Goal: Answer question/provide support: Share knowledge or assist other users

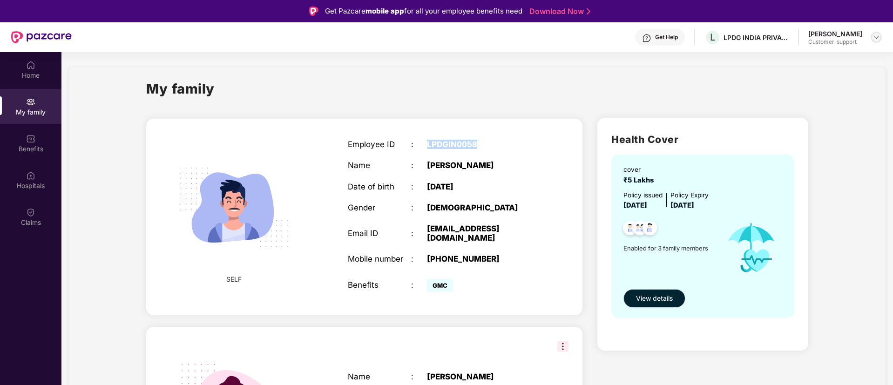
click at [874, 35] on img at bounding box center [876, 37] width 7 height 7
click at [800, 78] on div "Logout" at bounding box center [832, 77] width 121 height 18
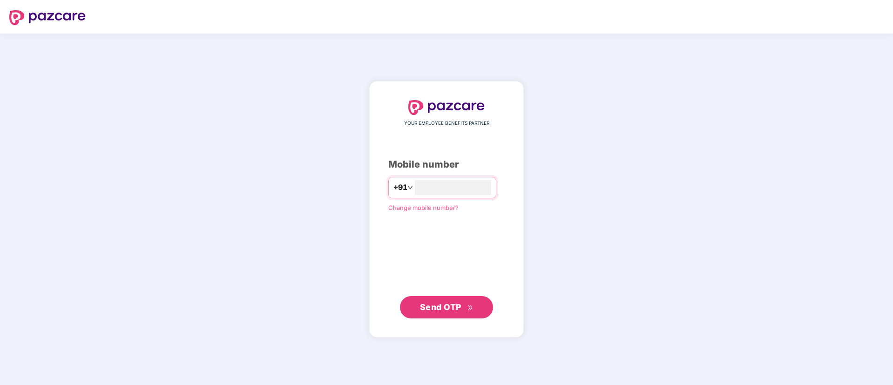
type input "**********"
click at [450, 300] on button "Send OTP" at bounding box center [446, 307] width 93 height 22
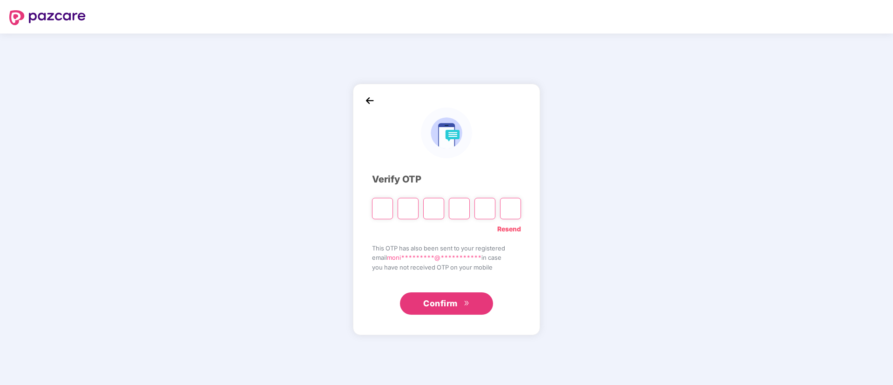
type input "*"
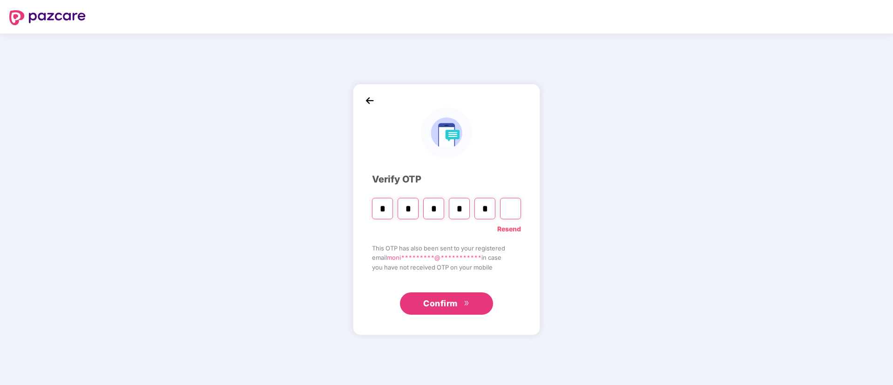
type input "*"
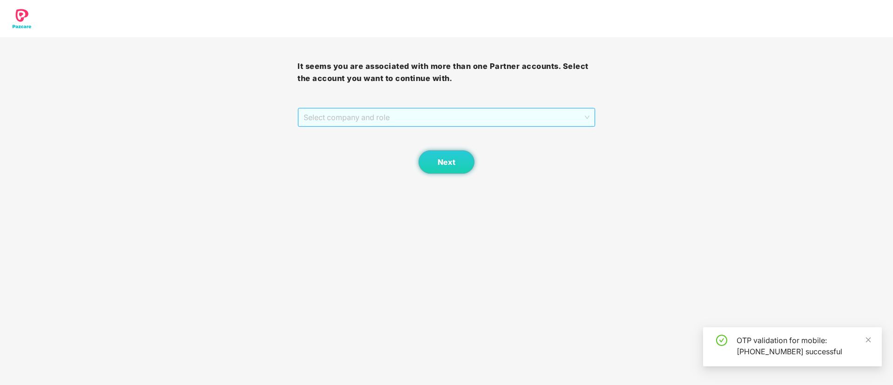
click at [391, 120] on span "Select company and role" at bounding box center [447, 118] width 286 height 18
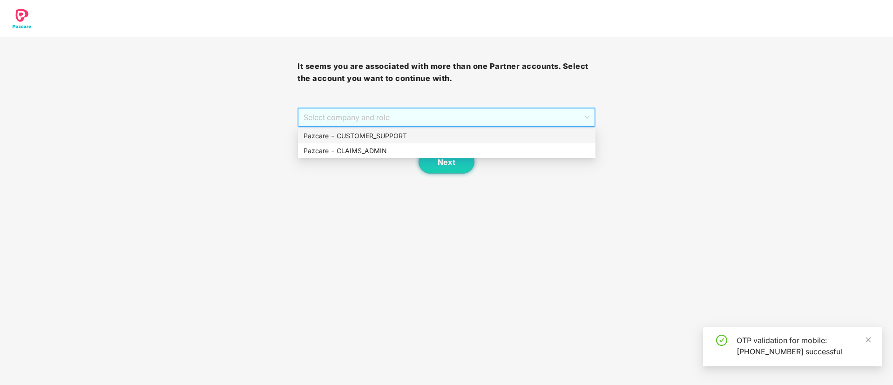
click at [378, 134] on div "Pazcare - CUSTOMER_SUPPORT" at bounding box center [447, 136] width 286 height 10
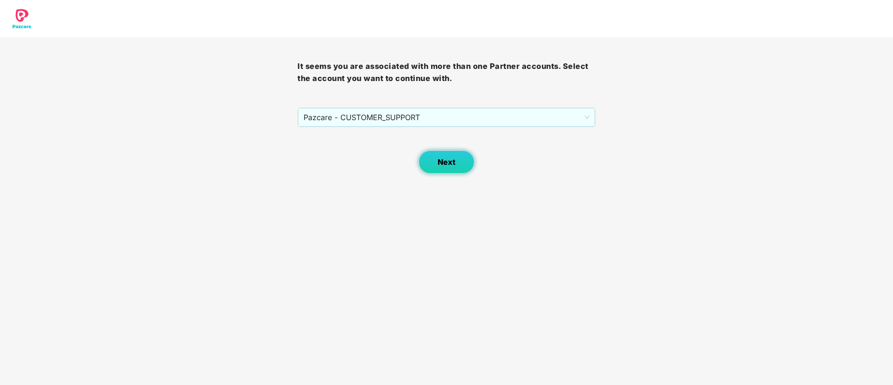
click at [444, 159] on span "Next" at bounding box center [447, 162] width 18 height 9
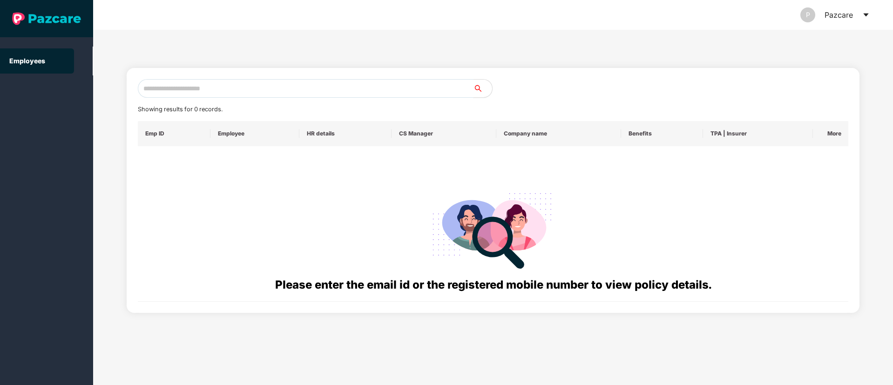
click at [199, 88] on input "text" at bounding box center [306, 88] width 336 height 19
paste input "**********"
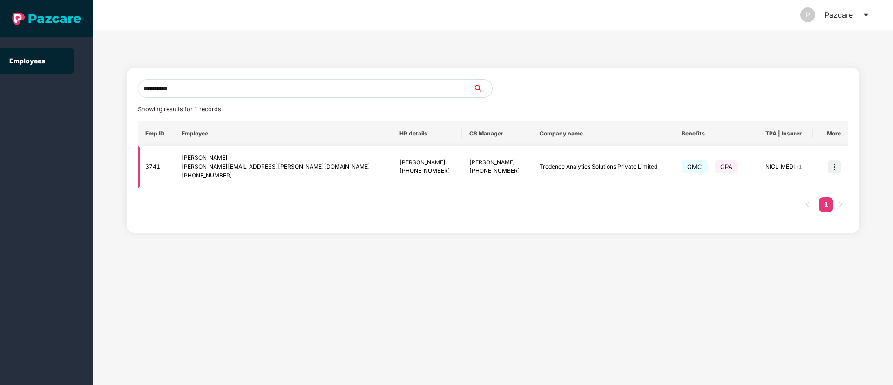
type input "**********"
click at [835, 167] on img at bounding box center [834, 166] width 13 height 13
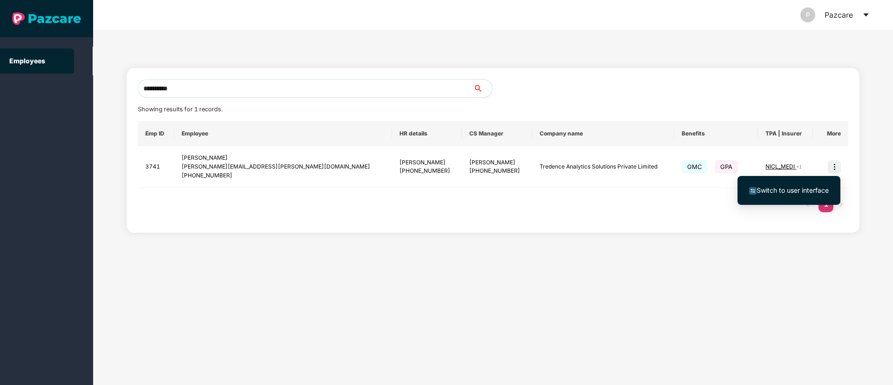
click at [798, 191] on span "Switch to user interface" at bounding box center [793, 190] width 72 height 8
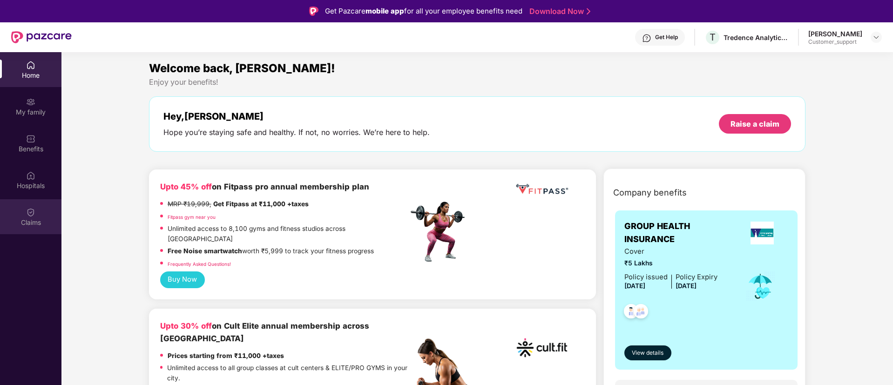
click at [28, 221] on div "Claims" at bounding box center [30, 222] width 61 height 9
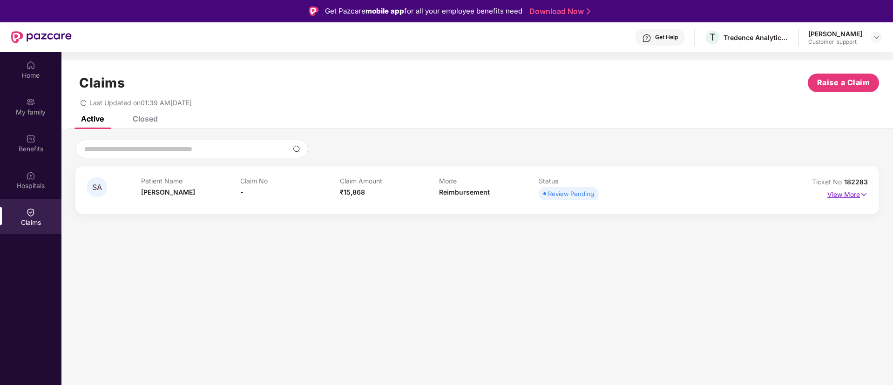
click at [864, 194] on img at bounding box center [864, 195] width 8 height 10
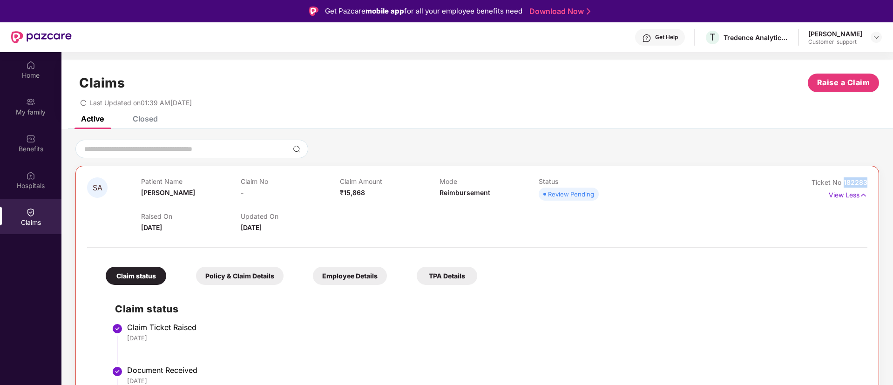
drag, startPoint x: 868, startPoint y: 182, endPoint x: 844, endPoint y: 179, distance: 23.9
click at [844, 179] on div "SA Patient Name Simmi Agarwal Claim No - Claim Amount ₹15,868 Mode Reimbursemen…" at bounding box center [477, 306] width 804 height 280
copy span "182283"
click at [878, 40] on img at bounding box center [876, 37] width 7 height 7
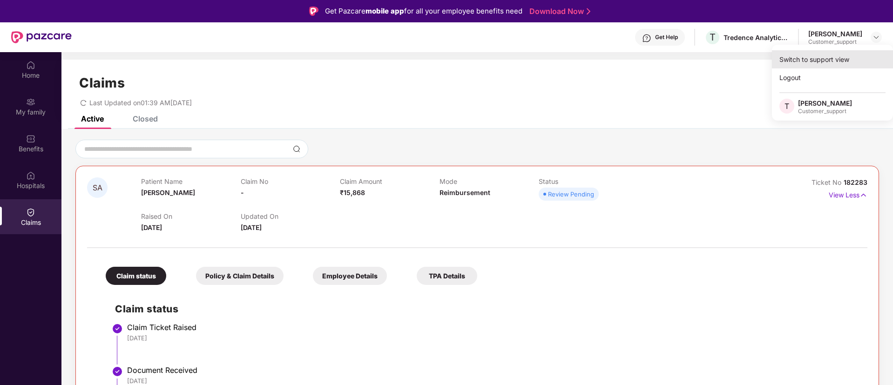
click at [802, 65] on div "Switch to support view" at bounding box center [832, 59] width 121 height 18
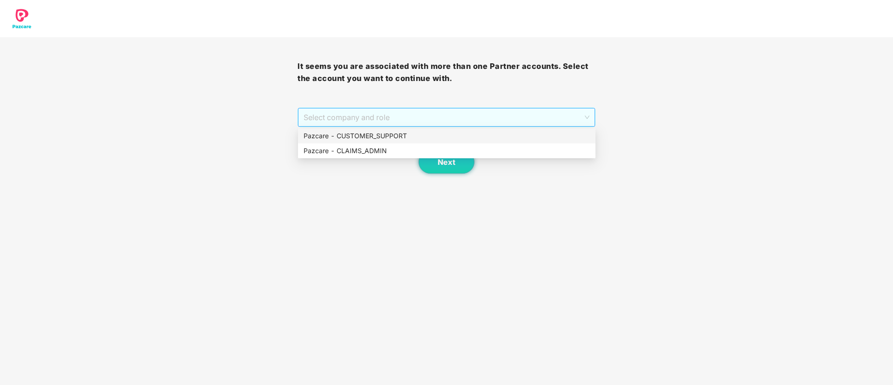
click at [414, 121] on span "Select company and role" at bounding box center [447, 118] width 286 height 18
click at [390, 135] on div "Pazcare - CUSTOMER_SUPPORT" at bounding box center [447, 136] width 286 height 10
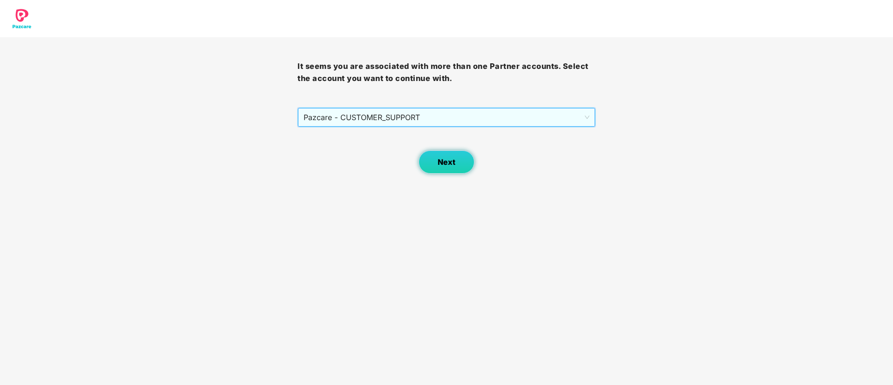
click at [450, 163] on span "Next" at bounding box center [447, 162] width 18 height 9
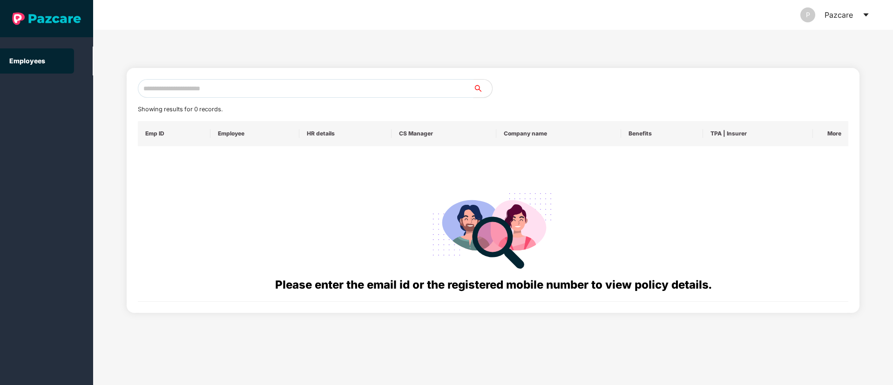
click at [179, 91] on input "text" at bounding box center [306, 88] width 336 height 19
paste input "**********"
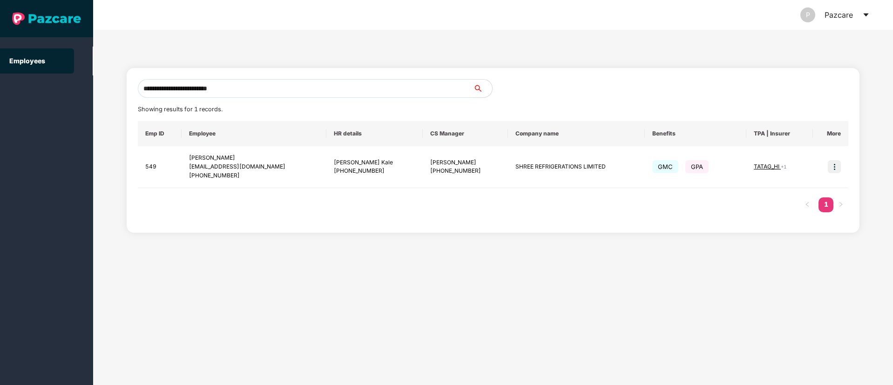
type input "**********"
click at [836, 168] on img at bounding box center [834, 166] width 13 height 13
click at [816, 191] on span "Switch to user interface" at bounding box center [793, 190] width 72 height 8
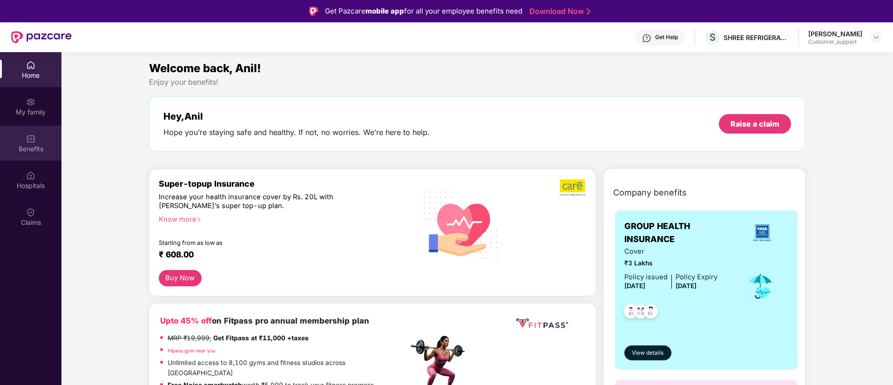
click at [33, 136] on img at bounding box center [30, 138] width 9 height 9
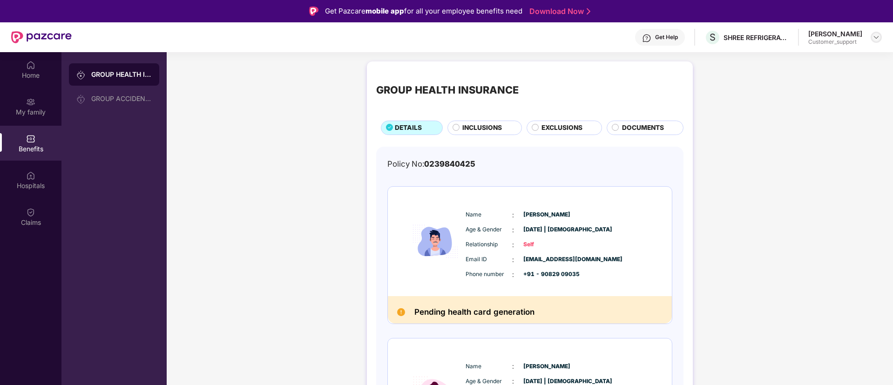
click at [882, 37] on div at bounding box center [876, 37] width 11 height 11
click at [841, 58] on div "Switch to support view" at bounding box center [832, 59] width 121 height 18
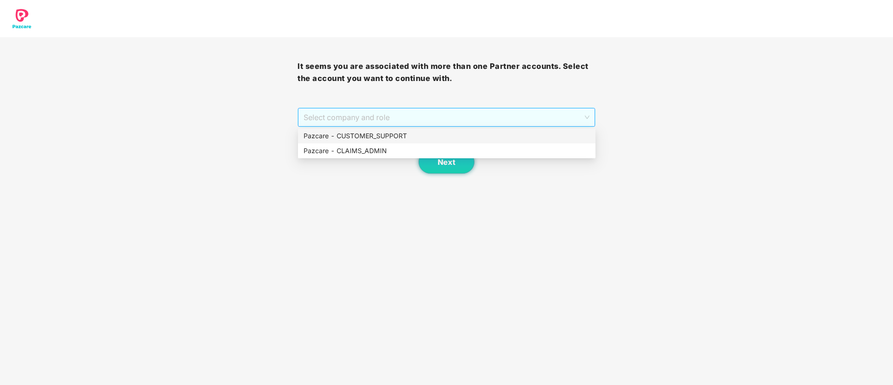
click at [401, 111] on span "Select company and role" at bounding box center [447, 118] width 286 height 18
click at [360, 132] on div "Pazcare - CUSTOMER_SUPPORT" at bounding box center [447, 136] width 286 height 10
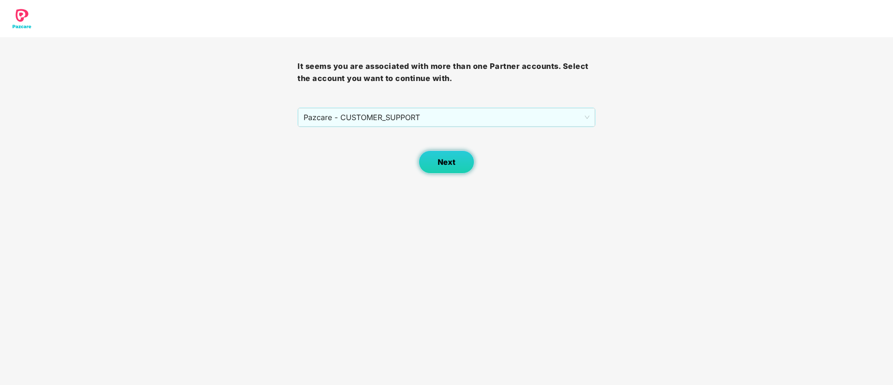
click at [453, 161] on span "Next" at bounding box center [447, 162] width 18 height 9
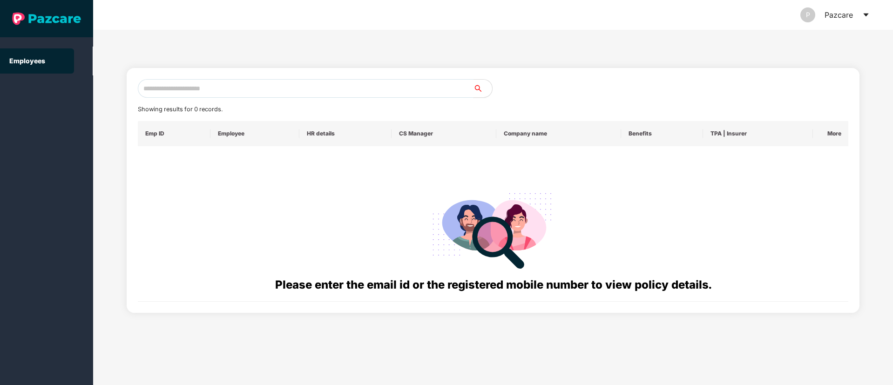
click at [154, 89] on input "text" at bounding box center [306, 88] width 336 height 19
paste input "**********"
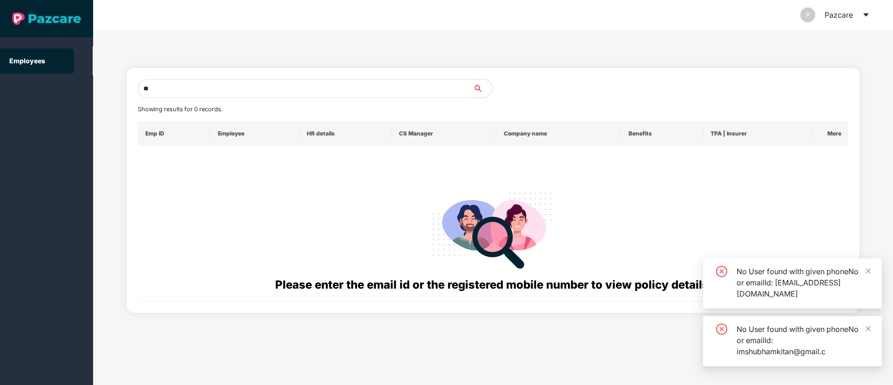
type input "*"
paste input "**********"
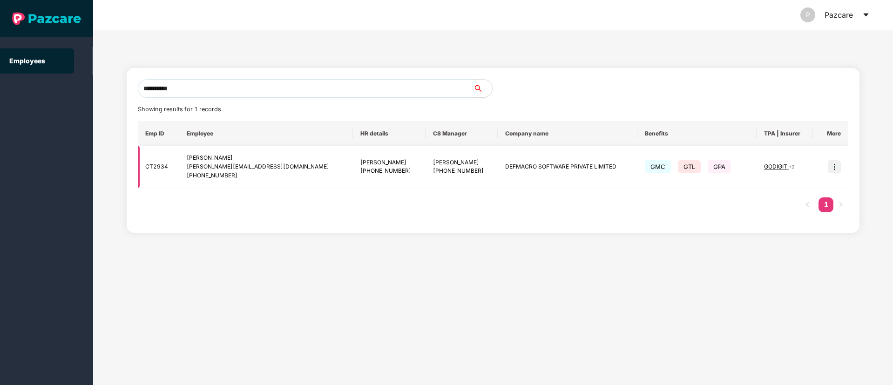
type input "**********"
click at [832, 171] on img at bounding box center [834, 166] width 13 height 13
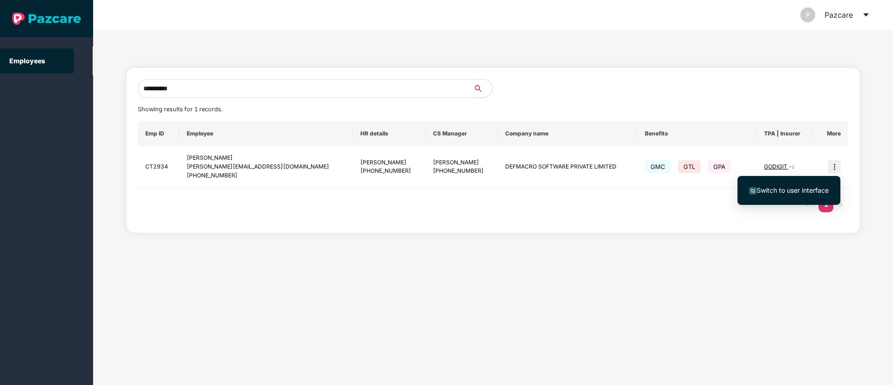
click at [780, 191] on span "Switch to user interface" at bounding box center [793, 190] width 72 height 8
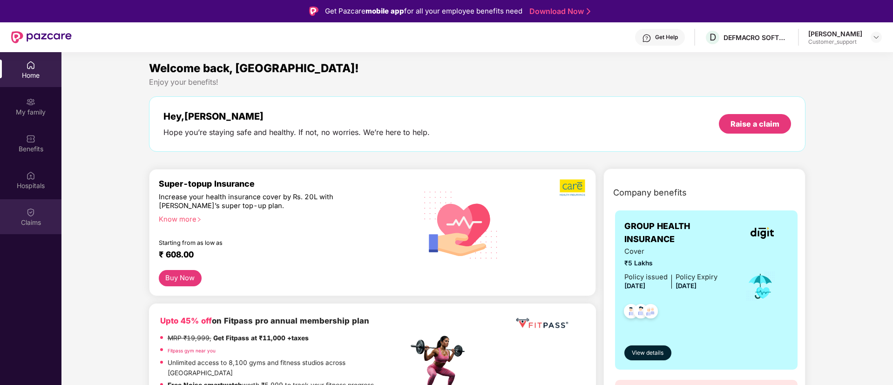
click at [29, 218] on div "Claims" at bounding box center [30, 222] width 61 height 9
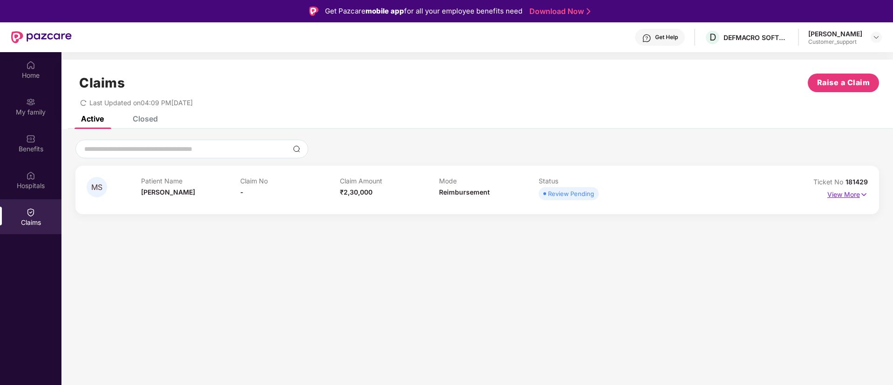
click at [864, 191] on img at bounding box center [864, 195] width 8 height 10
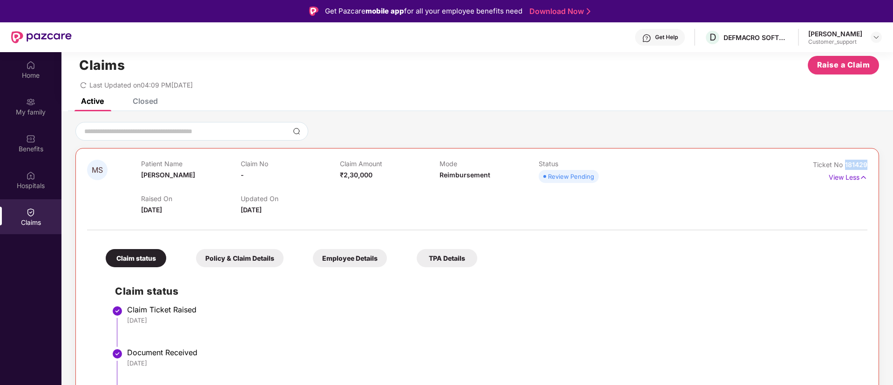
drag, startPoint x: 871, startPoint y: 166, endPoint x: 845, endPoint y: 169, distance: 25.8
click at [845, 169] on div "MS Patient Name Manju Sharma Claim No - Claim Amount ₹2,30,000 Mode Reimburseme…" at bounding box center [477, 288] width 804 height 280
copy span "181429"
click at [876, 34] on img at bounding box center [876, 37] width 7 height 7
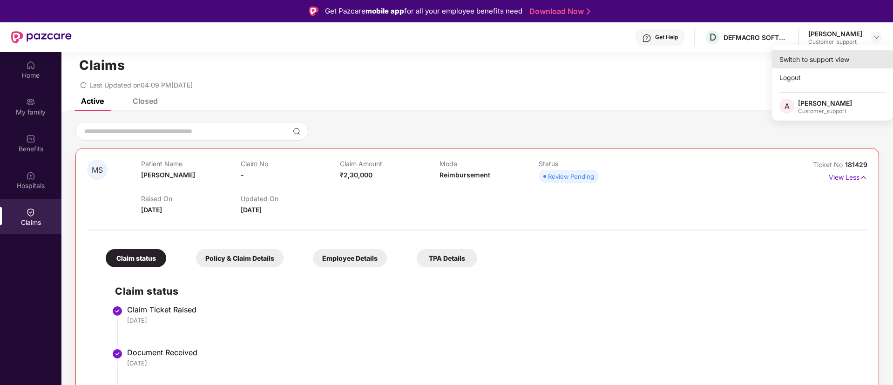
click at [817, 54] on div "Switch to support view" at bounding box center [832, 59] width 121 height 18
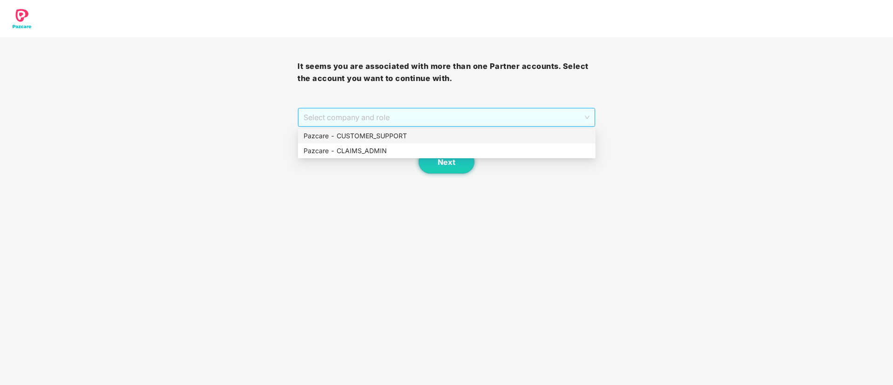
click at [420, 119] on span "Select company and role" at bounding box center [447, 118] width 286 height 18
click at [375, 134] on div "Pazcare - CUSTOMER_SUPPORT" at bounding box center [447, 136] width 286 height 10
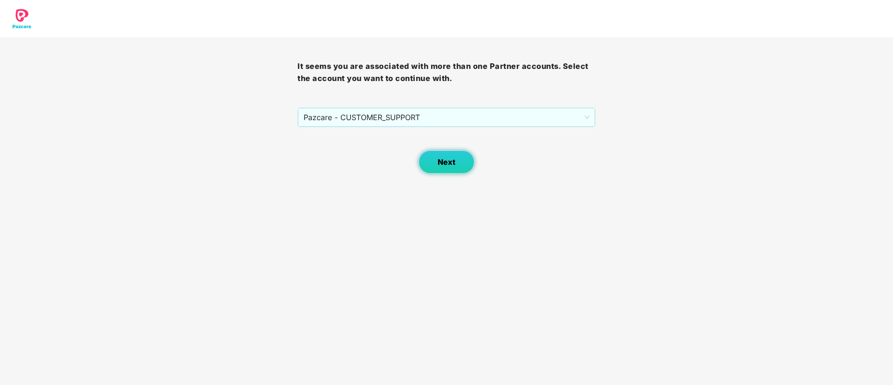
click at [438, 159] on span "Next" at bounding box center [447, 162] width 18 height 9
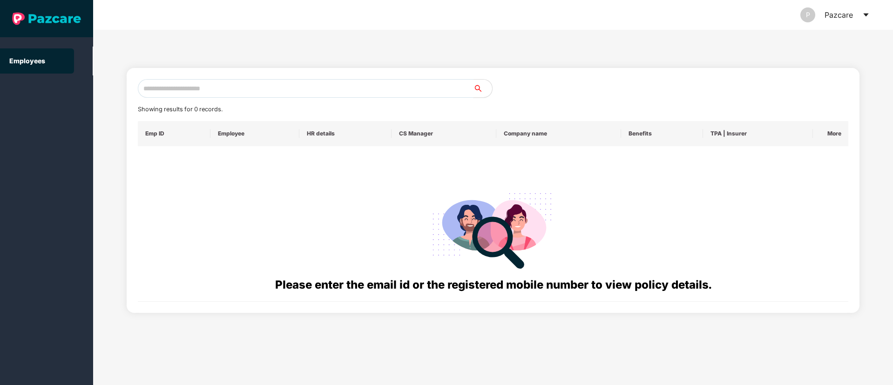
click at [165, 85] on input "text" at bounding box center [306, 88] width 336 height 19
paste input "**********"
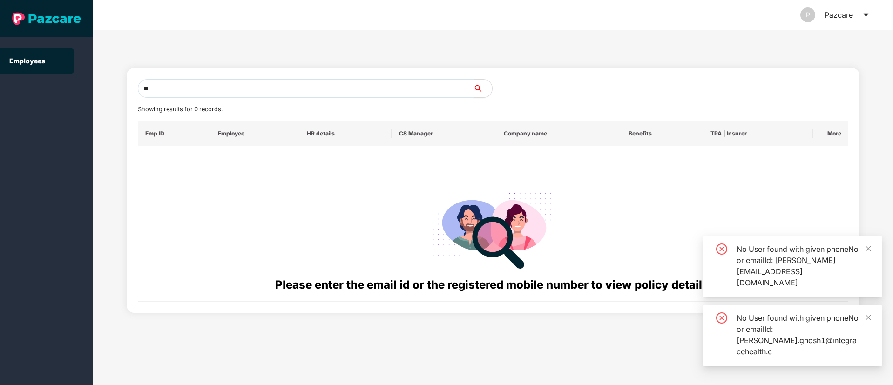
type input "*"
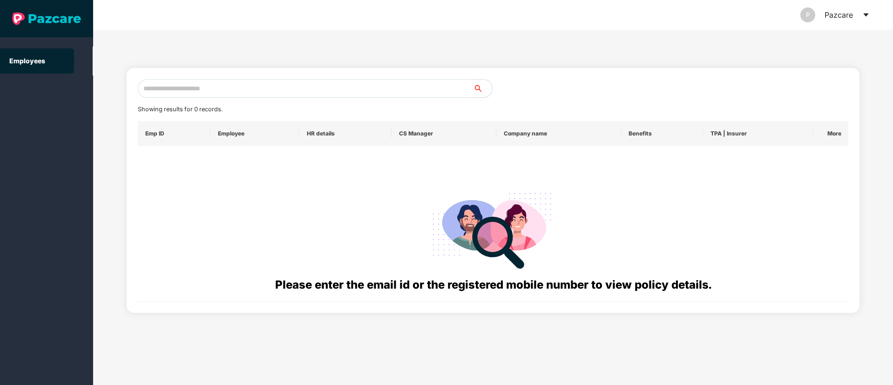
click at [163, 91] on input "text" at bounding box center [306, 88] width 336 height 19
paste input "**********"
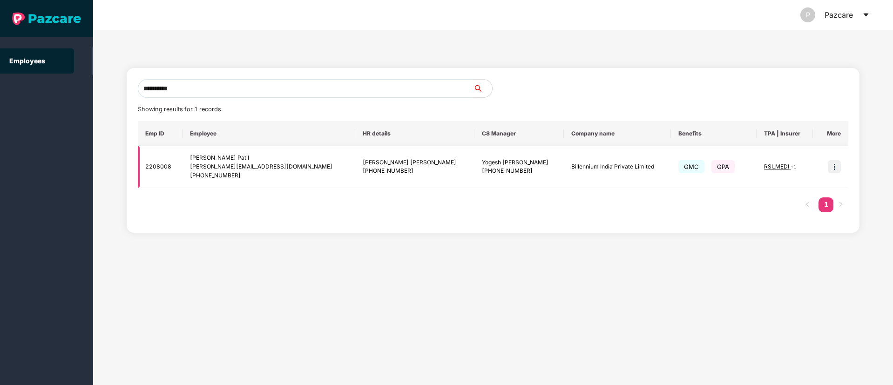
type input "**********"
click at [835, 168] on img at bounding box center [834, 166] width 13 height 13
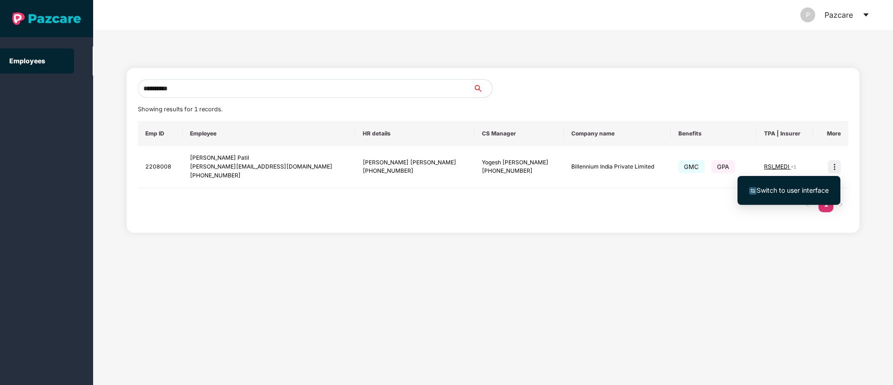
click at [776, 188] on span "Switch to user interface" at bounding box center [793, 190] width 72 height 8
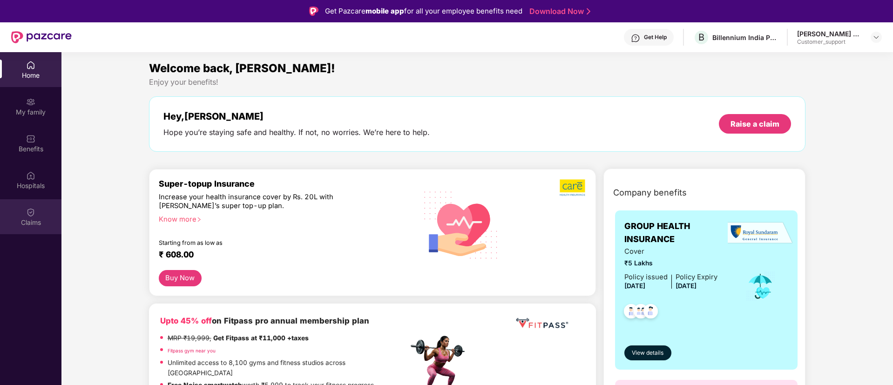
click at [27, 221] on div "Claims" at bounding box center [30, 222] width 61 height 9
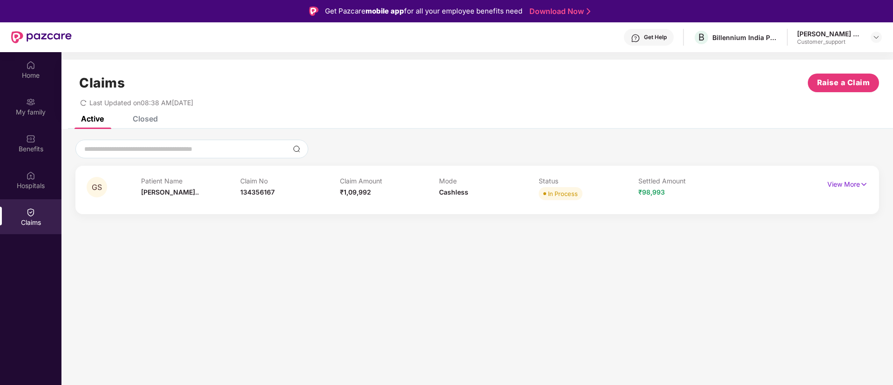
click at [872, 184] on div "GS Patient Name Gorakhanath S... Claim No 134356167 Claim Amount ₹1,09,992 Mode…" at bounding box center [477, 190] width 804 height 48
click at [860, 182] on img at bounding box center [864, 184] width 8 height 10
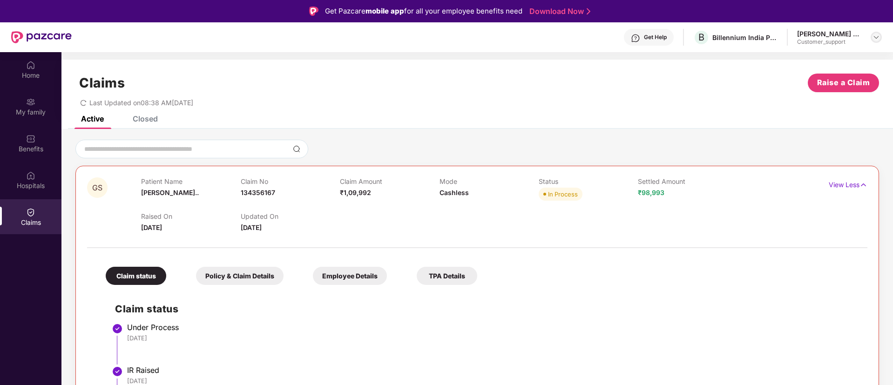
click at [874, 37] on img at bounding box center [876, 37] width 7 height 7
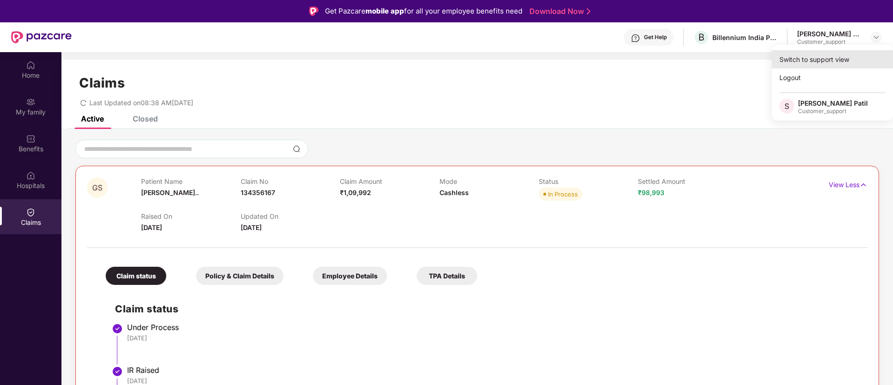
click at [828, 59] on div "Switch to support view" at bounding box center [832, 59] width 121 height 18
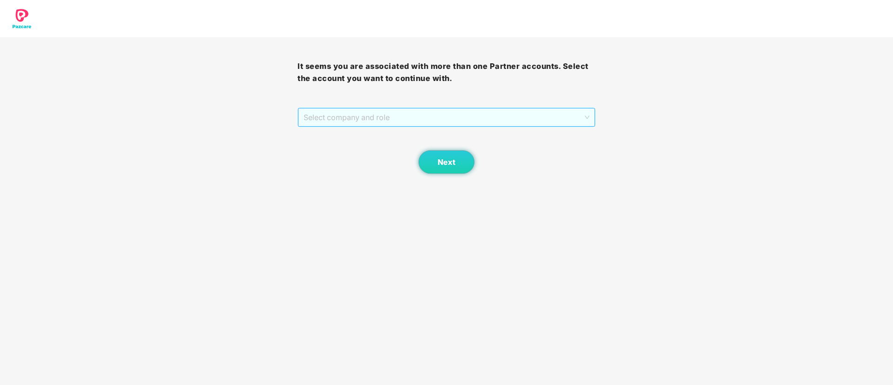
click at [510, 121] on span "Select company and role" at bounding box center [447, 118] width 286 height 18
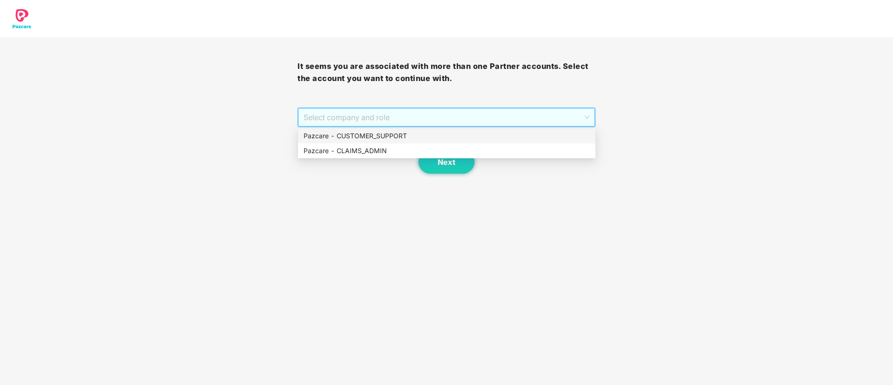
click at [383, 138] on div "Pazcare - CUSTOMER_SUPPORT" at bounding box center [447, 136] width 286 height 10
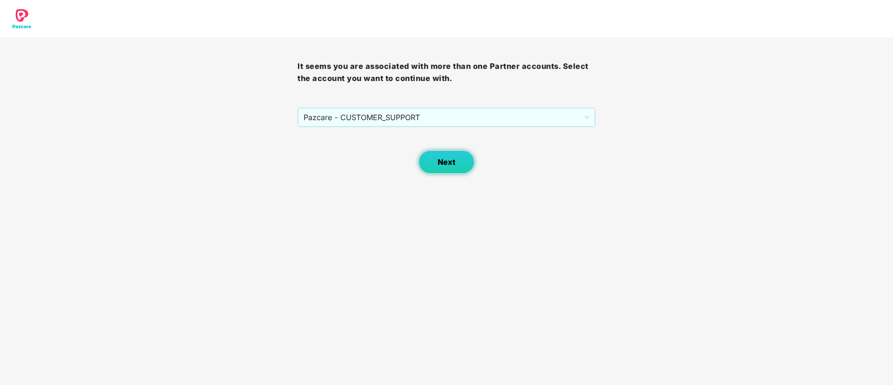
click at [455, 163] on span "Next" at bounding box center [447, 162] width 18 height 9
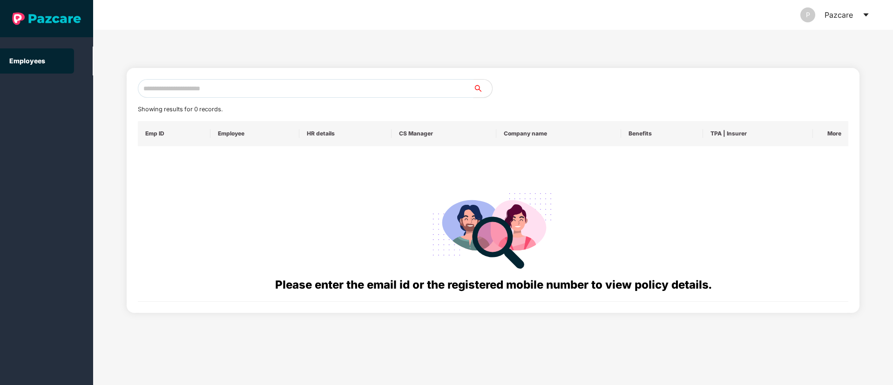
click at [169, 90] on input "text" at bounding box center [306, 88] width 336 height 19
paste input "**********"
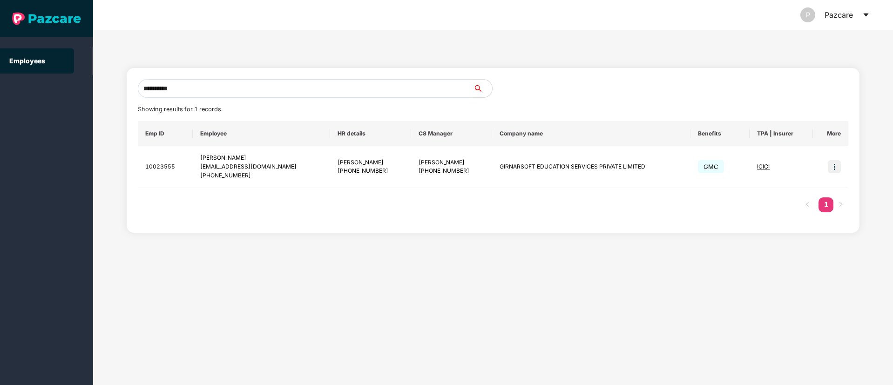
type input "**********"
drag, startPoint x: 402, startPoint y: 166, endPoint x: 435, endPoint y: 163, distance: 33.7
click at [435, 163] on div "Taj Ahmad" at bounding box center [452, 162] width 66 height 9
copy div "Taj Ahmad"
click at [833, 165] on img at bounding box center [834, 166] width 13 height 13
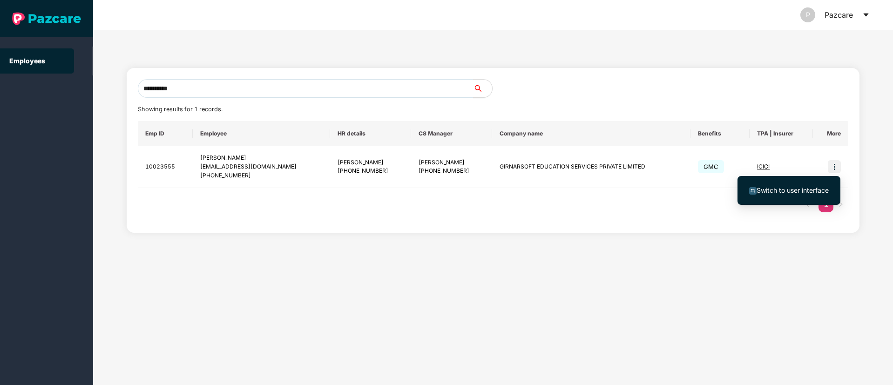
click at [796, 191] on span "Switch to user interface" at bounding box center [793, 190] width 72 height 8
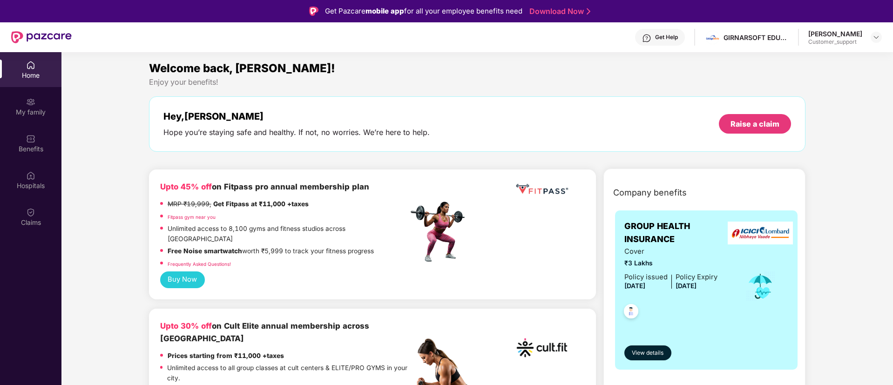
click at [655, 36] on div "Get Help" at bounding box center [660, 37] width 50 height 17
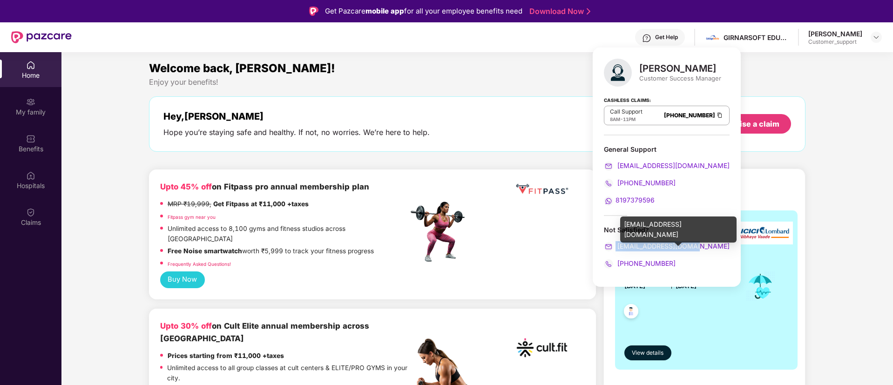
drag, startPoint x: 694, startPoint y: 247, endPoint x: 614, endPoint y: 245, distance: 80.6
click at [614, 245] on div "taj.ahmad@pazcare.com" at bounding box center [667, 246] width 126 height 10
copy span "taj.ahmad@pazcare.com"
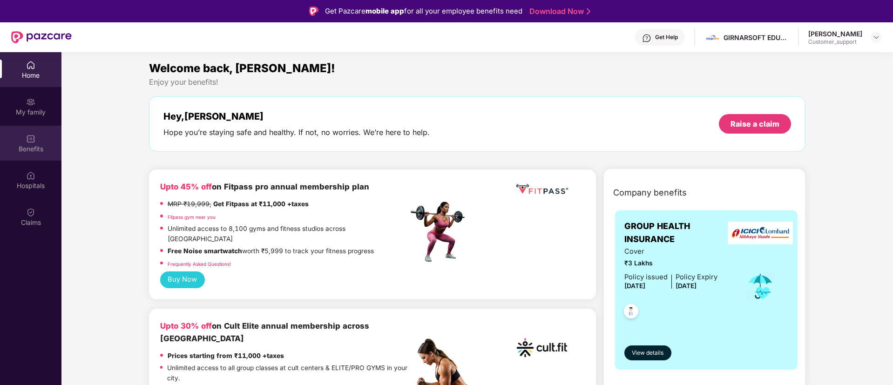
click at [28, 142] on img at bounding box center [30, 138] width 9 height 9
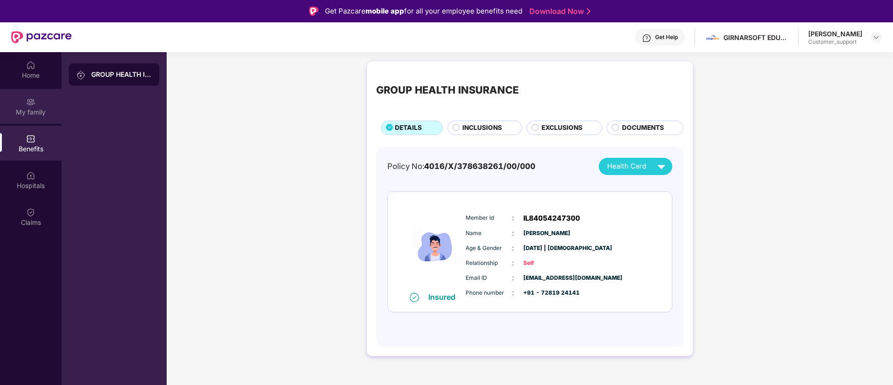
click at [30, 101] on img at bounding box center [30, 101] width 9 height 9
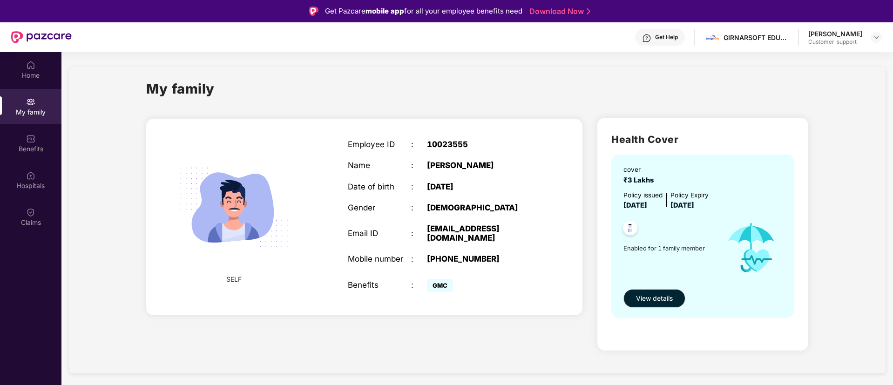
click at [446, 145] on div "10023555" at bounding box center [482, 144] width 111 height 9
copy div "10023555"
drag, startPoint x: 436, startPoint y: 238, endPoint x: 426, endPoint y: 232, distance: 11.9
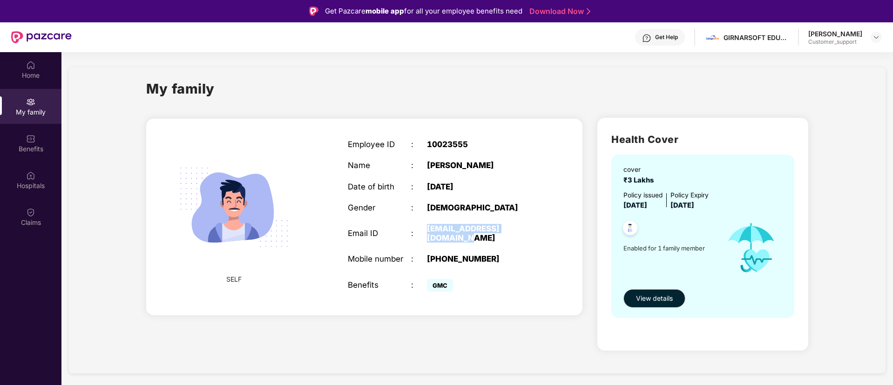
click at [426, 232] on div "Email ID : imshubhamkitan@gmail.com" at bounding box center [443, 233] width 191 height 19
copy div "imshubhamkitan@gmail.com"
click at [446, 143] on div "10023555" at bounding box center [482, 144] width 111 height 9
click at [499, 163] on div "Shubham Kumar" at bounding box center [482, 165] width 111 height 9
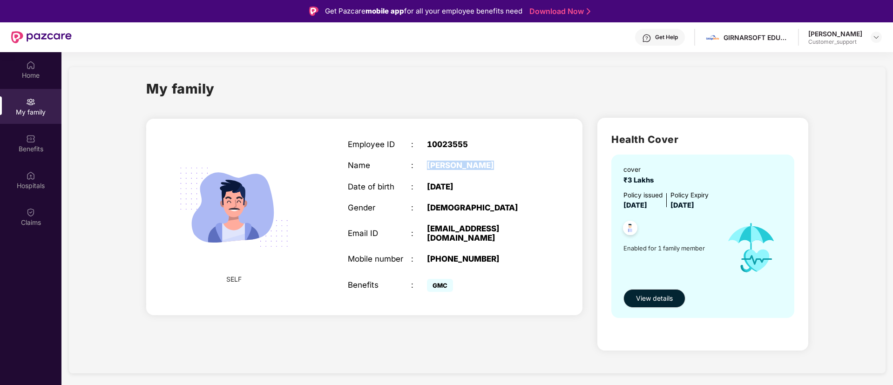
drag, startPoint x: 495, startPoint y: 166, endPoint x: 427, endPoint y: 167, distance: 67.5
click at [427, 167] on div "Shubham Kumar" at bounding box center [482, 165] width 111 height 9
copy div "Shubham Kumar"
click at [880, 37] on img at bounding box center [876, 37] width 7 height 7
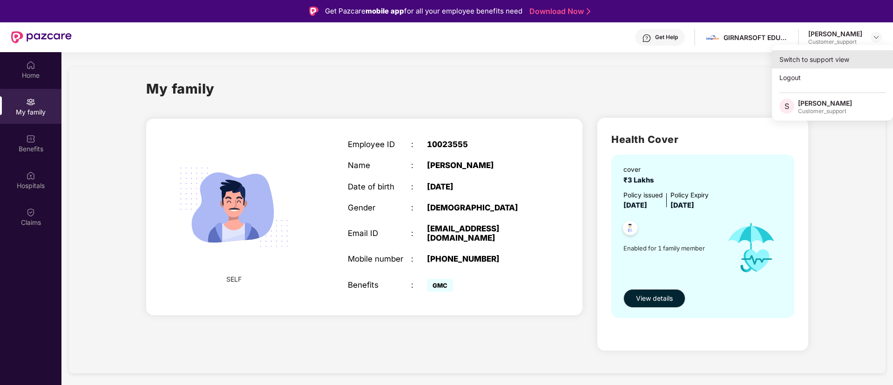
click at [838, 54] on div "Switch to support view" at bounding box center [832, 59] width 121 height 18
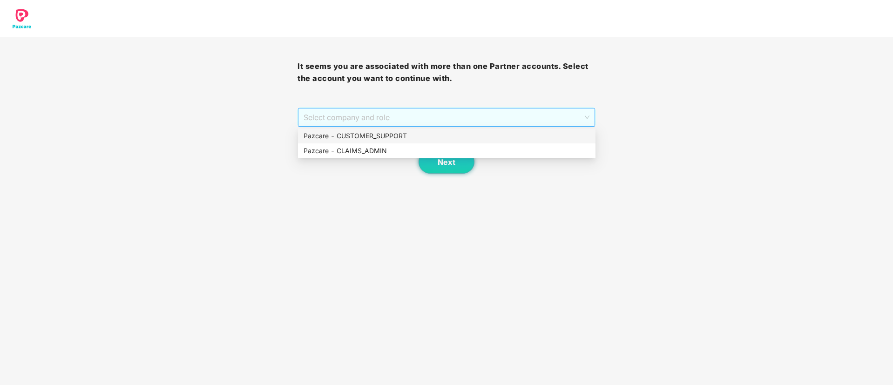
click at [465, 113] on span "Select company and role" at bounding box center [447, 118] width 286 height 18
click at [415, 136] on div "Pazcare - CUSTOMER_SUPPORT" at bounding box center [447, 136] width 286 height 10
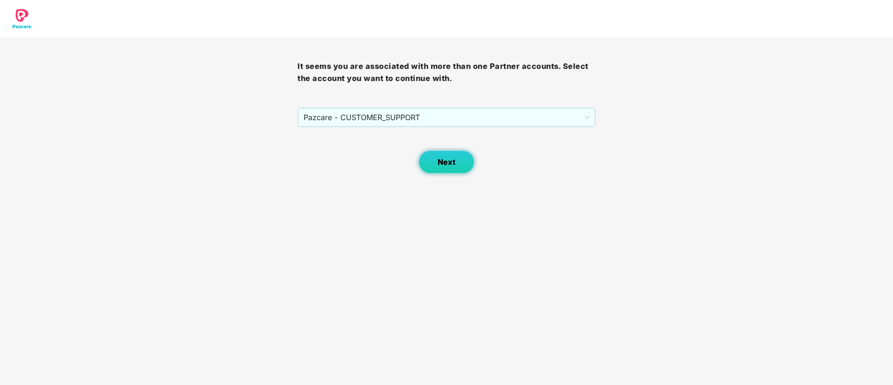
click at [450, 162] on span "Next" at bounding box center [447, 162] width 18 height 9
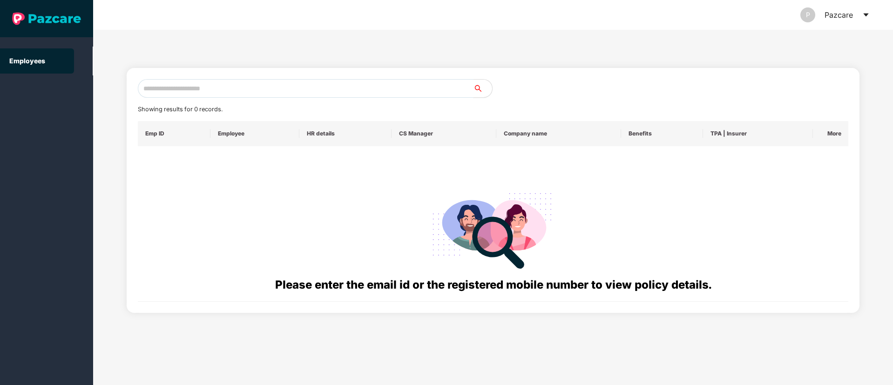
click at [203, 92] on input "text" at bounding box center [306, 88] width 336 height 19
paste input "**********"
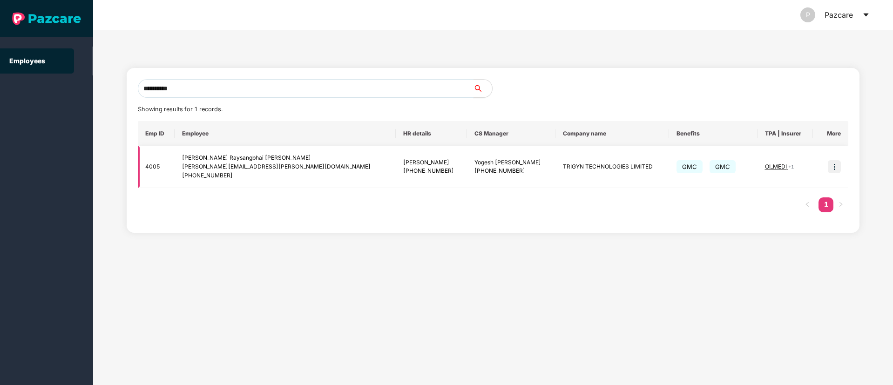
type input "**********"
click at [835, 161] on img at bounding box center [834, 166] width 13 height 13
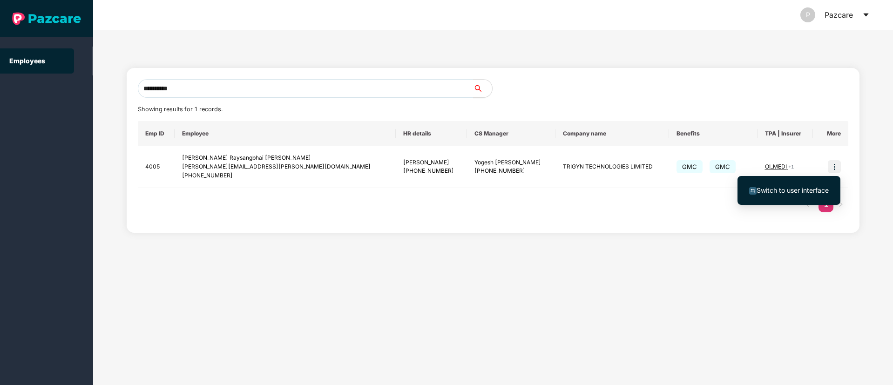
click at [809, 190] on span "Switch to user interface" at bounding box center [793, 190] width 72 height 8
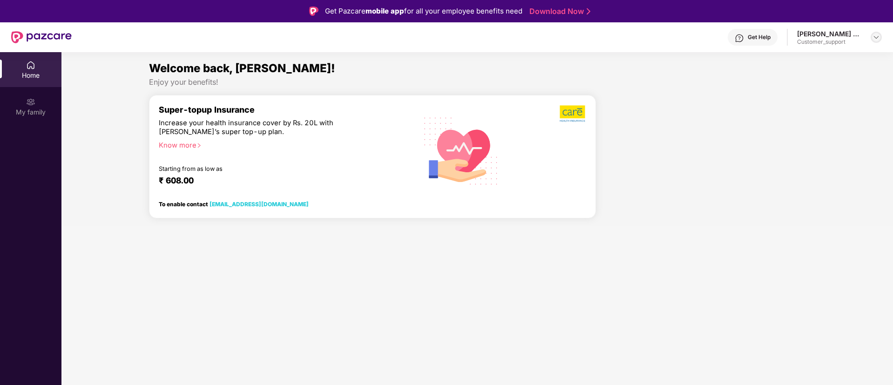
click at [876, 37] on img at bounding box center [876, 37] width 7 height 7
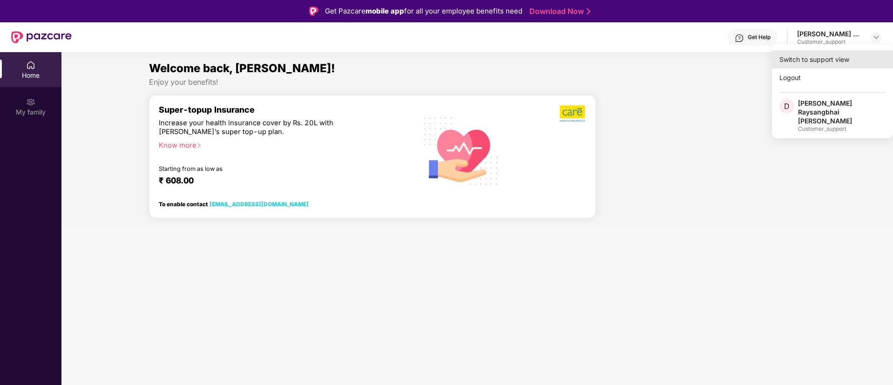
click at [822, 60] on div "Switch to support view" at bounding box center [832, 59] width 121 height 18
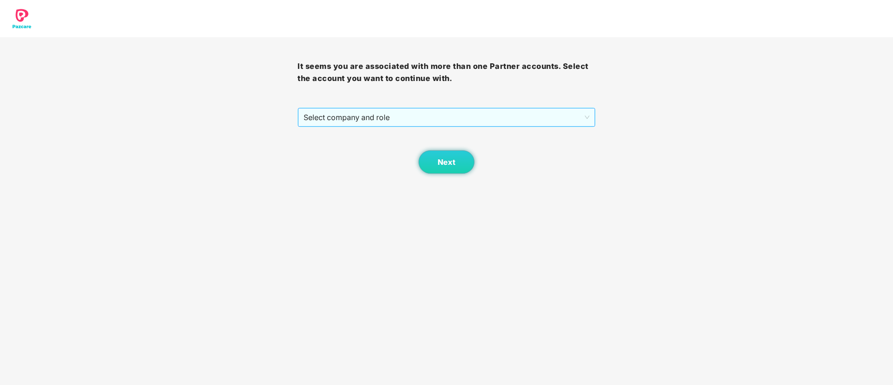
click at [427, 117] on span "Select company and role" at bounding box center [447, 118] width 286 height 18
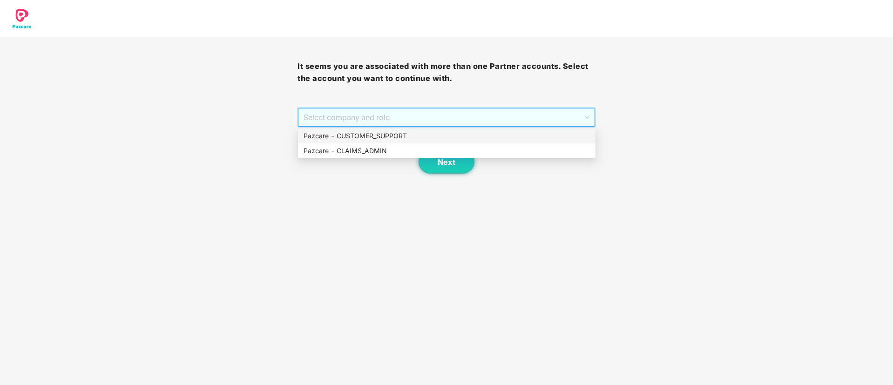
click at [373, 134] on div "Pazcare - CUSTOMER_SUPPORT" at bounding box center [447, 136] width 286 height 10
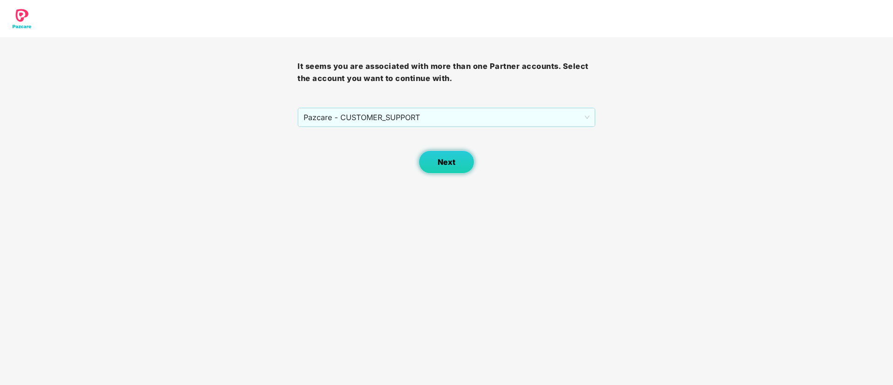
click at [441, 160] on span "Next" at bounding box center [447, 162] width 18 height 9
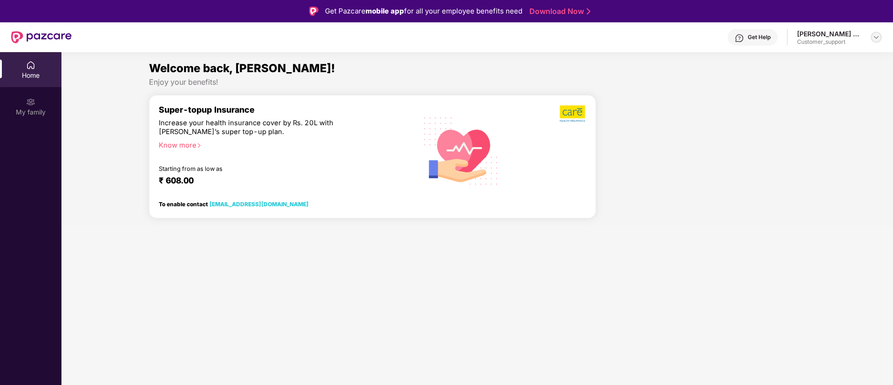
click at [873, 37] on img at bounding box center [876, 37] width 7 height 7
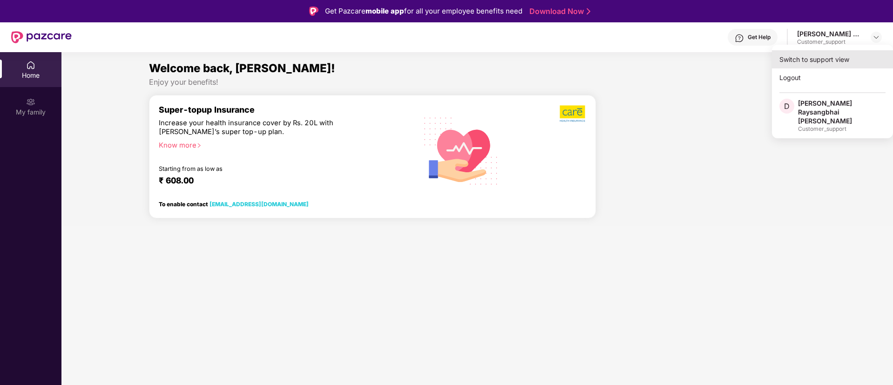
click at [811, 55] on div "Switch to support view" at bounding box center [832, 59] width 121 height 18
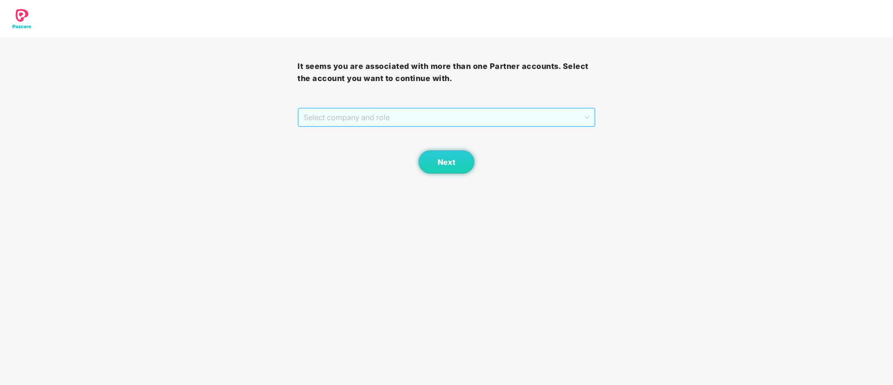
click at [444, 117] on span "Select company and role" at bounding box center [447, 118] width 286 height 18
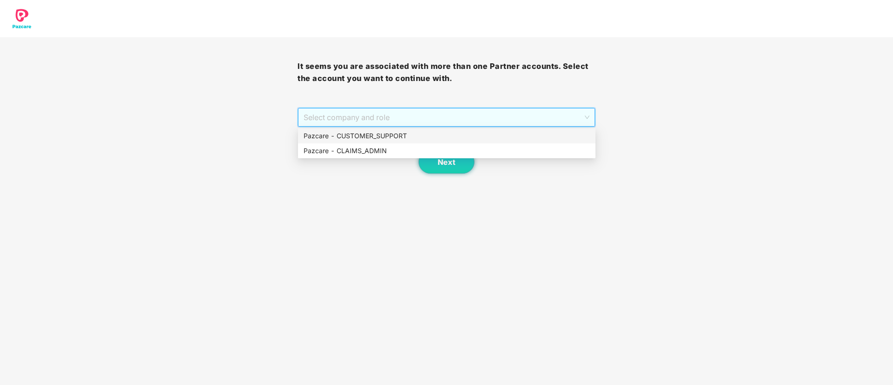
click at [392, 133] on div "Pazcare - CUSTOMER_SUPPORT" at bounding box center [447, 136] width 286 height 10
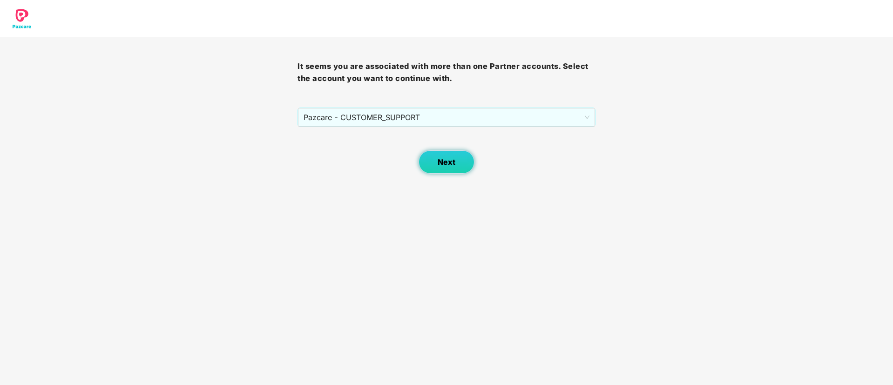
click at [442, 161] on span "Next" at bounding box center [447, 162] width 18 height 9
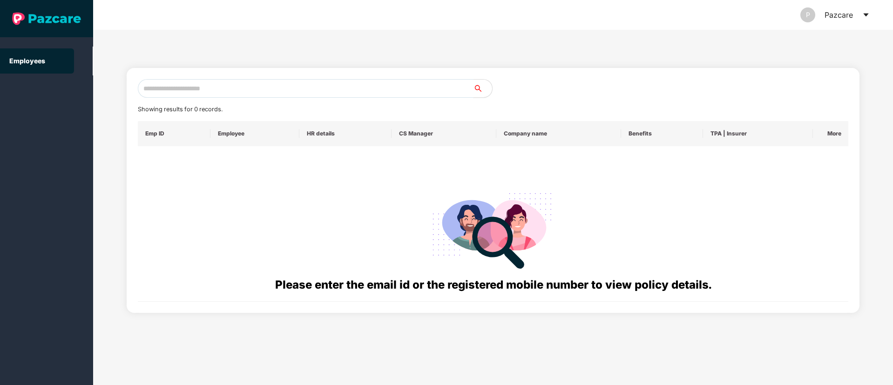
click at [174, 89] on input "text" at bounding box center [306, 88] width 336 height 19
paste input "**********"
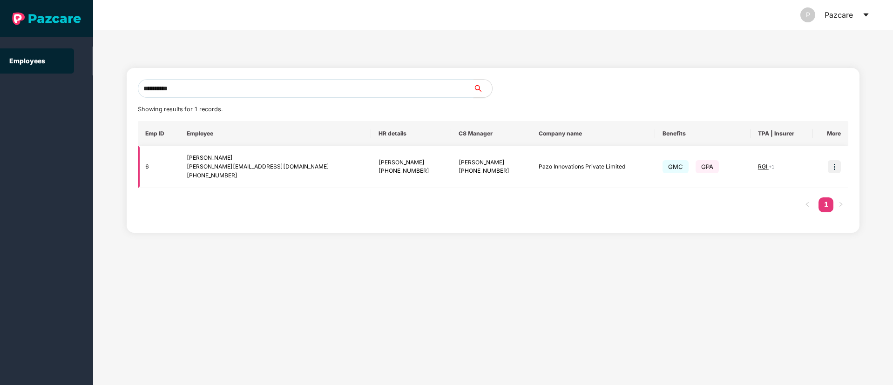
type input "**********"
click at [835, 167] on img at bounding box center [834, 166] width 13 height 13
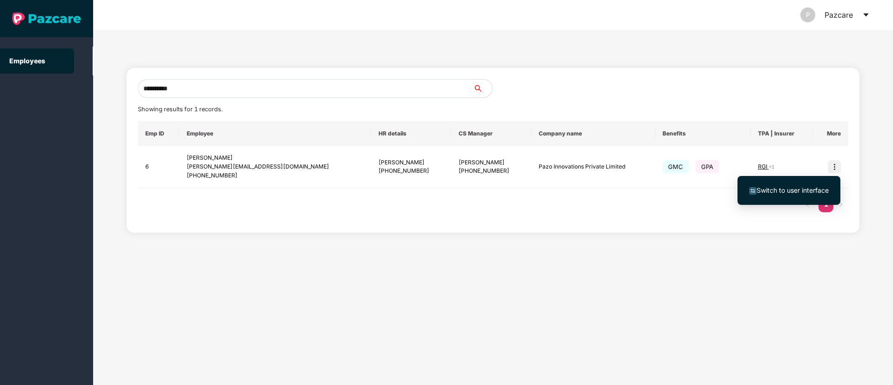
click at [801, 188] on span "Switch to user interface" at bounding box center [793, 190] width 72 height 8
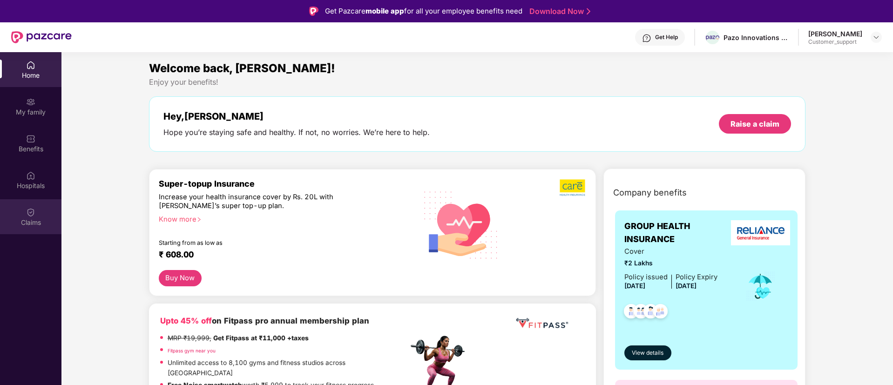
click at [29, 217] on img at bounding box center [30, 212] width 9 height 9
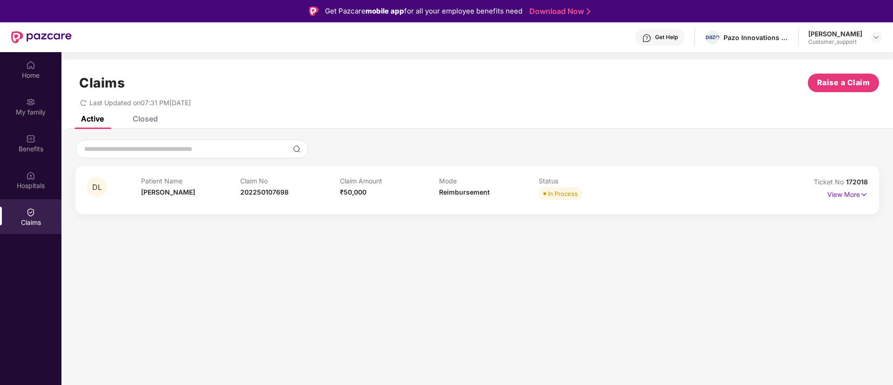
click at [871, 194] on div "DL Patient Name [PERSON_NAME] Claim No 202250107698 Claim Amount ₹50,000 Mode R…" at bounding box center [477, 190] width 804 height 48
click at [864, 194] on img at bounding box center [864, 195] width 8 height 10
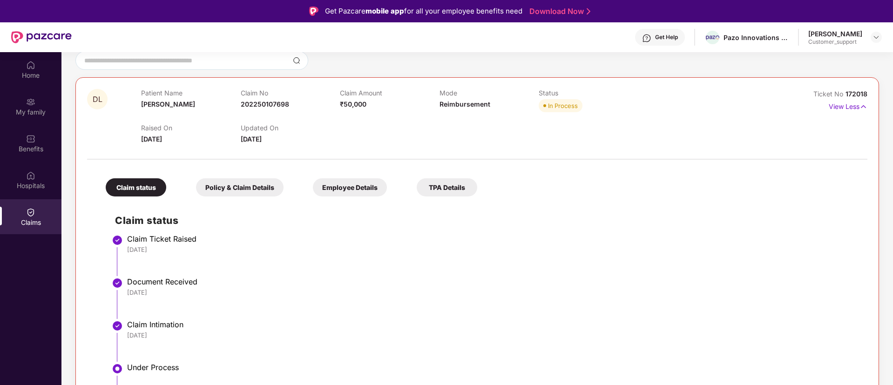
scroll to position [68, 0]
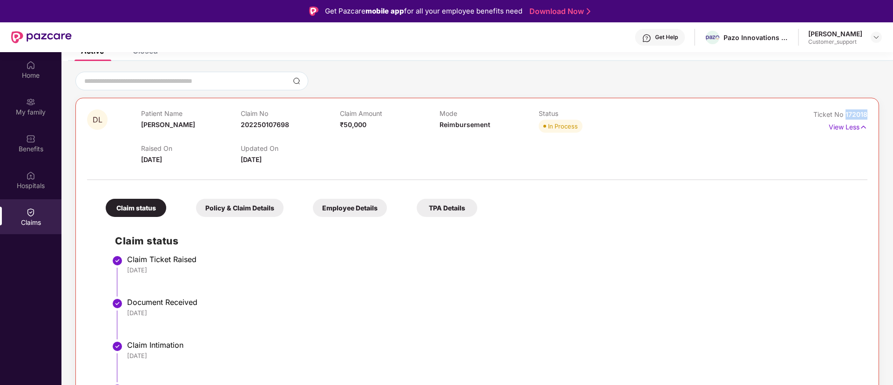
drag, startPoint x: 867, startPoint y: 109, endPoint x: 842, endPoint y: 114, distance: 25.5
click at [842, 114] on div "DL Patient Name [PERSON_NAME] Claim No 202250107698 Claim Amount ₹50,000 Mode R…" at bounding box center [477, 298] width 804 height 400
copy span "172018"
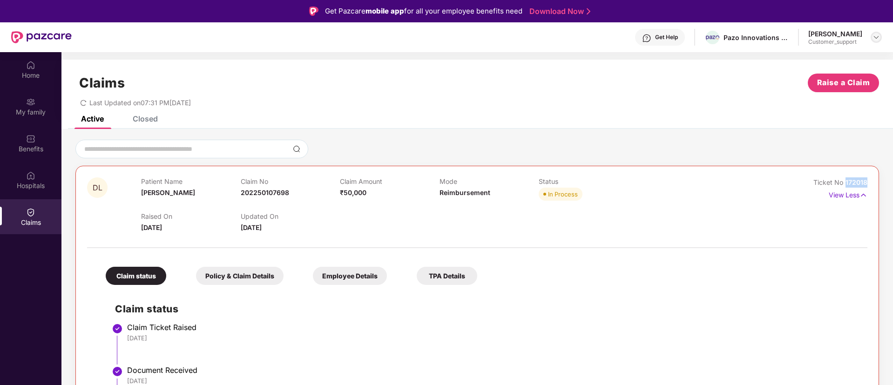
click at [875, 37] on img at bounding box center [876, 37] width 7 height 7
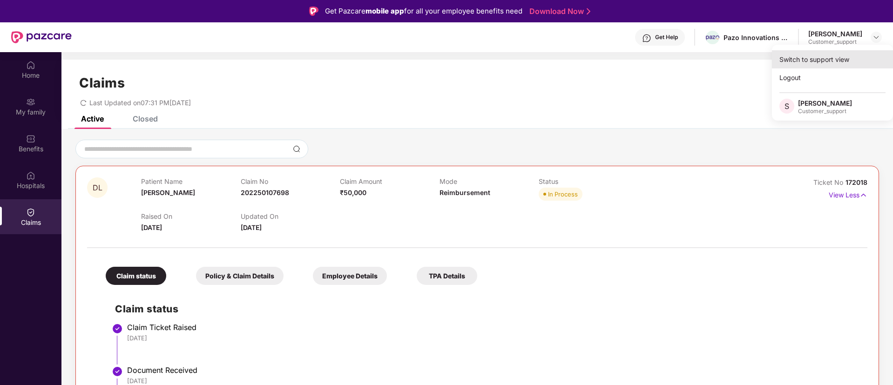
click at [822, 61] on div "Switch to support view" at bounding box center [832, 59] width 121 height 18
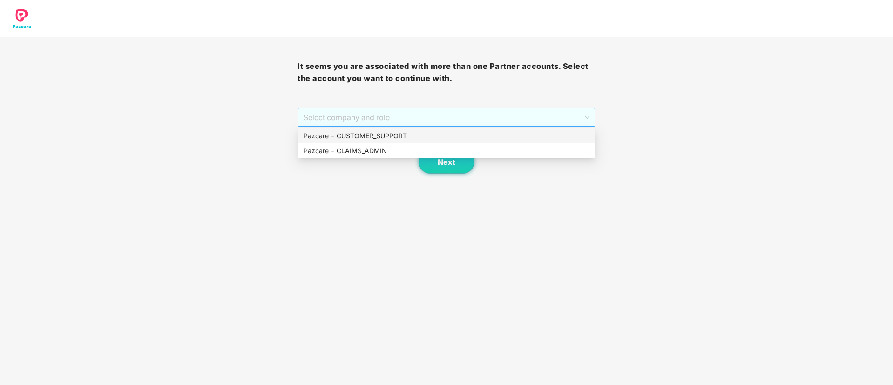
click at [501, 116] on span "Select company and role" at bounding box center [447, 118] width 286 height 18
click at [401, 136] on div "Pazcare - CUSTOMER_SUPPORT" at bounding box center [447, 136] width 286 height 10
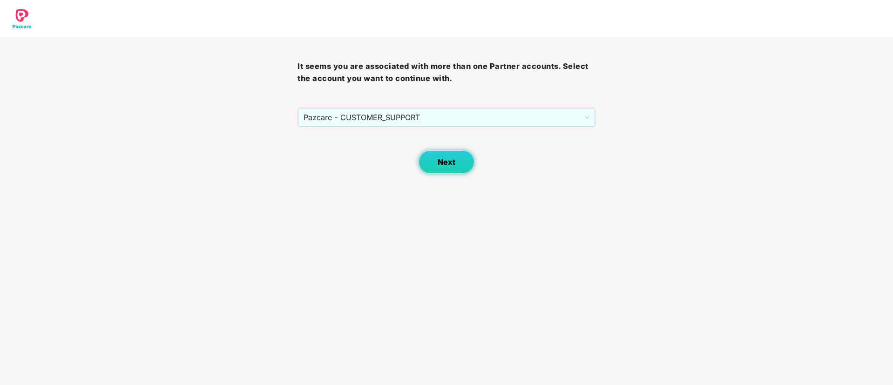
click at [447, 167] on button "Next" at bounding box center [447, 161] width 56 height 23
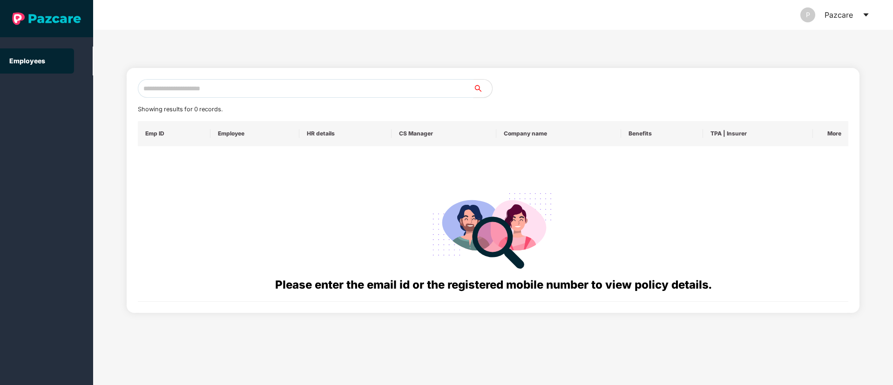
click at [180, 88] on input "text" at bounding box center [306, 88] width 336 height 19
paste input "**********"
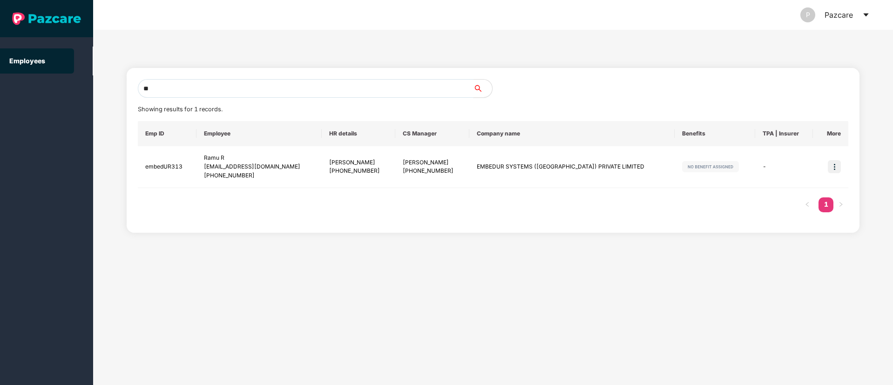
type input "*"
click at [175, 88] on input "text" at bounding box center [306, 88] width 336 height 19
paste input "**********"
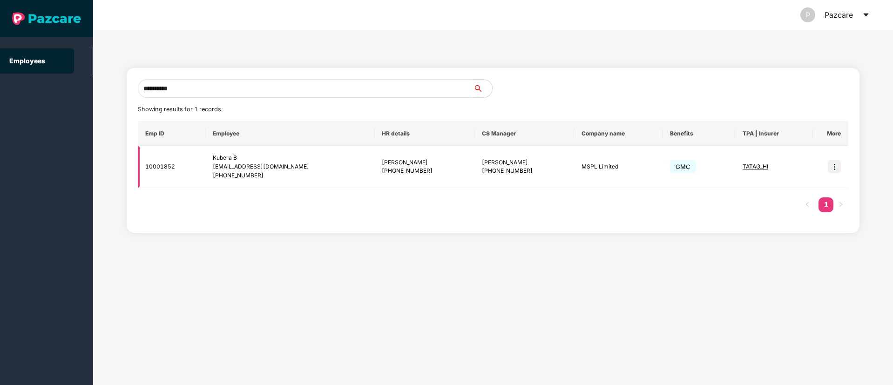
type input "**********"
click at [836, 163] on img at bounding box center [834, 166] width 13 height 13
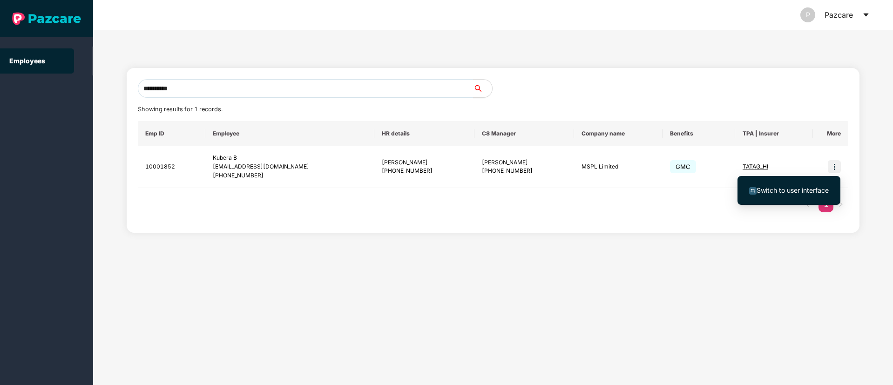
click at [771, 189] on span "Switch to user interface" at bounding box center [793, 190] width 72 height 8
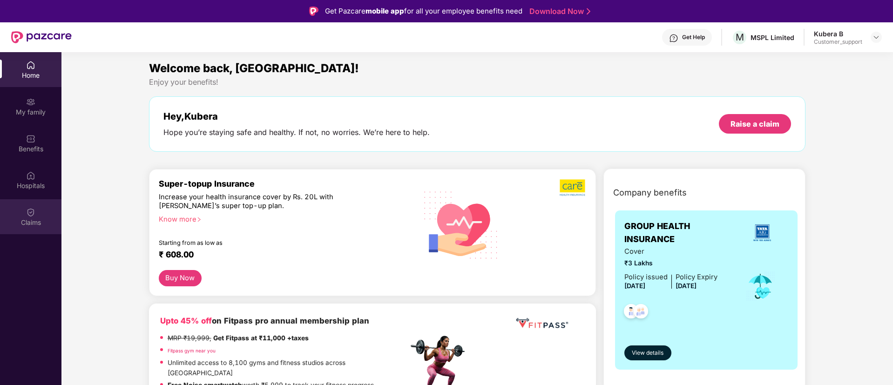
click at [29, 215] on img at bounding box center [30, 212] width 9 height 9
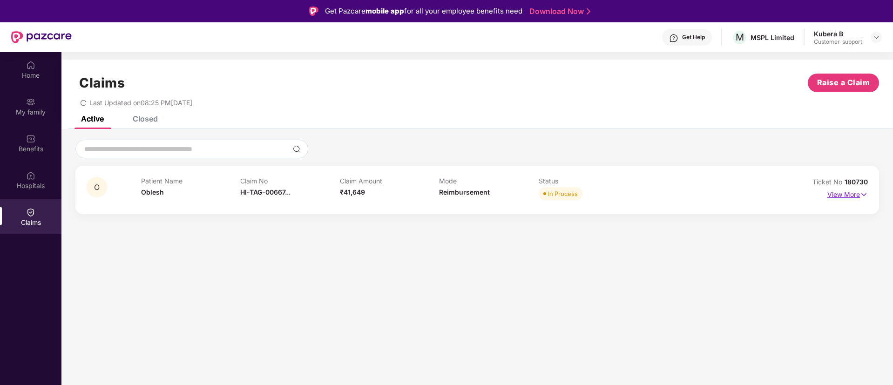
click at [864, 194] on img at bounding box center [864, 195] width 8 height 10
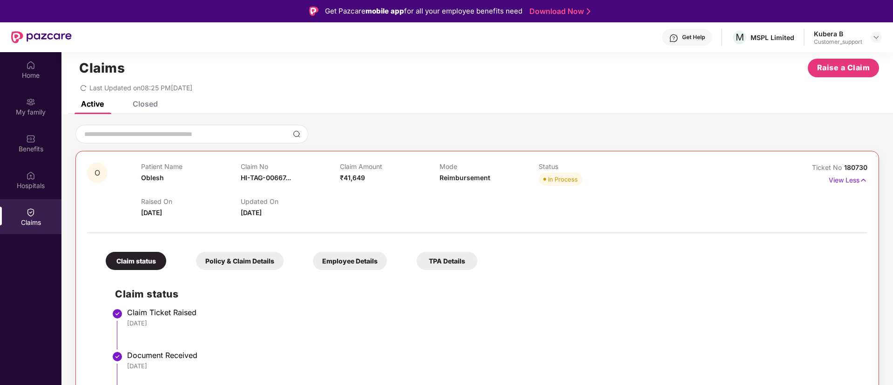
scroll to position [61, 0]
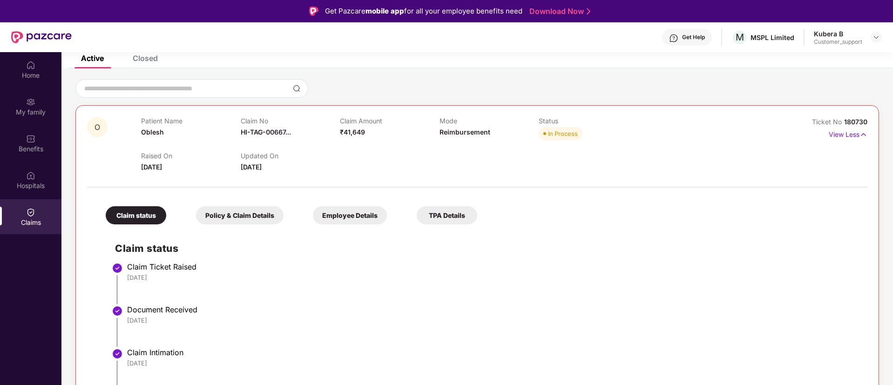
click at [147, 56] on div "Closed" at bounding box center [145, 58] width 25 height 9
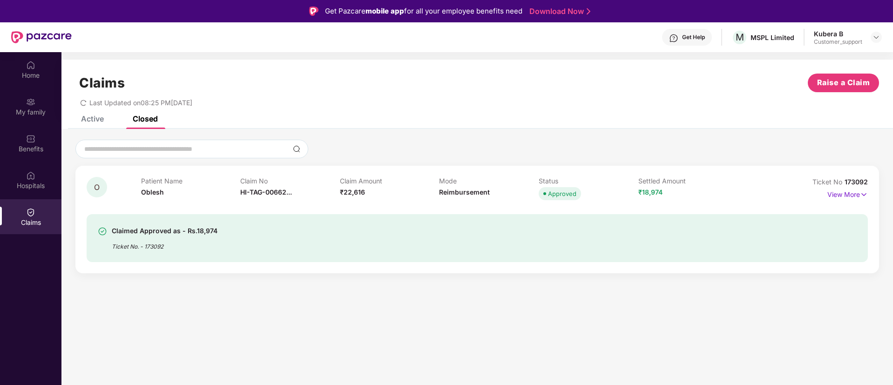
scroll to position [0, 0]
click at [864, 193] on img at bounding box center [864, 195] width 8 height 10
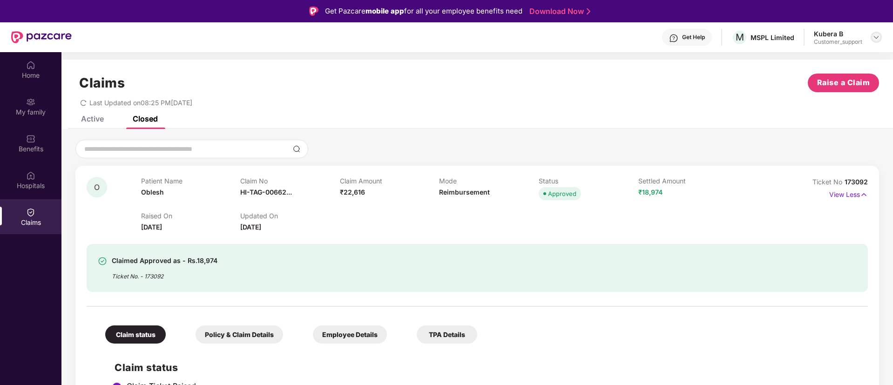
click at [877, 38] on img at bounding box center [876, 37] width 7 height 7
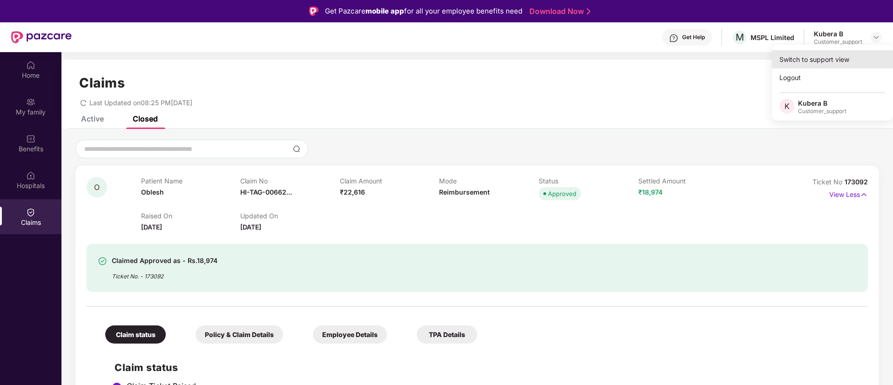
click at [806, 57] on div "Switch to support view" at bounding box center [832, 59] width 121 height 18
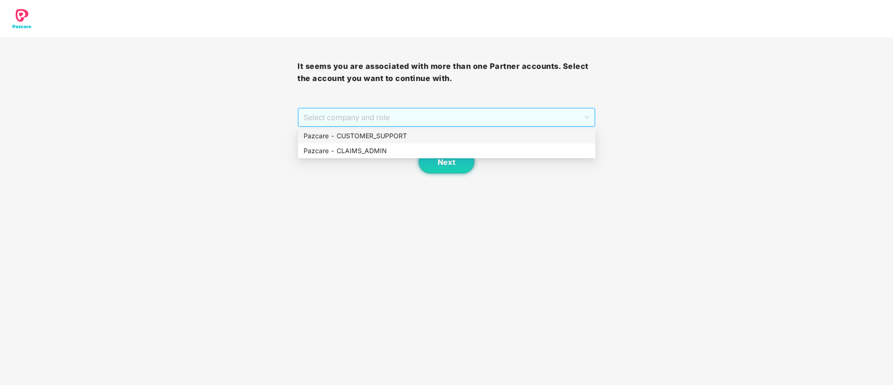
click at [424, 118] on span "Select company and role" at bounding box center [447, 118] width 286 height 18
click at [386, 134] on div "Pazcare - CUSTOMER_SUPPORT" at bounding box center [447, 136] width 286 height 10
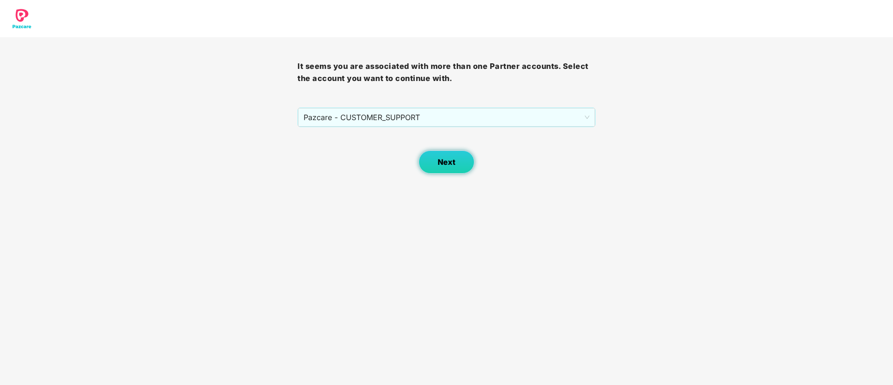
click at [447, 157] on button "Next" at bounding box center [447, 161] width 56 height 23
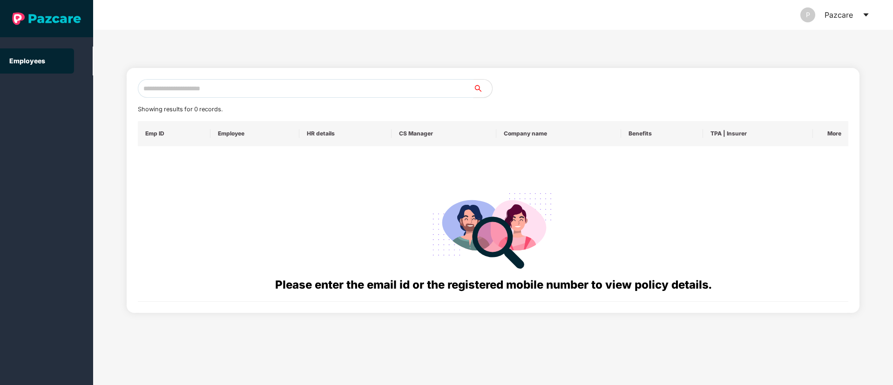
click at [154, 87] on input "text" at bounding box center [306, 88] width 336 height 19
paste input "**********"
click at [150, 88] on input "**********" at bounding box center [306, 88] width 336 height 19
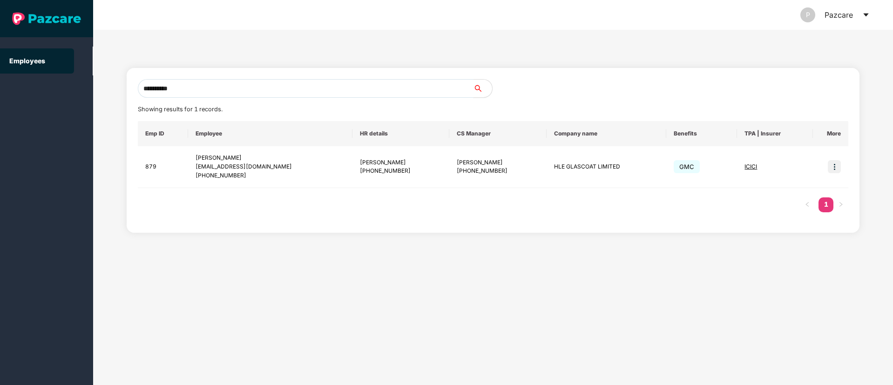
click at [206, 89] on input "**********" at bounding box center [306, 88] width 336 height 19
type input "*"
click at [180, 87] on input "text" at bounding box center [306, 88] width 336 height 19
paste input "**********"
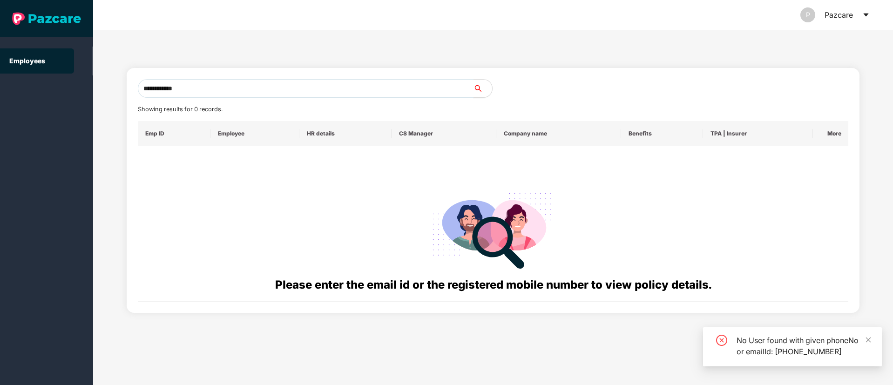
click at [153, 90] on input "**********" at bounding box center [306, 88] width 336 height 19
click at [191, 90] on input "**********" at bounding box center [306, 88] width 336 height 19
type input "*"
click at [158, 88] on input "text" at bounding box center [306, 88] width 336 height 19
paste input "**********"
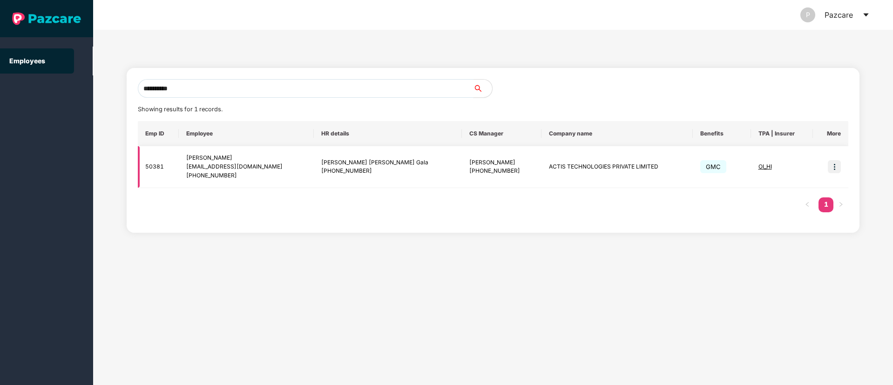
type input "**********"
click at [836, 169] on img at bounding box center [834, 166] width 13 height 13
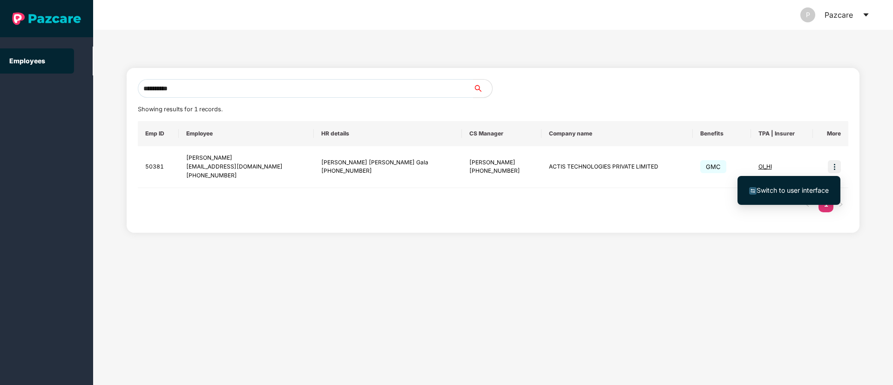
click at [799, 195] on span "Switch to user interface" at bounding box center [789, 190] width 80 height 10
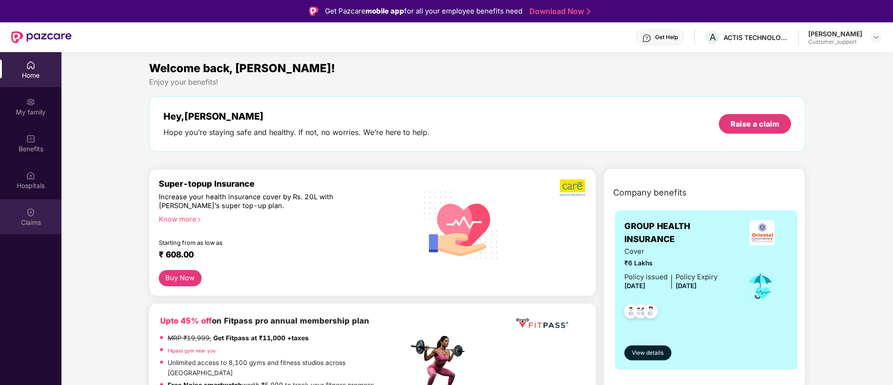
click at [27, 215] on img at bounding box center [30, 212] width 9 height 9
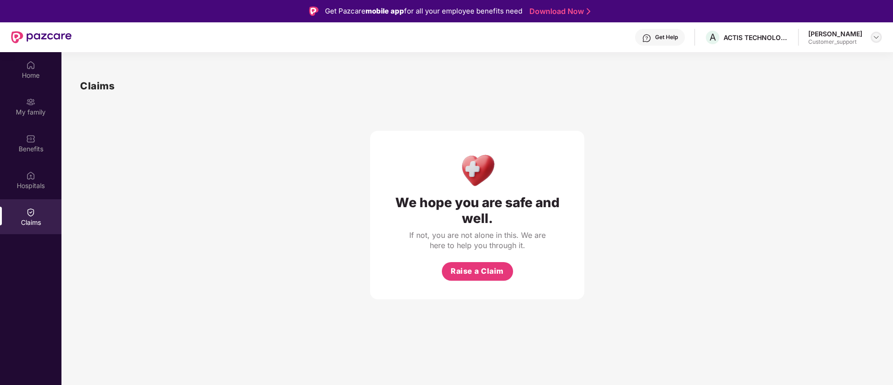
click at [877, 36] on img at bounding box center [876, 37] width 7 height 7
click at [830, 58] on div "Switch to support view" at bounding box center [832, 59] width 121 height 18
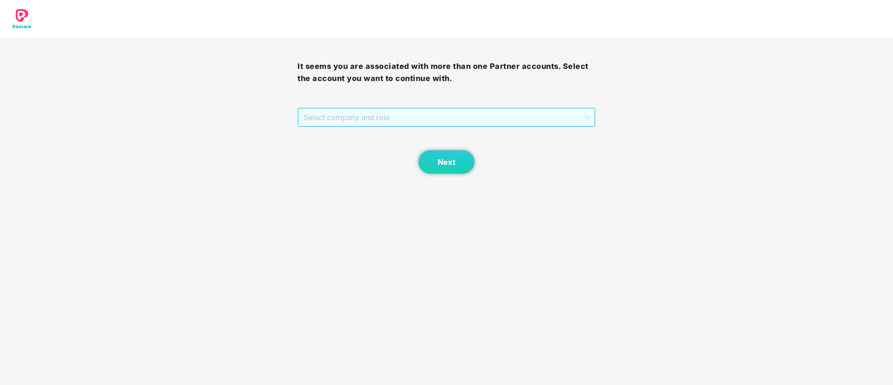
click at [467, 116] on span "Select company and role" at bounding box center [447, 118] width 286 height 18
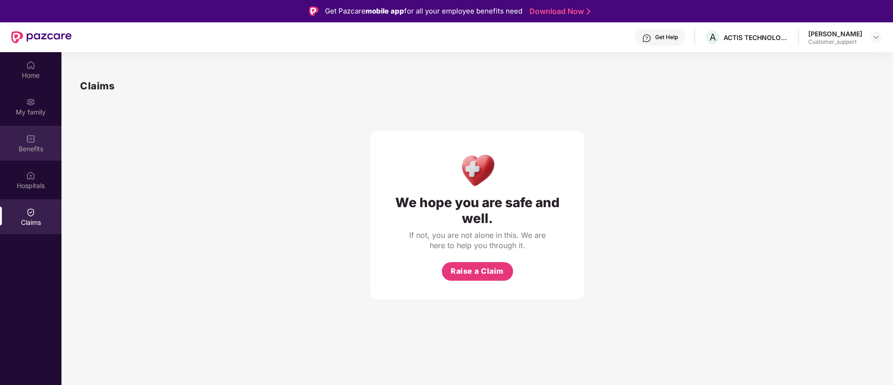
click at [33, 143] on img at bounding box center [30, 138] width 9 height 9
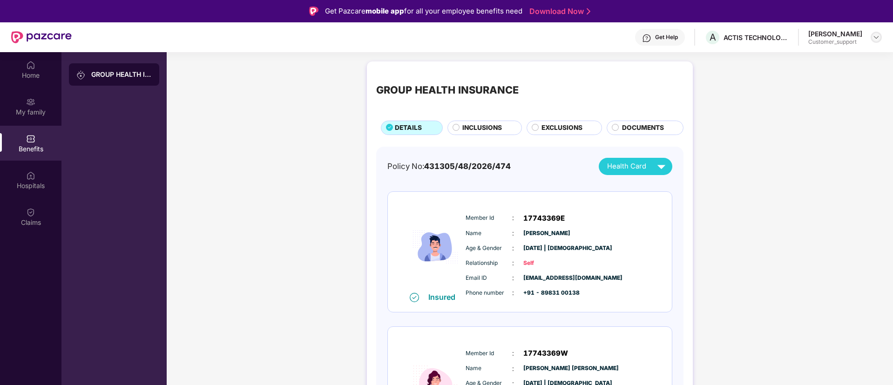
click at [878, 40] on img at bounding box center [876, 37] width 7 height 7
click at [842, 55] on div "Switch to support view" at bounding box center [832, 59] width 121 height 18
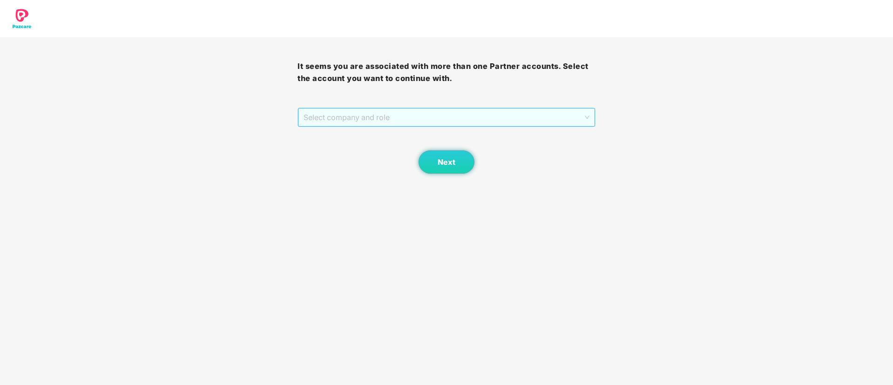
click at [449, 117] on span "Select company and role" at bounding box center [447, 118] width 286 height 18
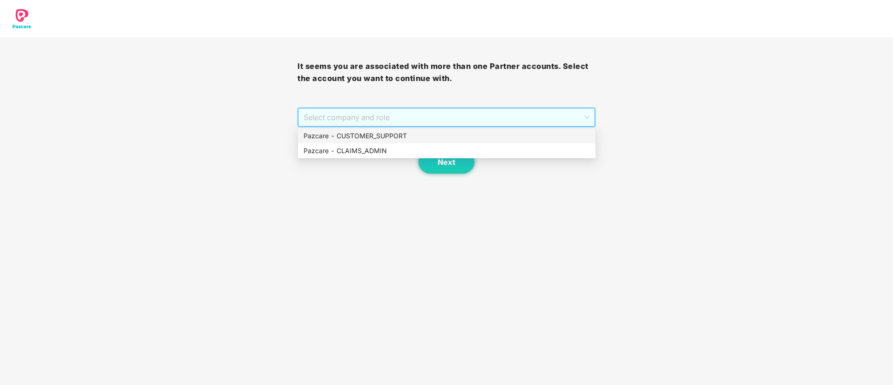
click at [380, 134] on div "Pazcare - CUSTOMER_SUPPORT" at bounding box center [447, 136] width 286 height 10
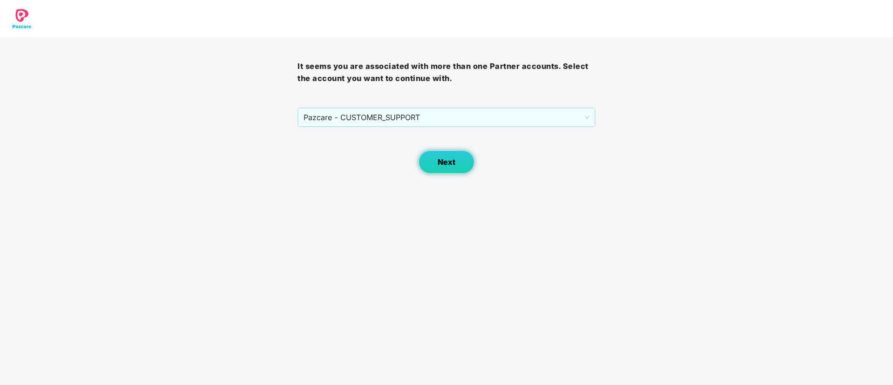
click at [438, 161] on span "Next" at bounding box center [447, 162] width 18 height 9
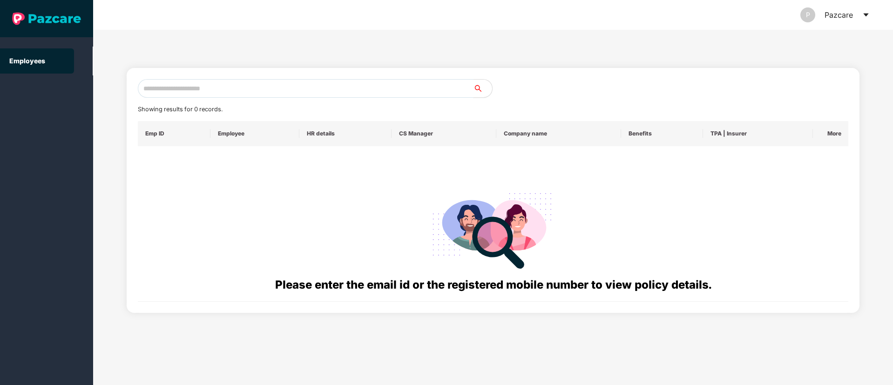
click at [209, 92] on input "text" at bounding box center [306, 88] width 336 height 19
type input "****"
click at [184, 88] on input "text" at bounding box center [306, 88] width 336 height 19
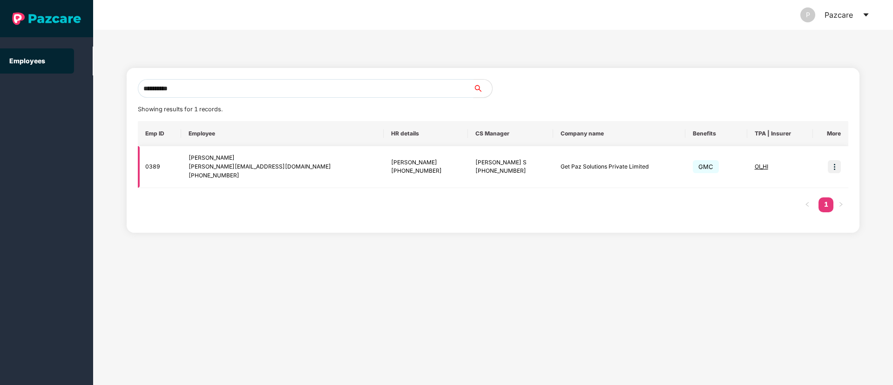
type input "**********"
click at [154, 166] on td "0389" at bounding box center [160, 167] width 44 height 42
copy td "0389"
drag, startPoint x: 145, startPoint y: 134, endPoint x: 165, endPoint y: 130, distance: 20.8
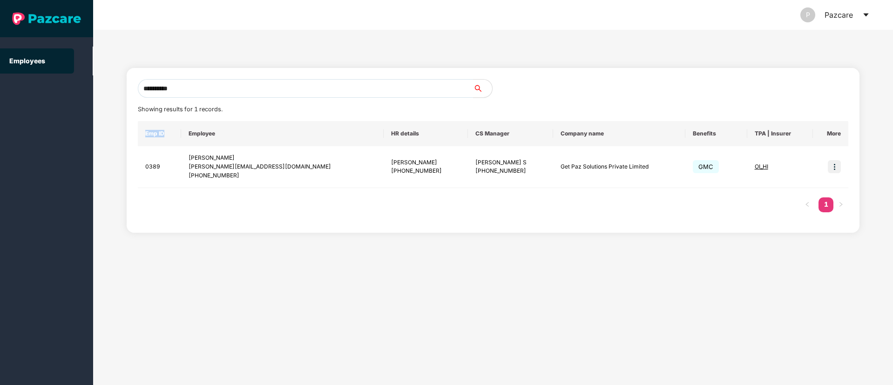
click at [165, 130] on th "Emp ID" at bounding box center [160, 133] width 44 height 25
copy th "Emp ID"
click at [838, 168] on img at bounding box center [834, 166] width 13 height 13
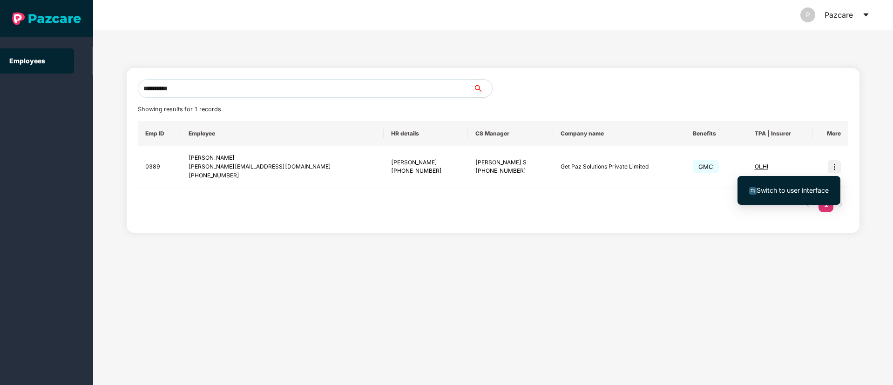
click at [791, 187] on span "Switch to user interface" at bounding box center [793, 190] width 72 height 8
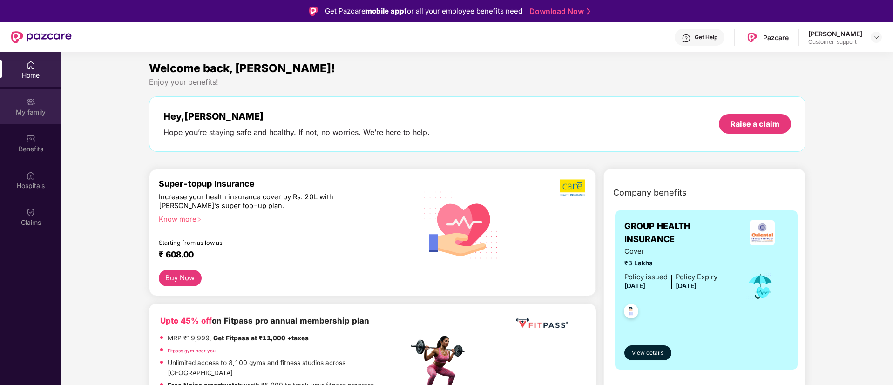
click at [36, 108] on div "My family" at bounding box center [30, 112] width 61 height 9
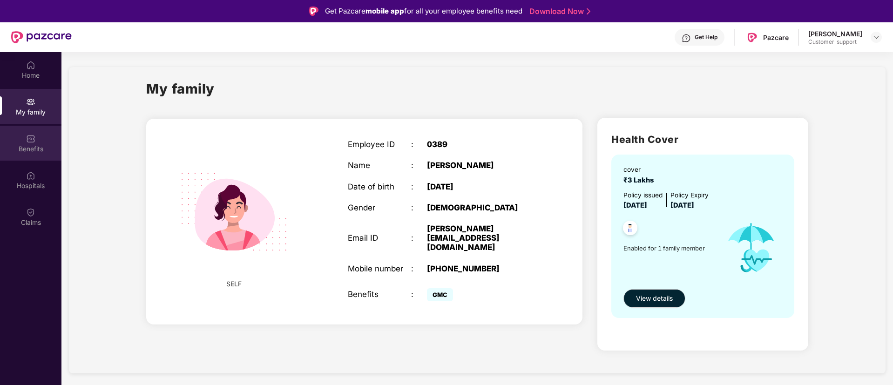
click at [25, 148] on div "Benefits" at bounding box center [30, 148] width 61 height 9
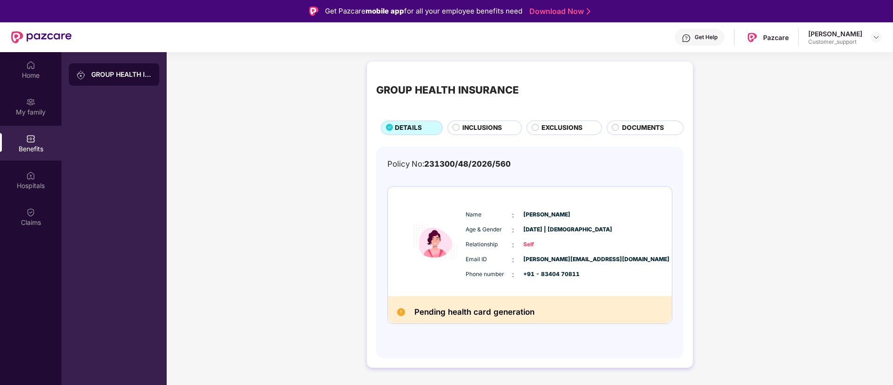
click at [697, 37] on div "Get Help" at bounding box center [700, 37] width 50 height 17
click at [875, 34] on img at bounding box center [876, 37] width 7 height 7
click at [792, 60] on div "Switch to support view" at bounding box center [832, 59] width 121 height 18
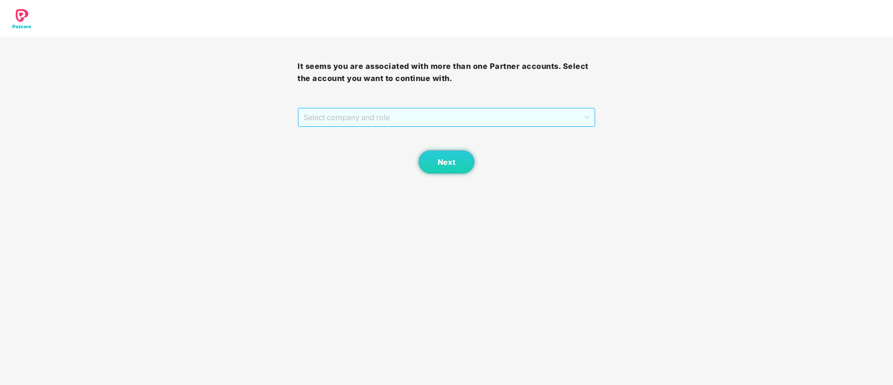
click at [473, 120] on span "Select company and role" at bounding box center [447, 118] width 286 height 18
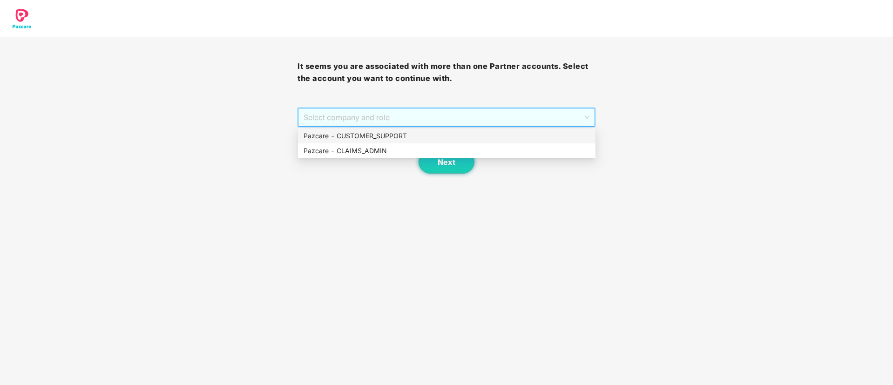
click at [416, 135] on div "Pazcare - CUSTOMER_SUPPORT" at bounding box center [447, 136] width 286 height 10
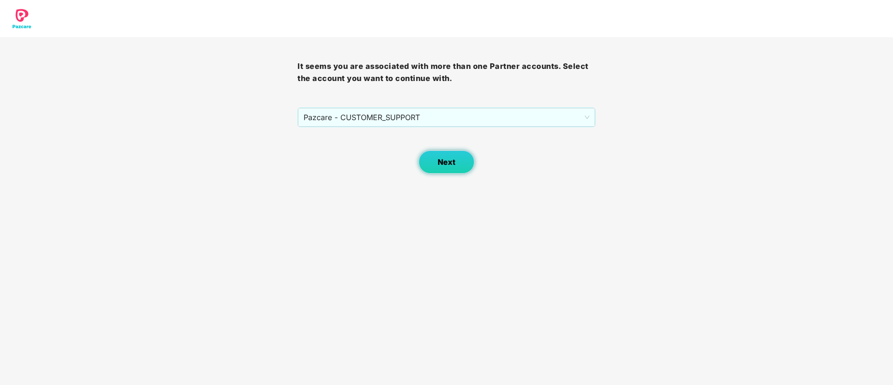
click at [441, 157] on button "Next" at bounding box center [447, 161] width 56 height 23
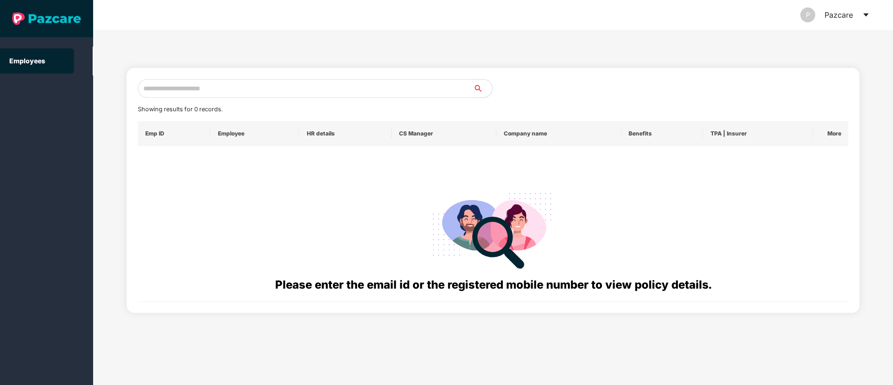
click at [167, 90] on input "text" at bounding box center [306, 88] width 336 height 19
paste input "**********"
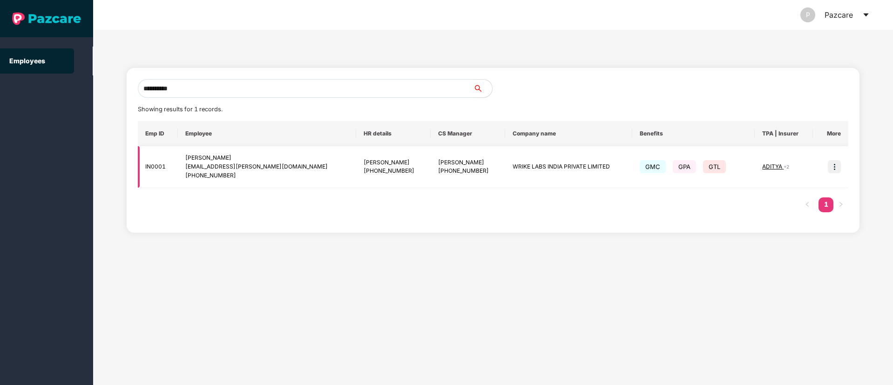
type input "**********"
click at [837, 169] on img at bounding box center [834, 166] width 13 height 13
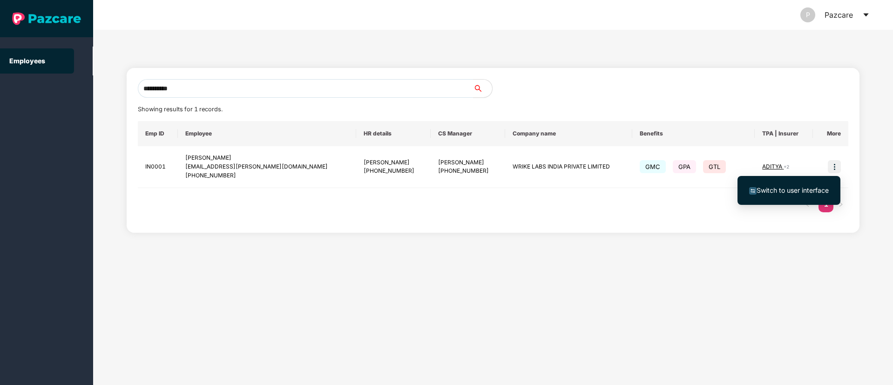
click at [802, 186] on span "Switch to user interface" at bounding box center [793, 190] width 72 height 8
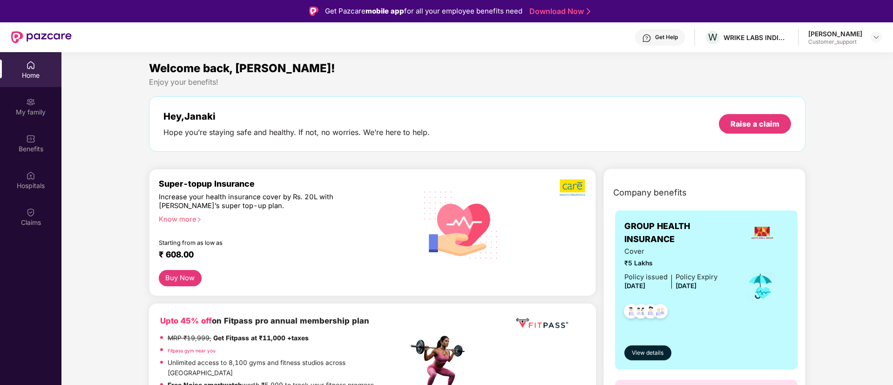
click at [195, 219] on div "Know more" at bounding box center [281, 218] width 244 height 7
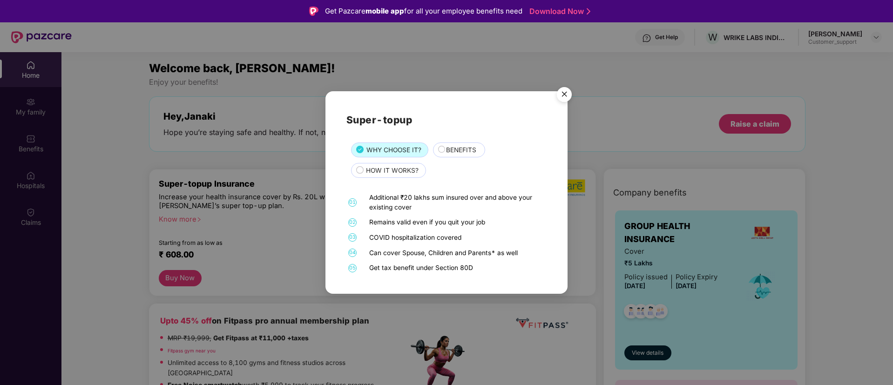
scroll to position [52, 0]
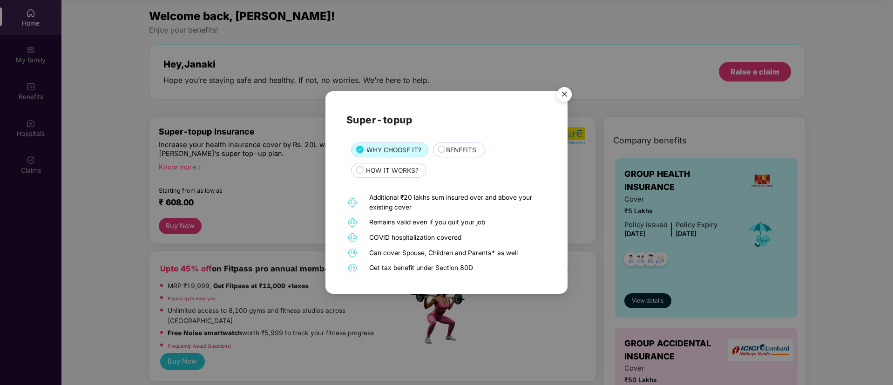
click at [449, 149] on span "BENEFITS" at bounding box center [461, 150] width 30 height 10
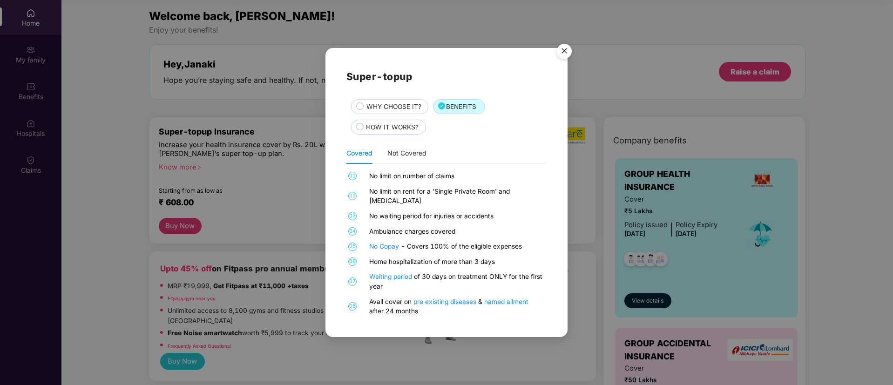
click at [563, 54] on img "Close" at bounding box center [564, 53] width 26 height 26
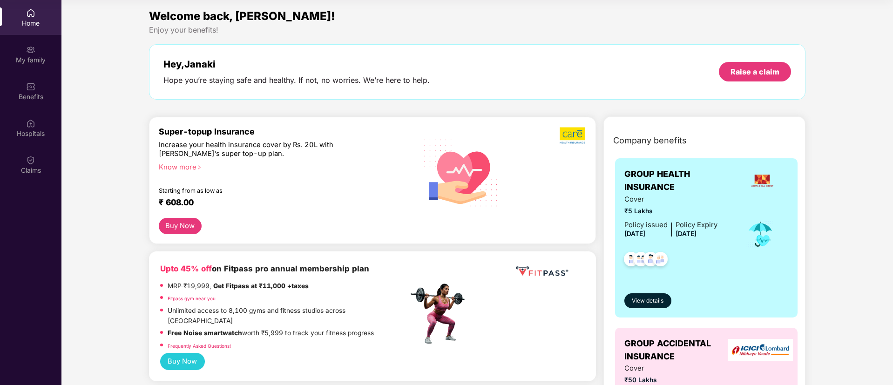
scroll to position [0, 0]
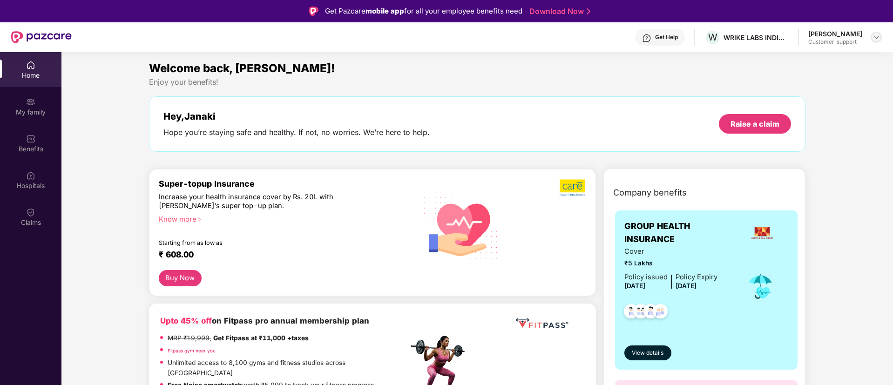
click at [878, 37] on img at bounding box center [876, 37] width 7 height 7
click at [661, 36] on div "Get Help" at bounding box center [666, 37] width 23 height 7
click at [875, 36] on img at bounding box center [876, 37] width 7 height 7
click at [797, 54] on div "Switch to support view" at bounding box center [832, 59] width 121 height 18
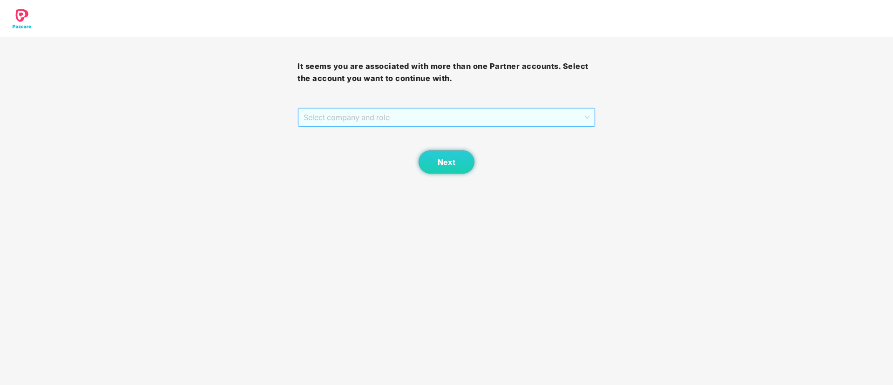
click at [352, 109] on span "Select company and role" at bounding box center [447, 118] width 286 height 18
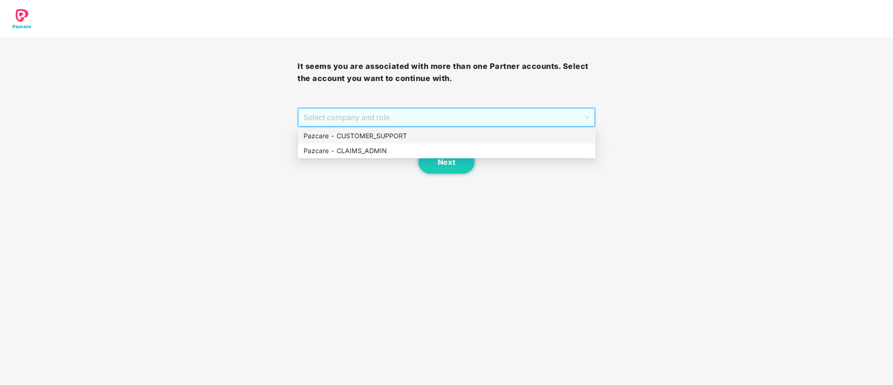
click at [348, 136] on div "Pazcare - CUSTOMER_SUPPORT" at bounding box center [447, 136] width 286 height 10
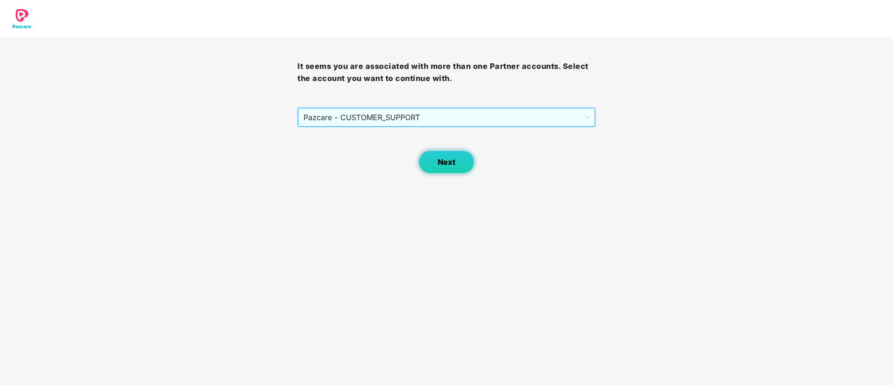
click at [442, 159] on span "Next" at bounding box center [447, 162] width 18 height 9
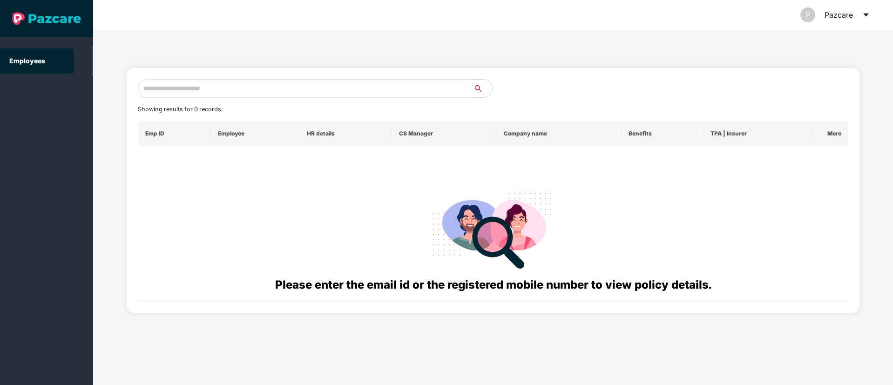
click at [184, 93] on input "text" at bounding box center [306, 88] width 336 height 19
paste input "**********"
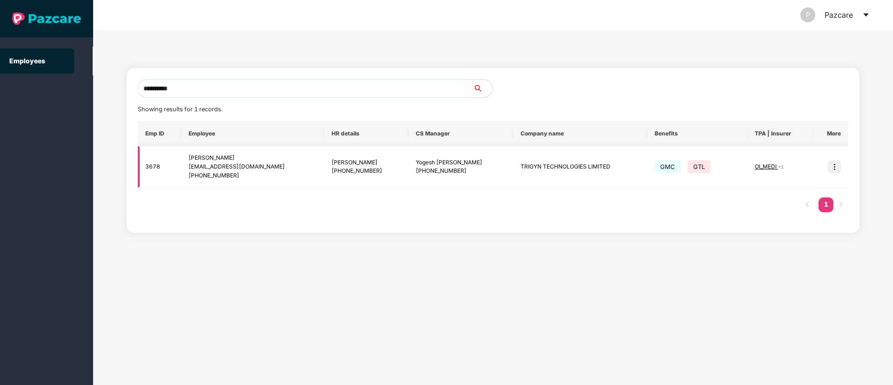
click at [834, 170] on img at bounding box center [834, 166] width 13 height 13
click at [659, 184] on td "GMC GTL" at bounding box center [697, 167] width 100 height 42
click at [767, 167] on span "OI_MEDI" at bounding box center [766, 166] width 23 height 7
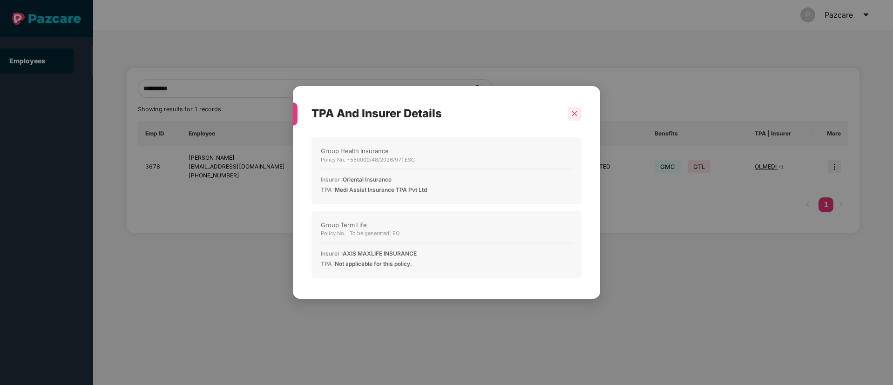
click at [577, 118] on div at bounding box center [575, 114] width 14 height 14
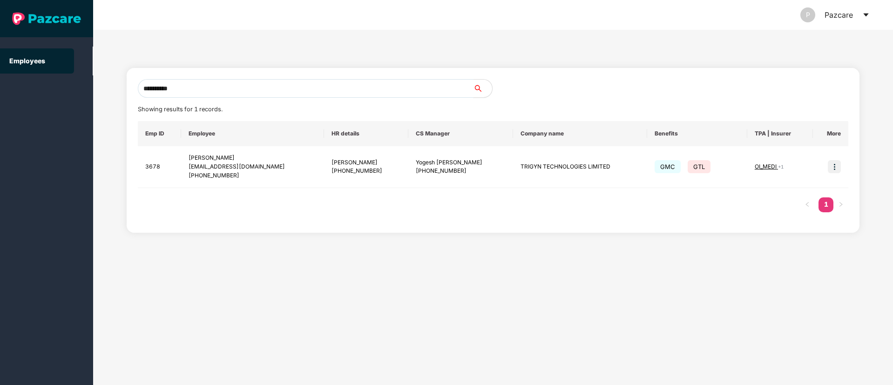
click at [208, 88] on input "**********" at bounding box center [306, 88] width 336 height 19
type input "*"
click at [173, 89] on input "text" at bounding box center [306, 88] width 336 height 19
paste input "**********"
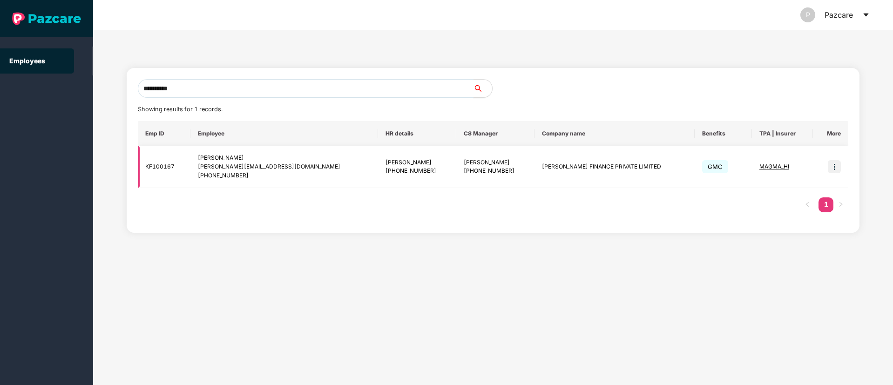
type input "**********"
click at [838, 167] on img at bounding box center [834, 166] width 13 height 13
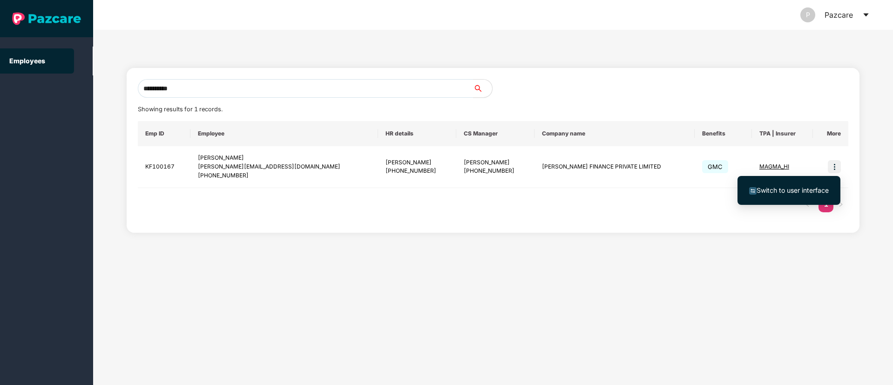
click at [776, 183] on li "Switch to user interface" at bounding box center [789, 191] width 103 height 20
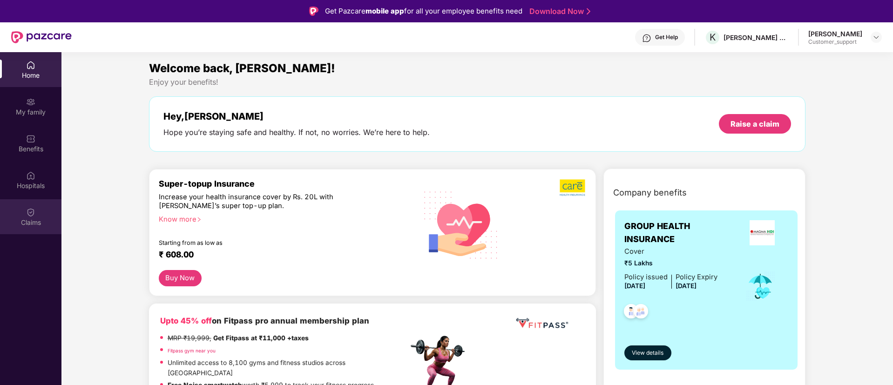
click at [23, 212] on div "Claims" at bounding box center [30, 216] width 61 height 35
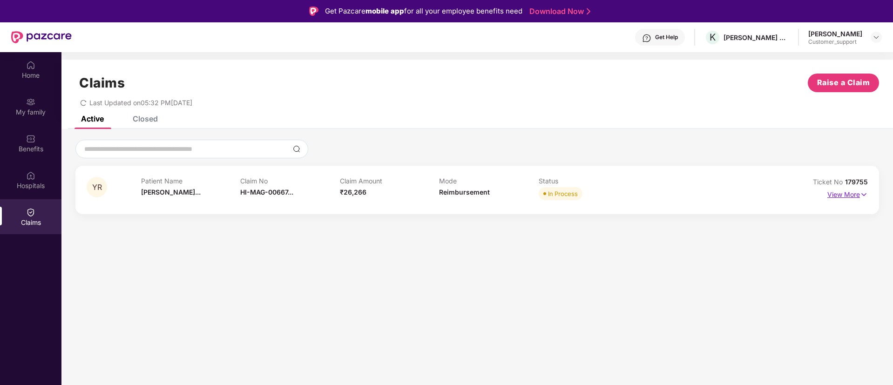
click at [864, 194] on img at bounding box center [864, 195] width 8 height 10
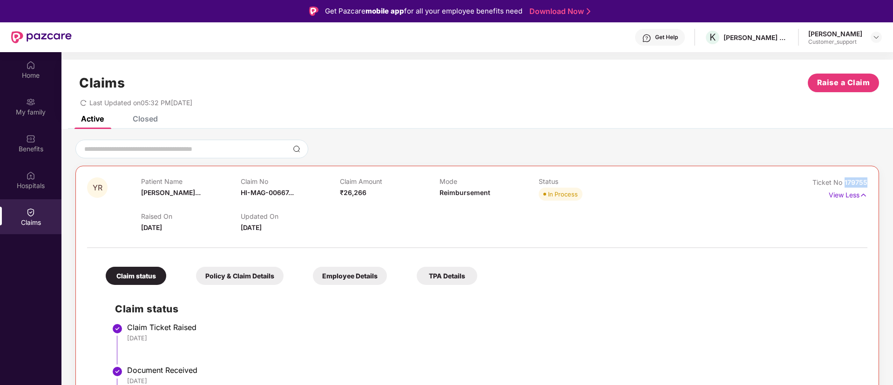
drag, startPoint x: 867, startPoint y: 182, endPoint x: 843, endPoint y: 184, distance: 24.8
click at [843, 184] on div "YR Patient Name [PERSON_NAME]... Claim No HI-MAG-00667... Claim Amount ₹26,266 …" at bounding box center [477, 366] width 804 height 400
copy span "179755"
click at [877, 38] on img at bounding box center [876, 37] width 7 height 7
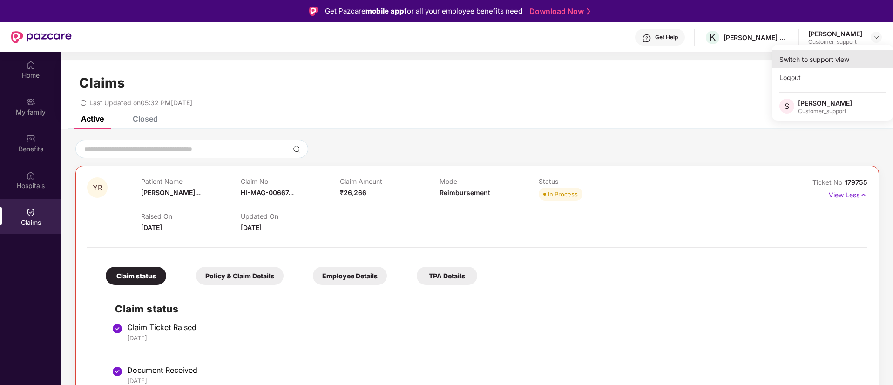
click at [825, 58] on div "Switch to support view" at bounding box center [832, 59] width 121 height 18
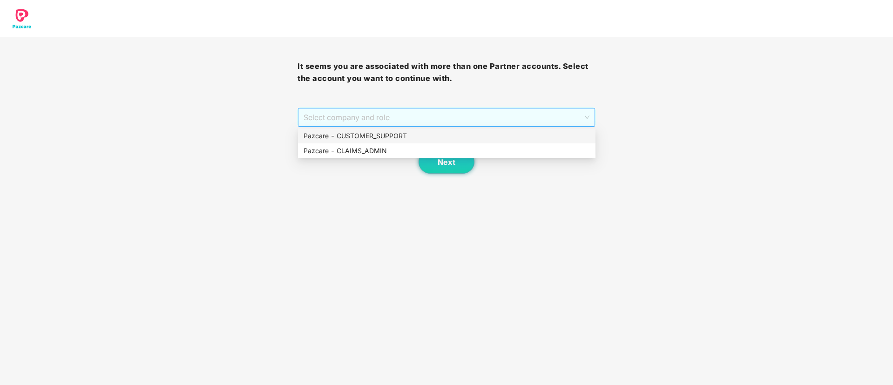
click at [421, 118] on span "Select company and role" at bounding box center [447, 118] width 286 height 18
click at [388, 137] on div "Pazcare - CUSTOMER_SUPPORT" at bounding box center [447, 136] width 286 height 10
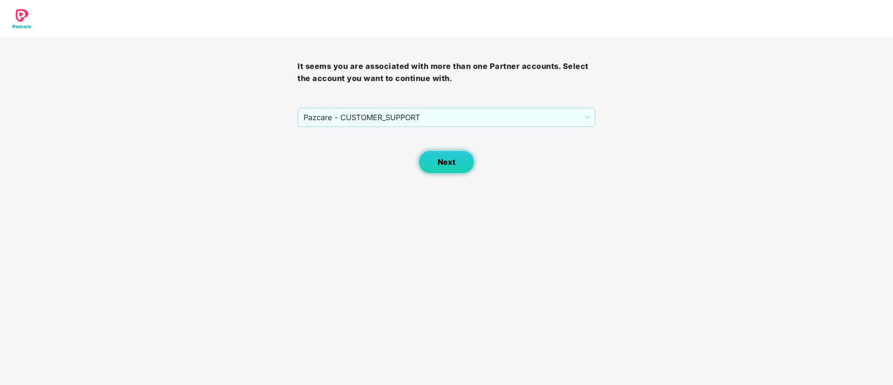
click at [446, 160] on span "Next" at bounding box center [447, 162] width 18 height 9
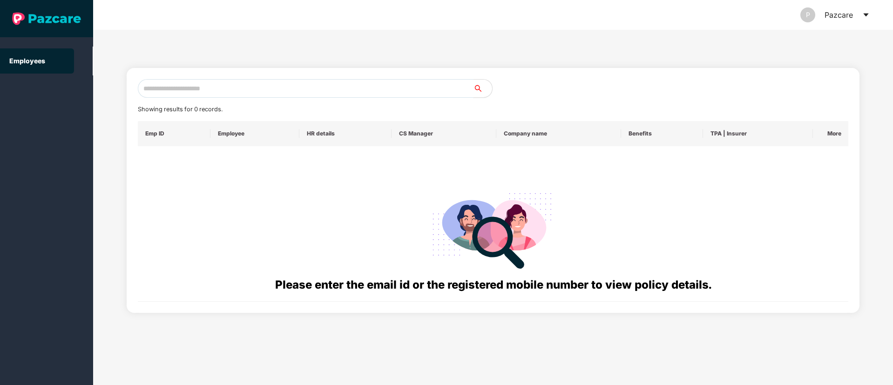
click at [175, 91] on input "text" at bounding box center [306, 88] width 336 height 19
paste input "**********"
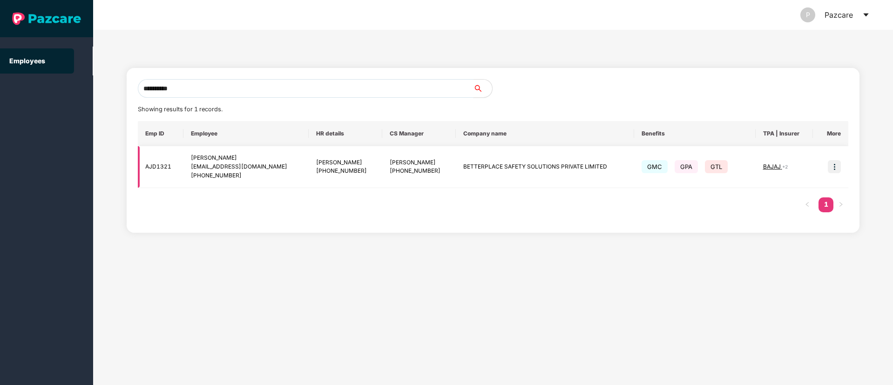
type input "**********"
click at [834, 162] on img at bounding box center [834, 166] width 13 height 13
click at [836, 165] on img at bounding box center [834, 166] width 13 height 13
click at [832, 163] on img at bounding box center [834, 166] width 13 height 13
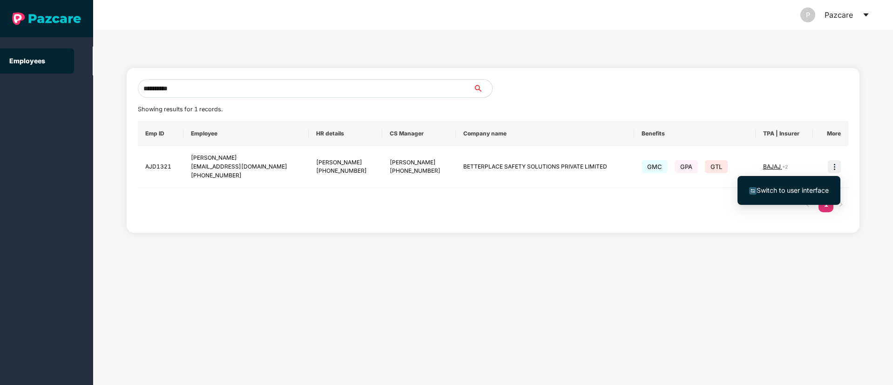
click at [780, 193] on span "Switch to user interface" at bounding box center [793, 190] width 72 height 8
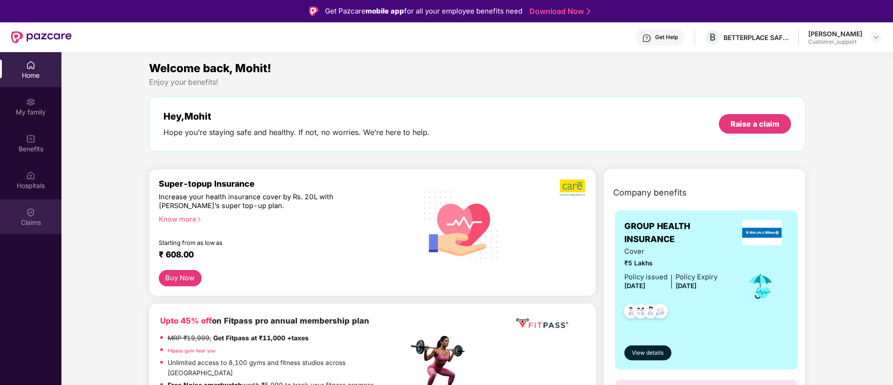
click at [34, 216] on img at bounding box center [30, 212] width 9 height 9
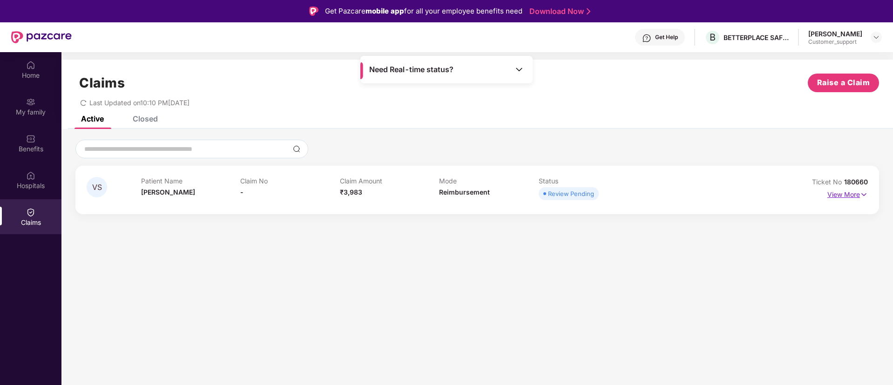
click at [864, 193] on img at bounding box center [864, 195] width 8 height 10
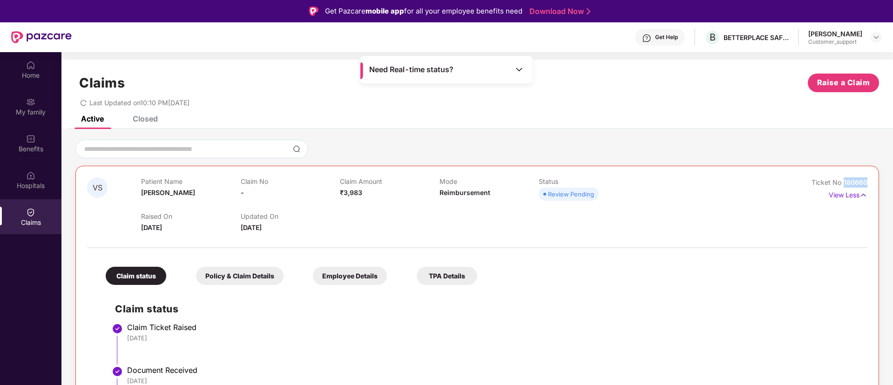
drag, startPoint x: 867, startPoint y: 182, endPoint x: 840, endPoint y: 185, distance: 26.7
click at [840, 185] on div "Ticket No 180660" at bounding box center [840, 182] width 56 height 10
copy span "180660"
click at [32, 75] on div "Home" at bounding box center [30, 75] width 61 height 9
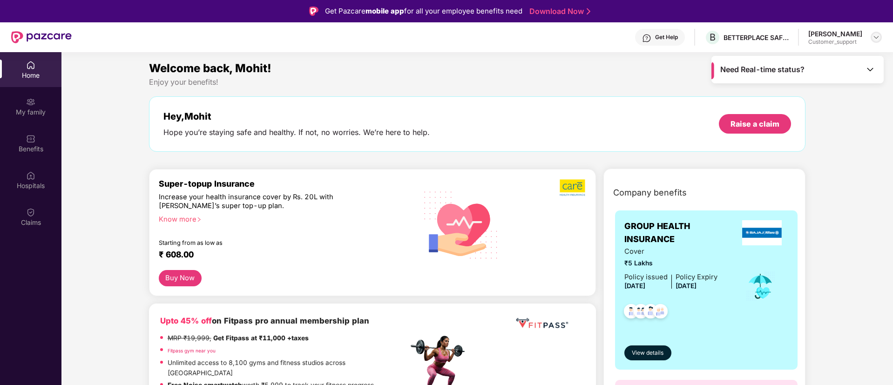
click at [881, 35] on div at bounding box center [876, 37] width 11 height 11
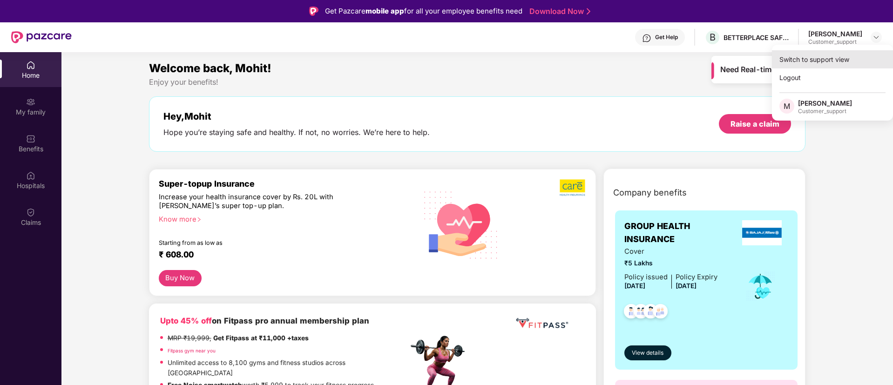
click at [832, 54] on div "Switch to support view" at bounding box center [832, 59] width 121 height 18
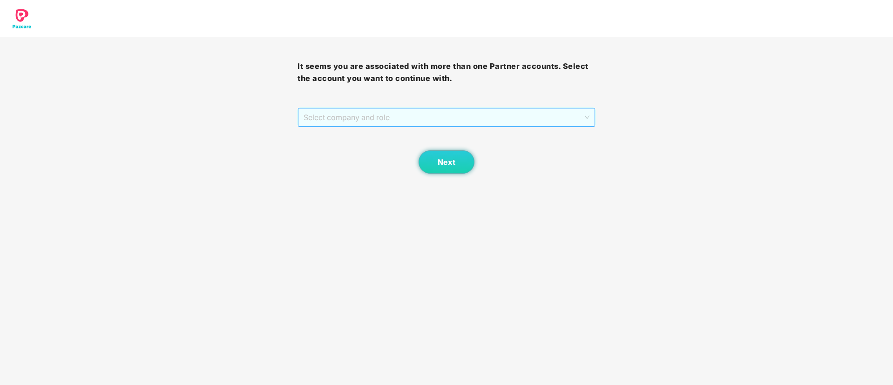
click at [470, 119] on span "Select company and role" at bounding box center [447, 118] width 286 height 18
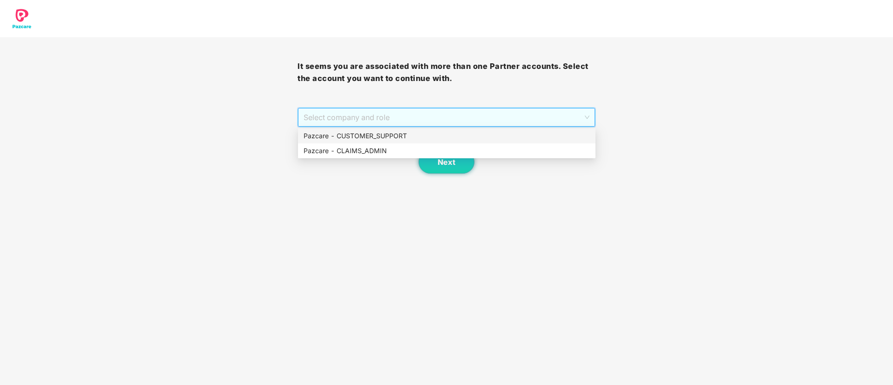
click at [416, 132] on div "Pazcare - CUSTOMER_SUPPORT" at bounding box center [447, 136] width 286 height 10
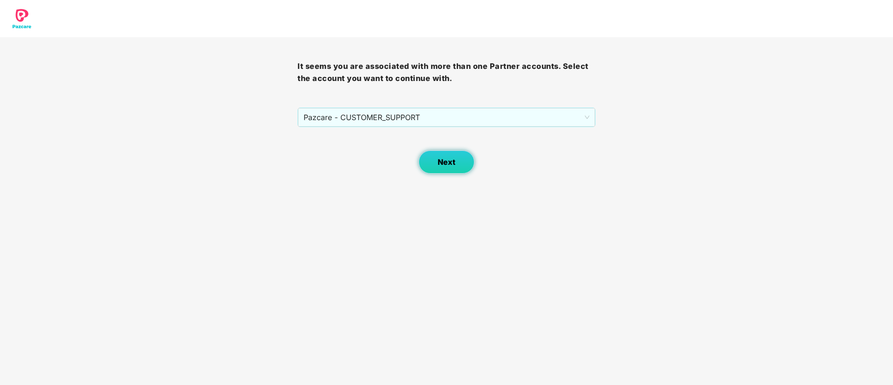
click at [457, 164] on button "Next" at bounding box center [447, 161] width 56 height 23
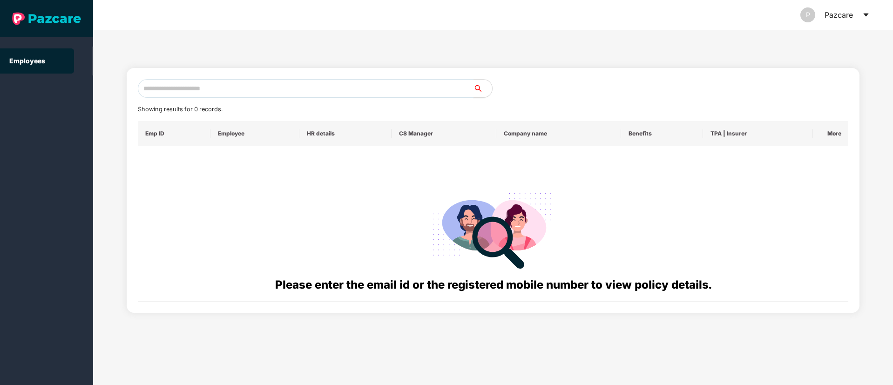
click at [173, 92] on input "text" at bounding box center [306, 88] width 336 height 19
paste input "**********"
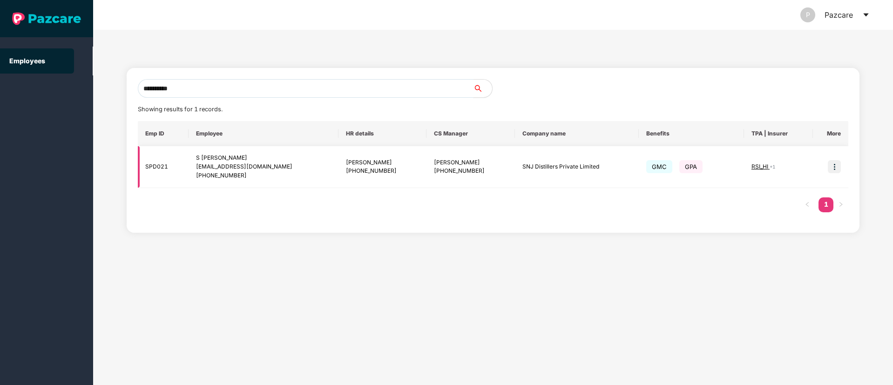
type input "**********"
click at [835, 165] on img at bounding box center [834, 166] width 13 height 13
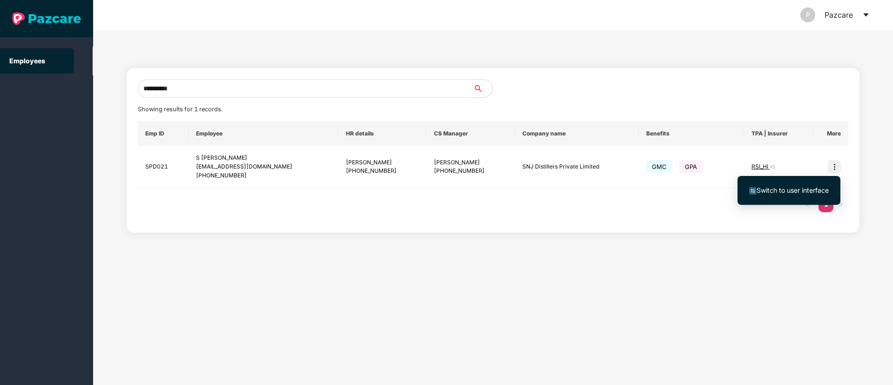
click at [791, 188] on span "Switch to user interface" at bounding box center [793, 190] width 72 height 8
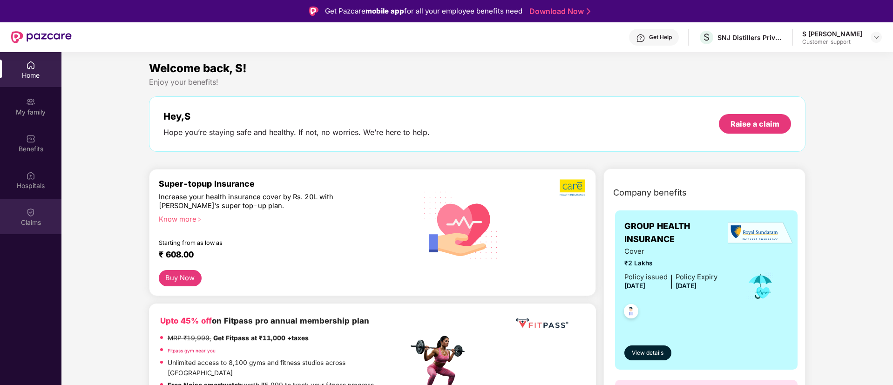
click at [34, 210] on img at bounding box center [30, 212] width 9 height 9
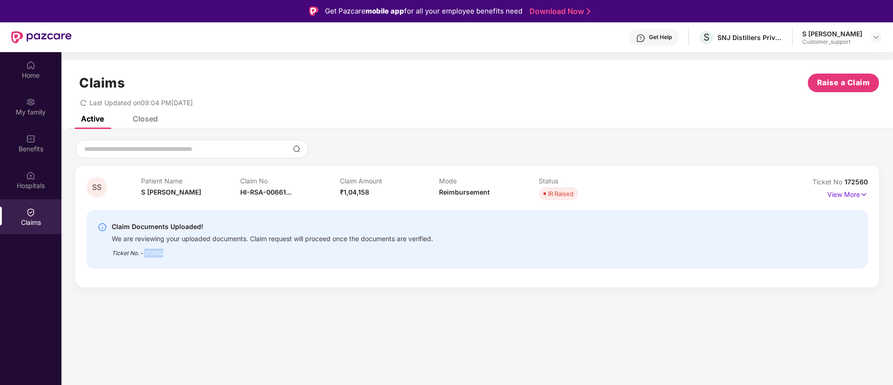
drag, startPoint x: 168, startPoint y: 253, endPoint x: 144, endPoint y: 261, distance: 24.8
click at [144, 261] on div "Claim Documents Uploaded! We are reviewing your uploaded documents. Claim reque…" at bounding box center [478, 239] width 782 height 59
copy div "172560"
click at [866, 195] on img at bounding box center [864, 195] width 8 height 10
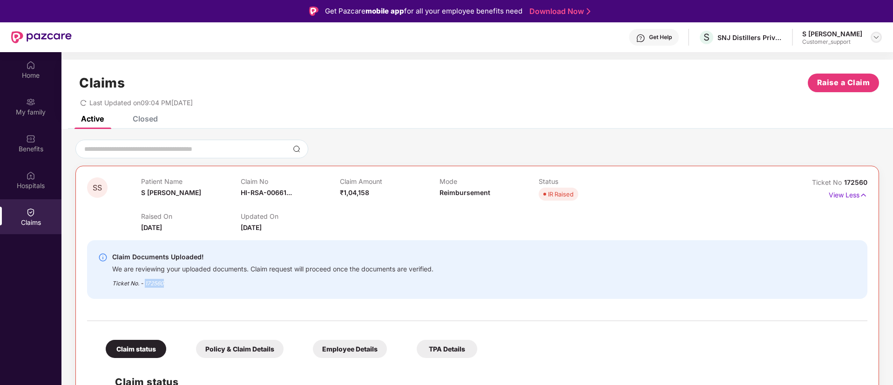
click at [879, 37] on img at bounding box center [876, 37] width 7 height 7
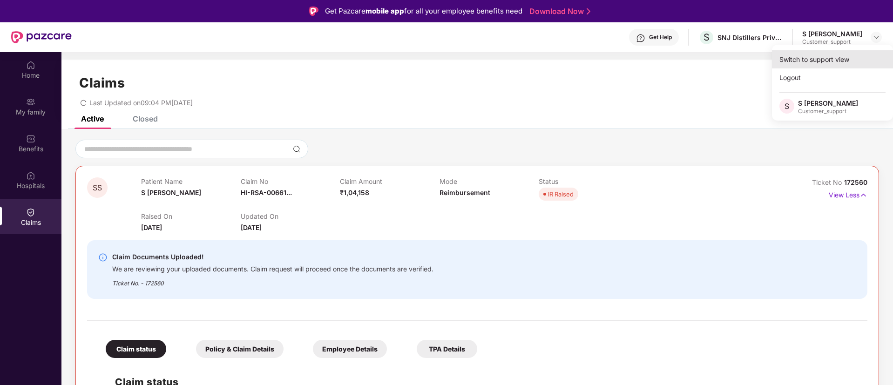
click at [811, 55] on div "Switch to support view" at bounding box center [832, 59] width 121 height 18
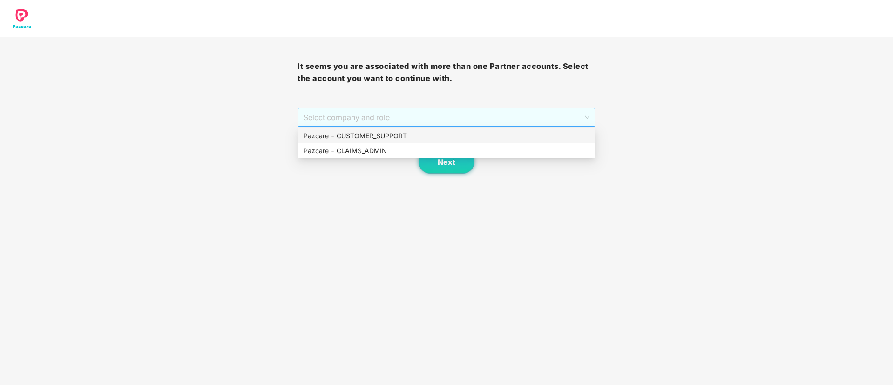
click at [422, 116] on span "Select company and role" at bounding box center [447, 118] width 286 height 18
click at [381, 131] on div "Pazcare - CUSTOMER_SUPPORT" at bounding box center [447, 136] width 286 height 10
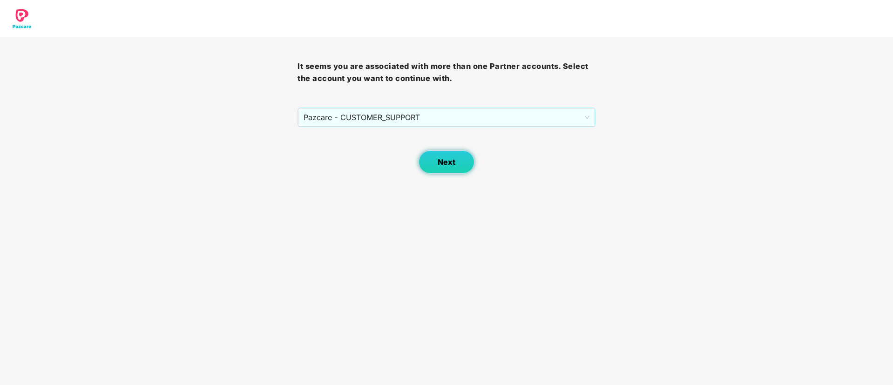
click at [443, 160] on span "Next" at bounding box center [447, 162] width 18 height 9
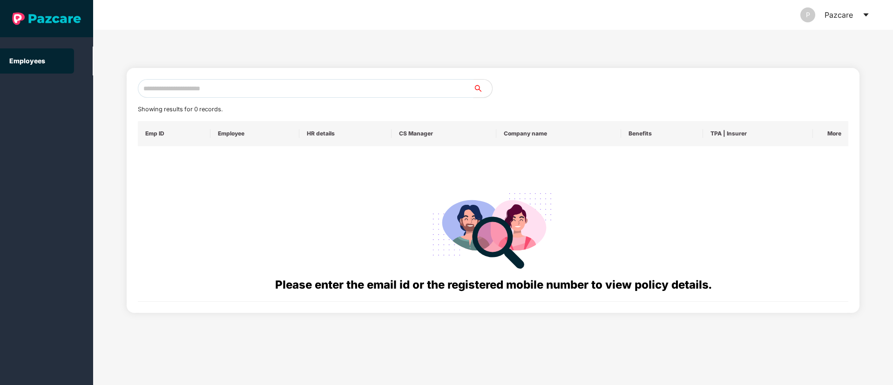
click at [205, 85] on input "text" at bounding box center [306, 88] width 336 height 19
paste input "**********"
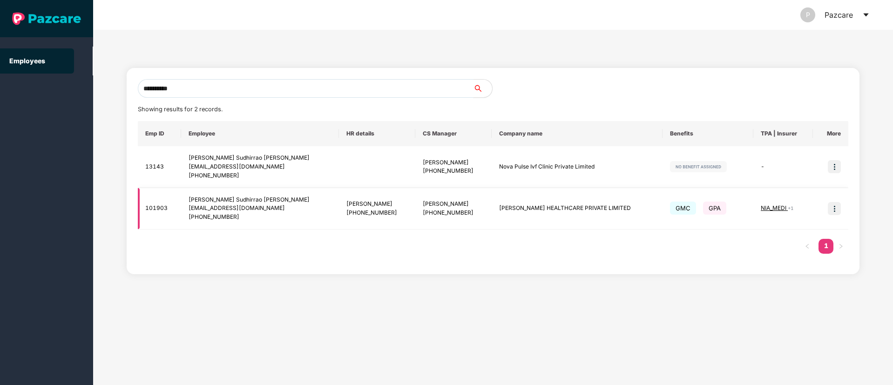
type input "**********"
click at [832, 210] on img at bounding box center [834, 208] width 13 height 13
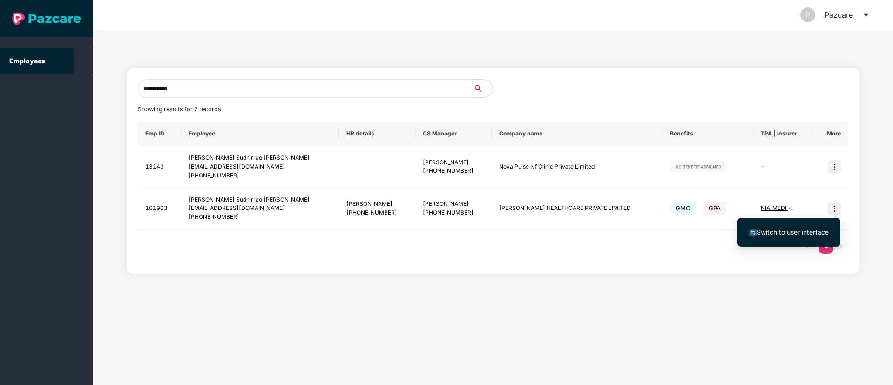
click at [784, 233] on span "Switch to user interface" at bounding box center [793, 232] width 72 height 8
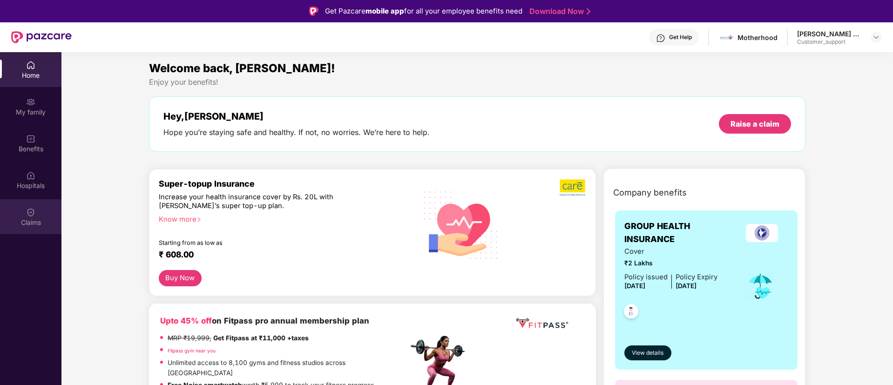
click at [34, 218] on div "Claims" at bounding box center [30, 222] width 61 height 9
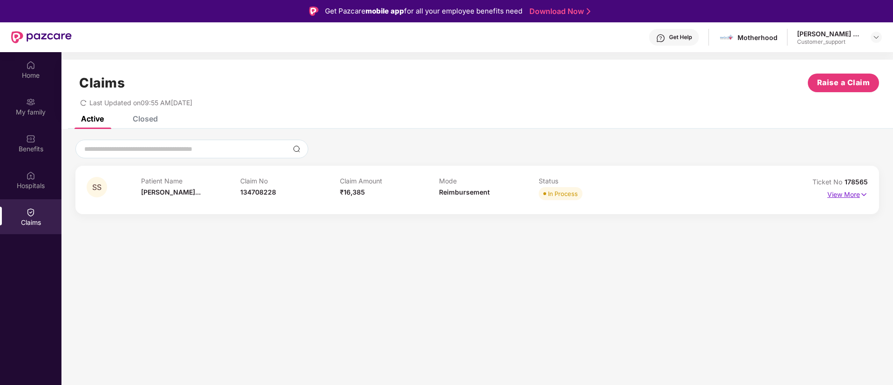
click at [863, 194] on img at bounding box center [864, 195] width 8 height 10
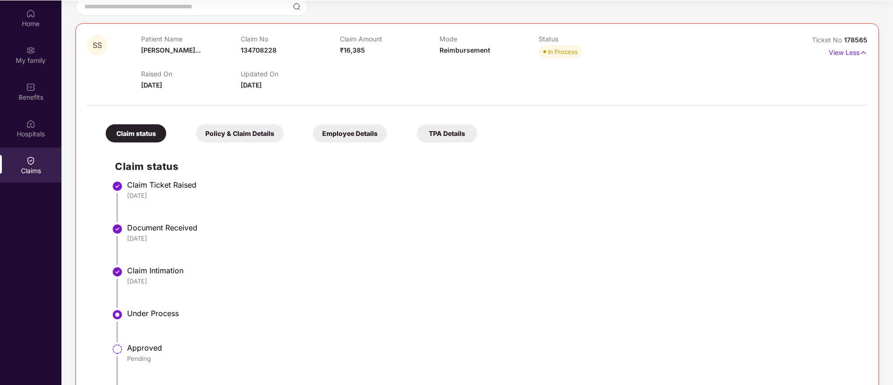
scroll to position [92, 0]
drag, startPoint x: 868, startPoint y: 40, endPoint x: 844, endPoint y: 39, distance: 24.2
click at [844, 39] on div "SS Patient Name [PERSON_NAME]... Claim No 134708228 Claim Amount ₹16,385 Mode R…" at bounding box center [477, 222] width 804 height 400
copy span "178565"
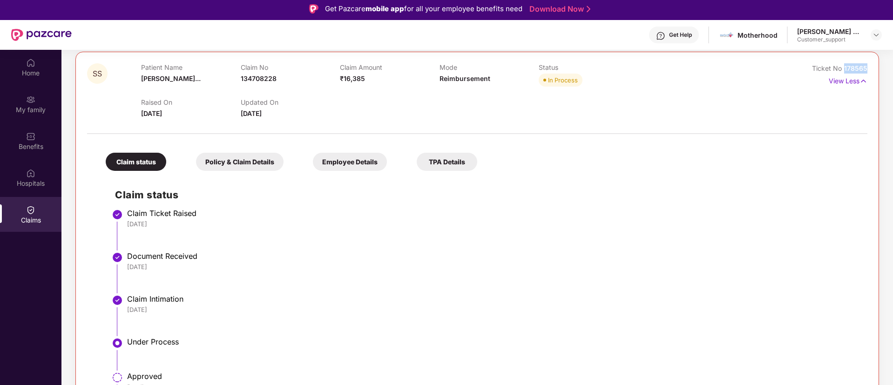
scroll to position [138, 0]
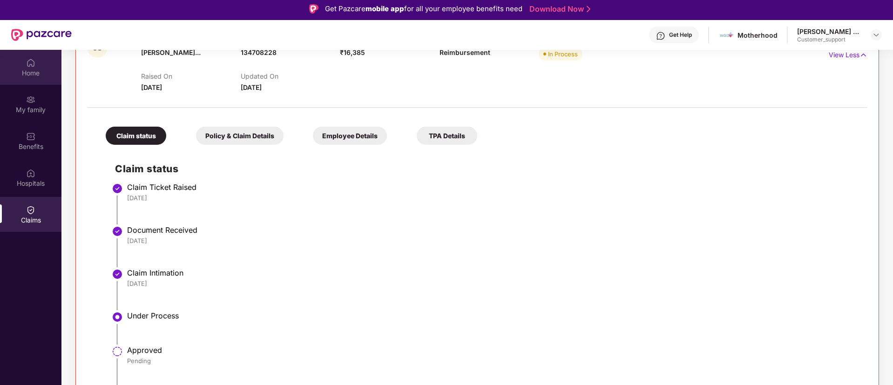
click at [31, 75] on div "Home" at bounding box center [30, 72] width 61 height 9
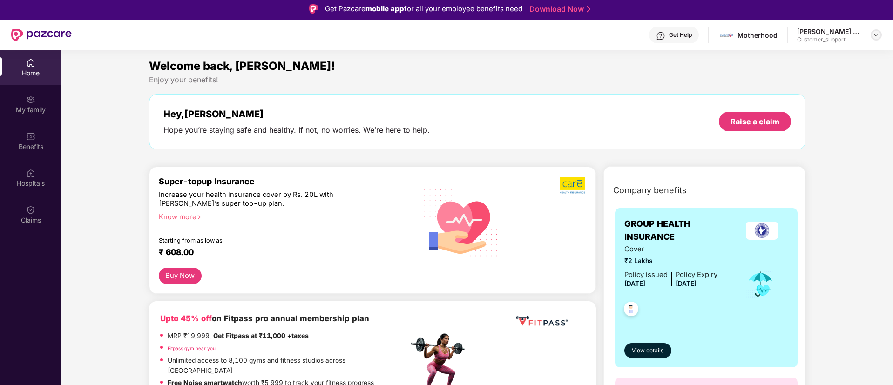
click at [874, 37] on img at bounding box center [876, 34] width 7 height 7
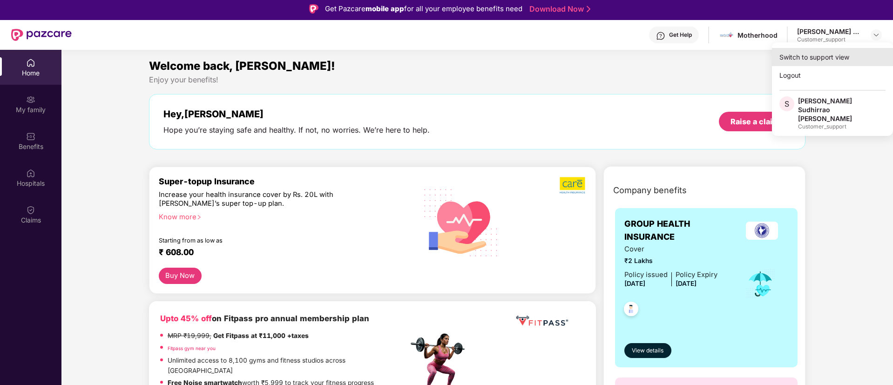
click at [829, 54] on div "Switch to support view" at bounding box center [832, 57] width 121 height 18
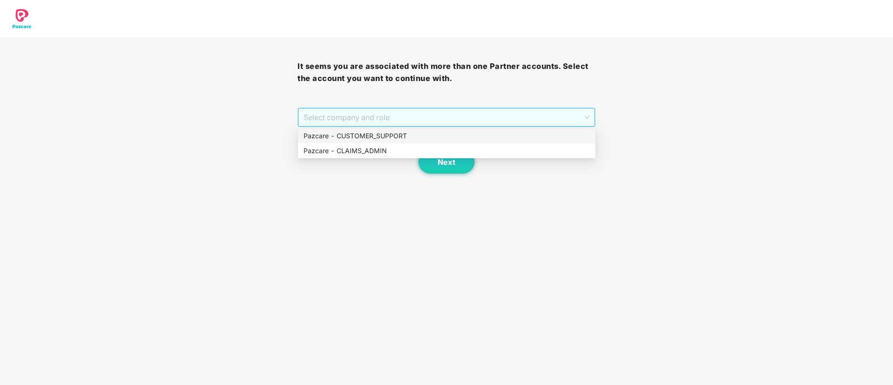
click at [447, 119] on span "Select company and role" at bounding box center [447, 118] width 286 height 18
click at [401, 136] on div "Pazcare - CUSTOMER_SUPPORT" at bounding box center [447, 136] width 286 height 10
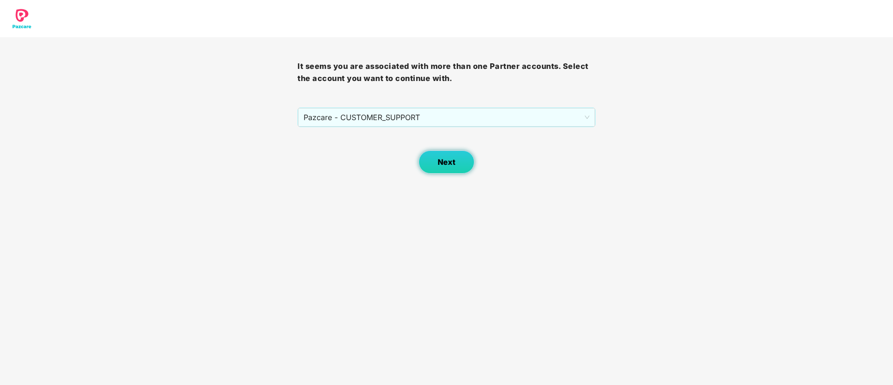
click at [447, 164] on span "Next" at bounding box center [447, 162] width 18 height 9
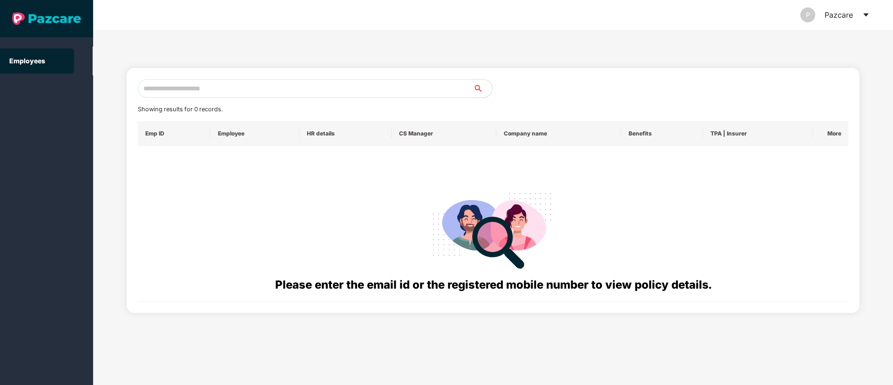
click at [174, 89] on input "text" at bounding box center [306, 88] width 336 height 19
paste input "**********"
type input "*"
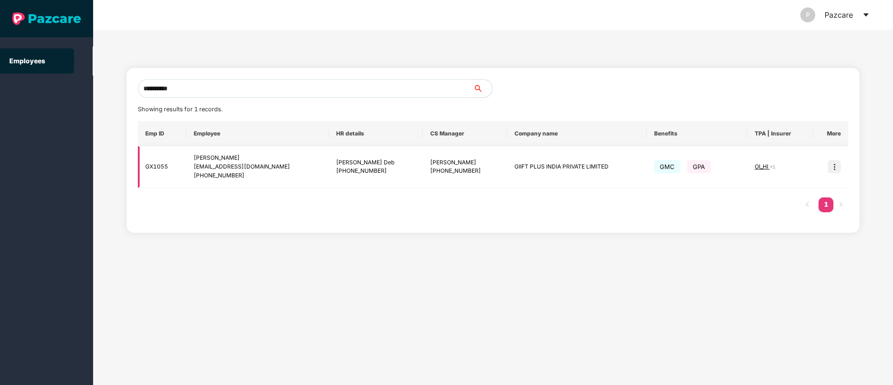
type input "**********"
click at [834, 167] on img at bounding box center [834, 166] width 13 height 13
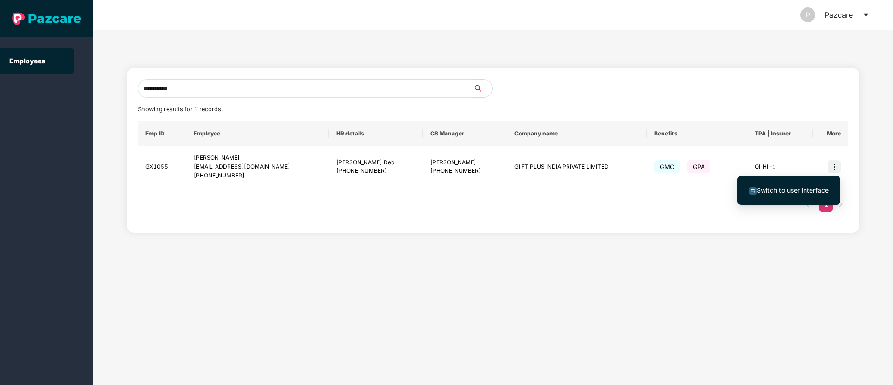
click at [803, 189] on span "Switch to user interface" at bounding box center [793, 190] width 72 height 8
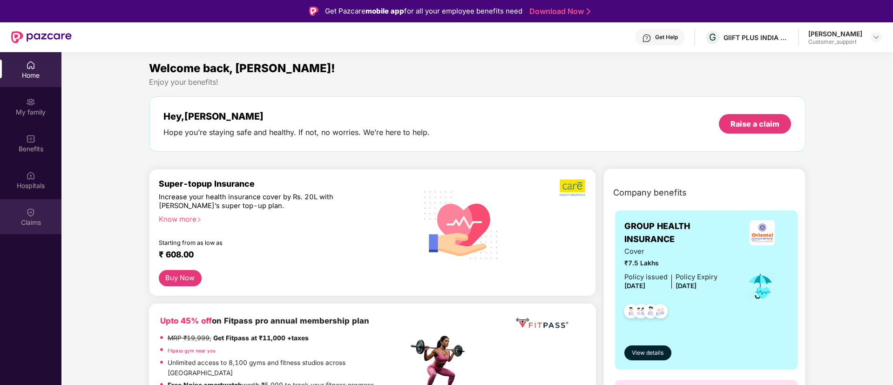
click at [27, 214] on img at bounding box center [30, 212] width 9 height 9
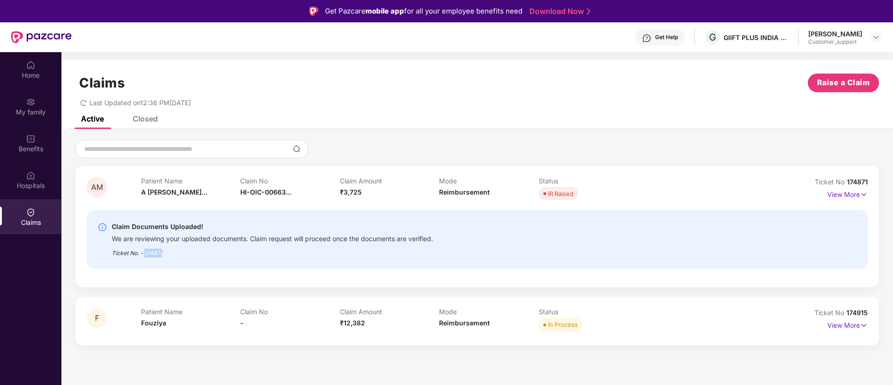
drag, startPoint x: 166, startPoint y: 251, endPoint x: 145, endPoint y: 252, distance: 21.0
click at [145, 252] on div "Ticket No. - 174871" at bounding box center [272, 250] width 321 height 14
copy div "174871"
click at [864, 197] on img at bounding box center [864, 195] width 8 height 10
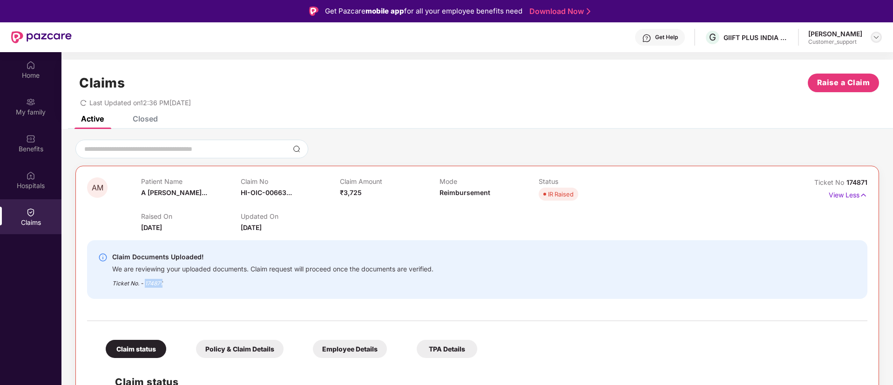
click at [877, 38] on img at bounding box center [876, 37] width 7 height 7
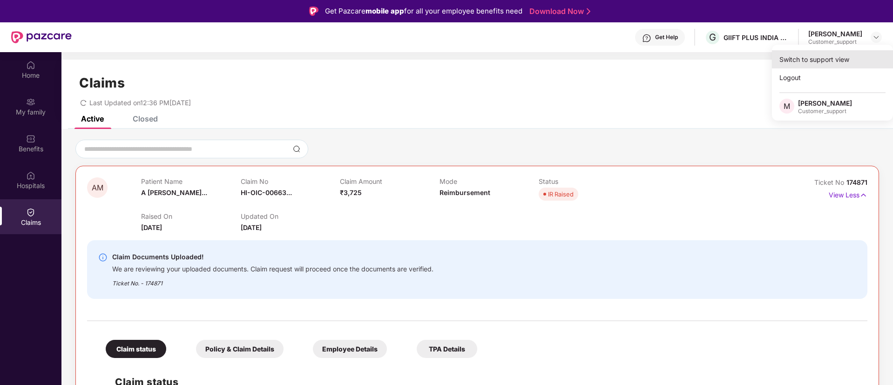
click at [825, 55] on div "Switch to support view" at bounding box center [832, 59] width 121 height 18
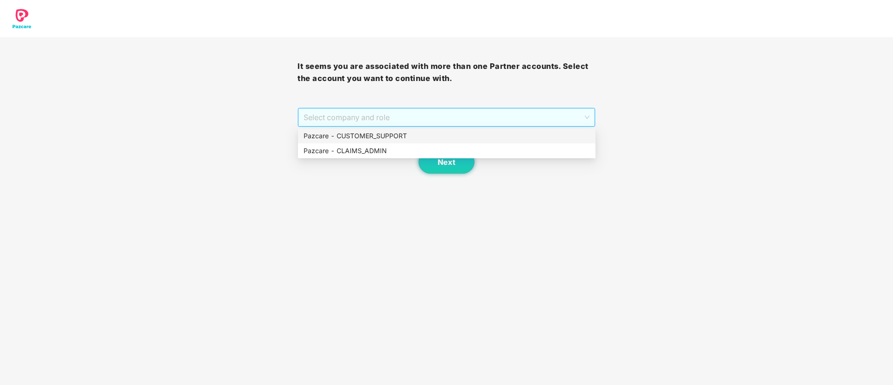
click at [415, 123] on span "Select company and role" at bounding box center [447, 118] width 286 height 18
click at [391, 132] on div "Pazcare - CUSTOMER_SUPPORT" at bounding box center [447, 136] width 286 height 10
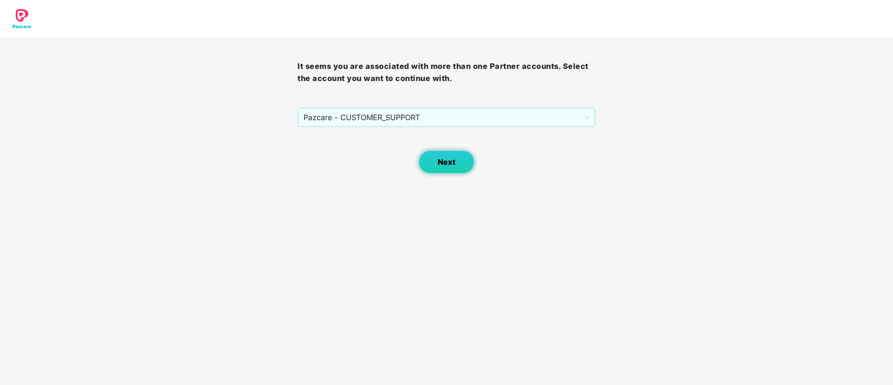
click at [442, 161] on span "Next" at bounding box center [447, 162] width 18 height 9
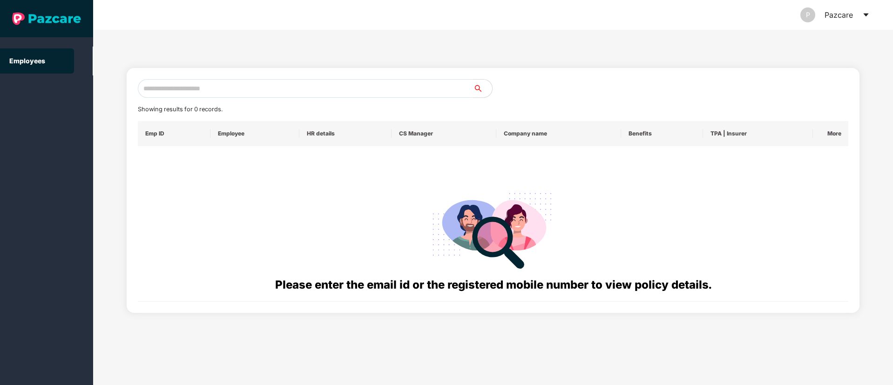
click at [178, 89] on input "text" at bounding box center [306, 88] width 336 height 19
paste input "**********"
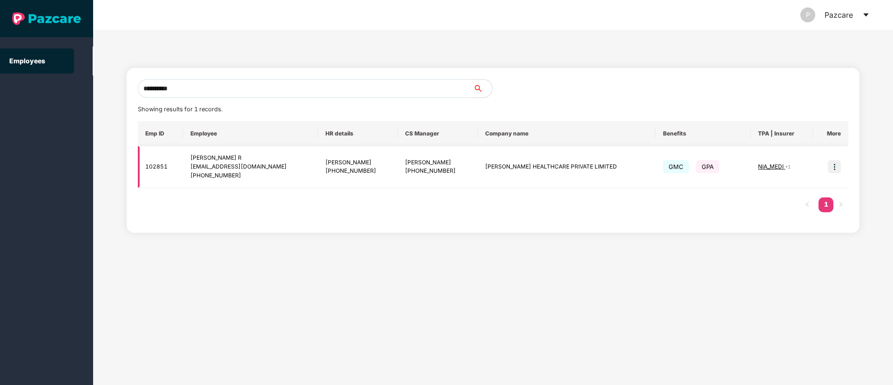
type input "**********"
click at [833, 169] on img at bounding box center [834, 166] width 13 height 13
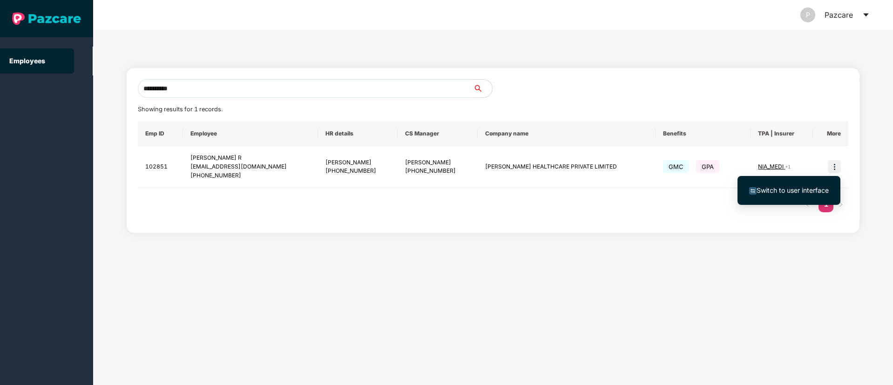
click at [796, 191] on span "Switch to user interface" at bounding box center [793, 190] width 72 height 8
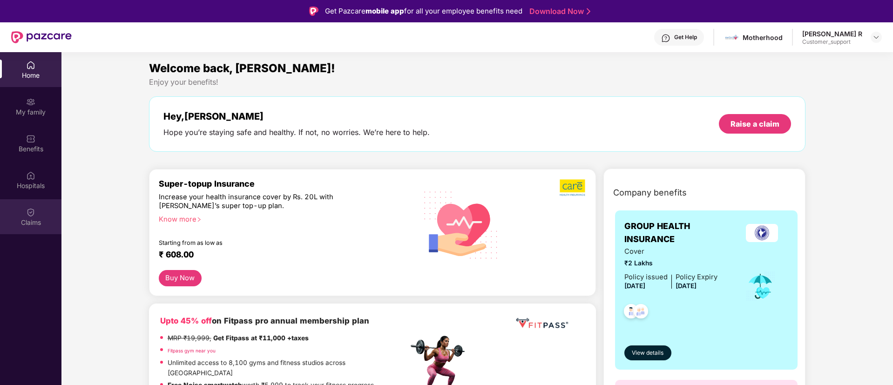
click at [28, 215] on img at bounding box center [30, 212] width 9 height 9
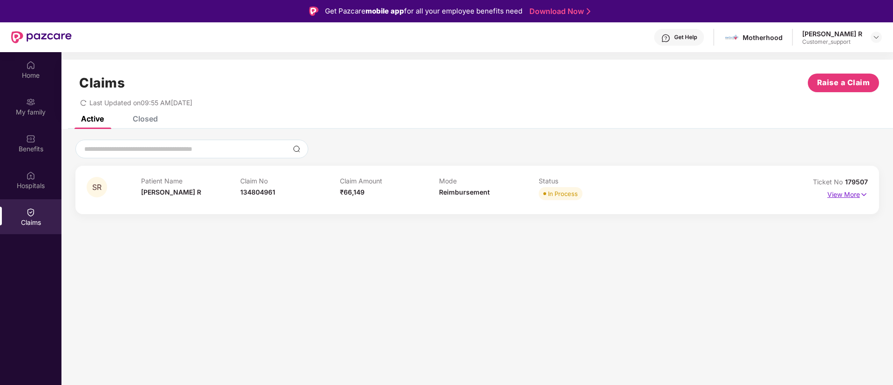
click at [862, 192] on img at bounding box center [864, 195] width 8 height 10
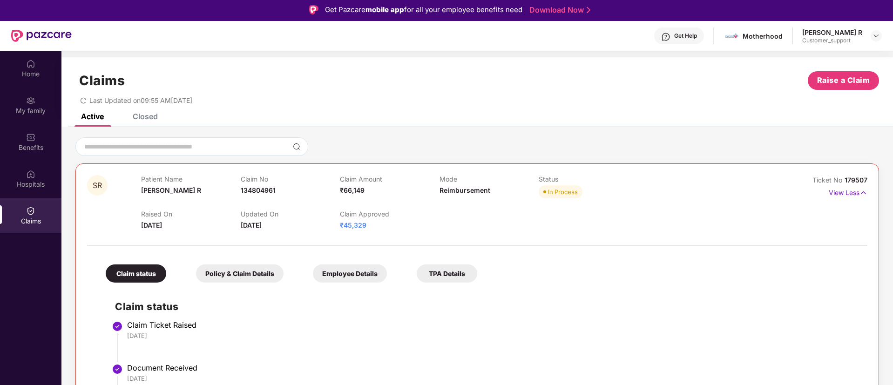
scroll to position [1, 0]
drag, startPoint x: 868, startPoint y: 177, endPoint x: 843, endPoint y: 176, distance: 25.2
copy span "179507"
click at [876, 32] on img at bounding box center [876, 35] width 7 height 7
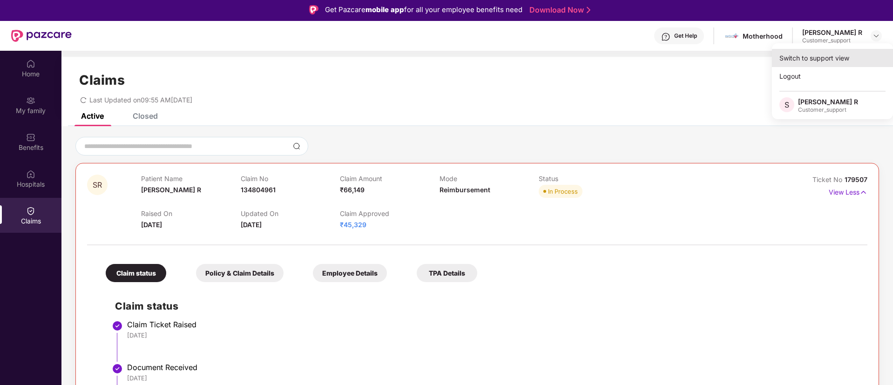
click at [839, 54] on div "Switch to support view" at bounding box center [832, 58] width 121 height 18
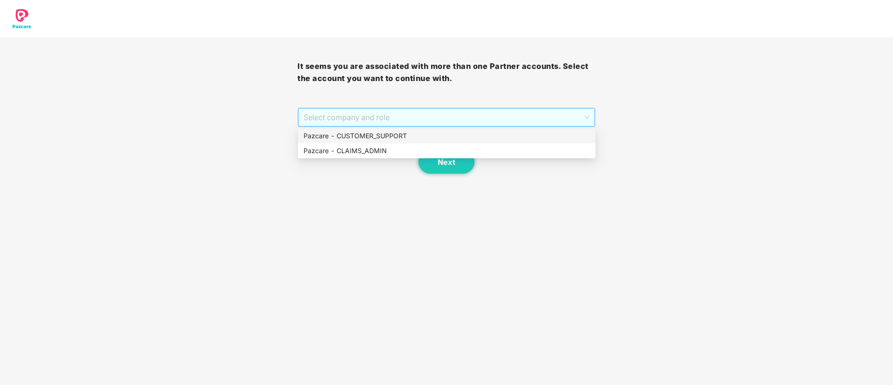
click at [469, 120] on span "Select company and role" at bounding box center [447, 118] width 286 height 18
click at [420, 131] on div "Pazcare - CUSTOMER_SUPPORT" at bounding box center [447, 136] width 286 height 10
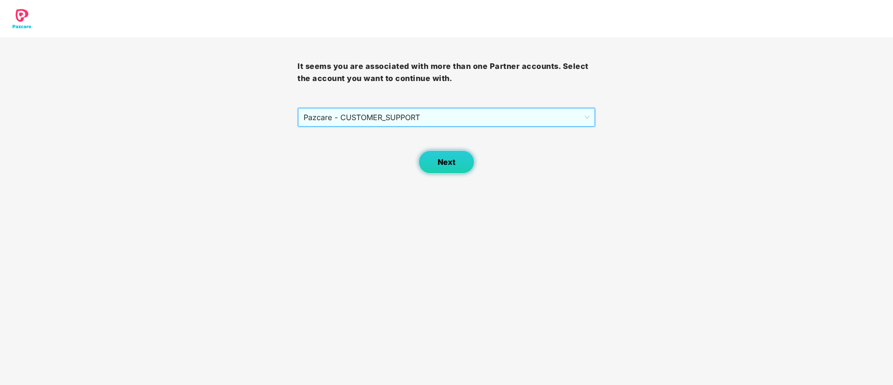
click at [443, 163] on span "Next" at bounding box center [447, 162] width 18 height 9
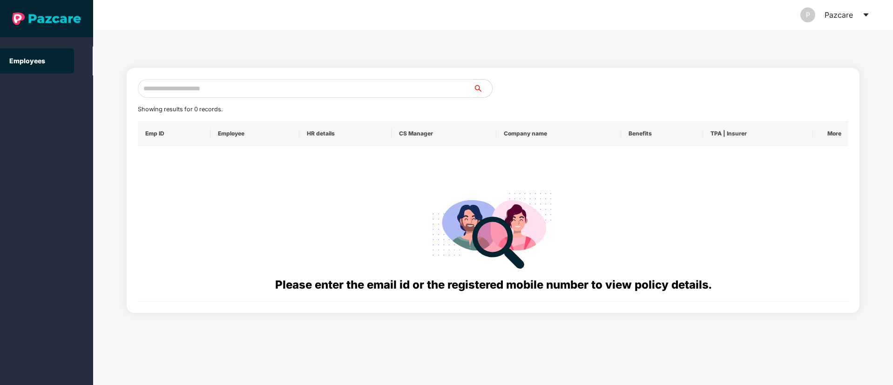
click at [173, 91] on input "text" at bounding box center [306, 88] width 336 height 19
paste input "**********"
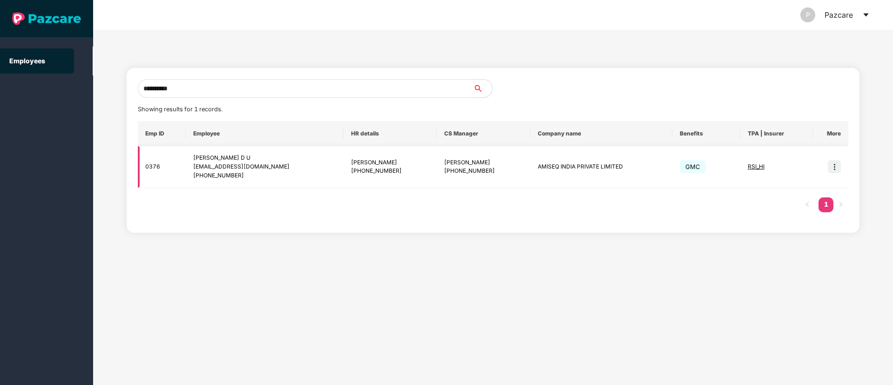
type input "**********"
click at [835, 165] on img at bounding box center [834, 166] width 13 height 13
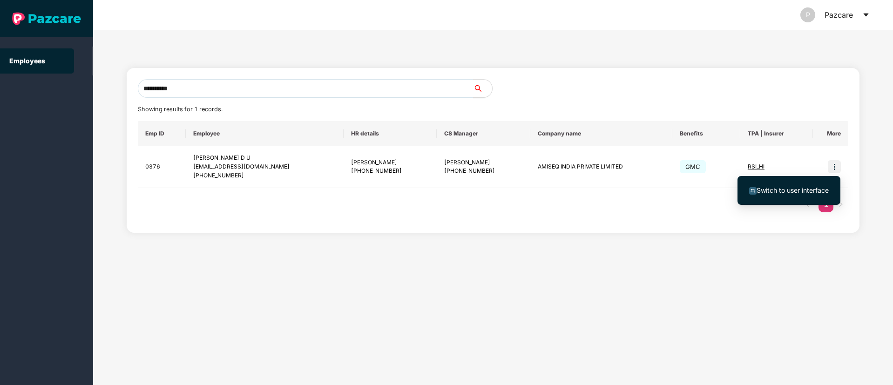
click at [798, 187] on span "Switch to user interface" at bounding box center [793, 190] width 72 height 8
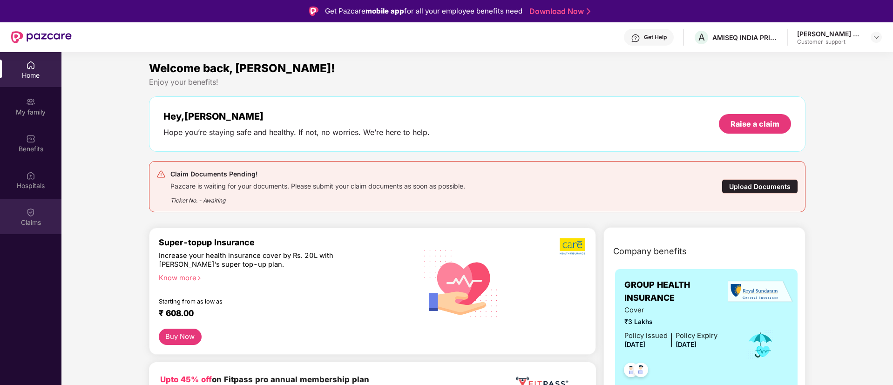
click at [32, 220] on div "Claims" at bounding box center [30, 222] width 61 height 9
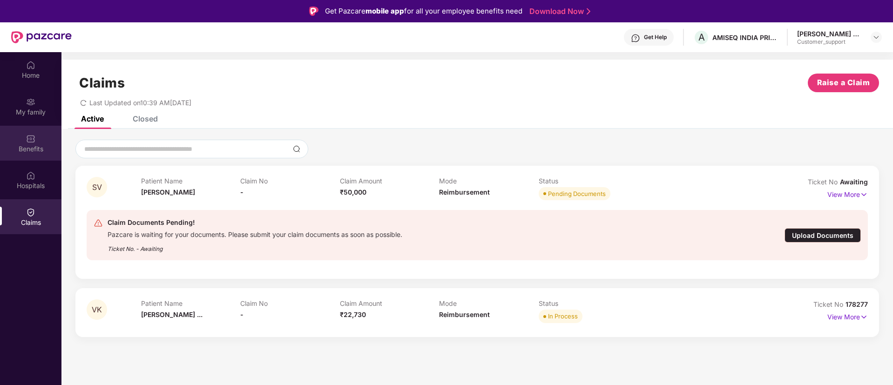
click at [27, 140] on img at bounding box center [30, 138] width 9 height 9
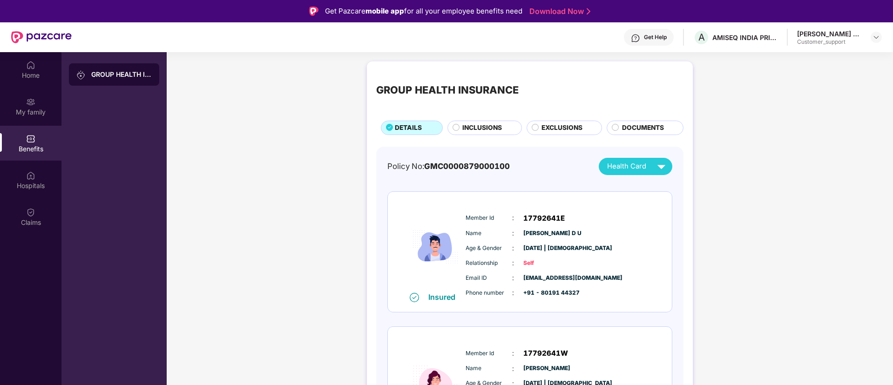
click at [479, 125] on span "INCLUSIONS" at bounding box center [483, 128] width 40 height 10
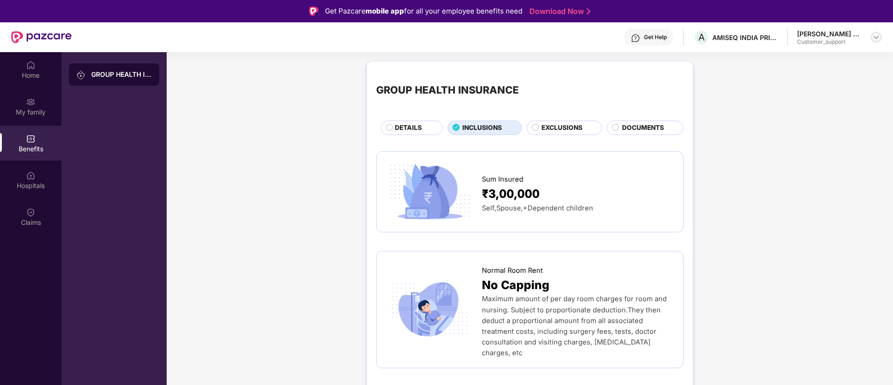
click at [875, 37] on img at bounding box center [876, 37] width 7 height 7
click at [833, 56] on div "Switch to support view" at bounding box center [832, 59] width 121 height 18
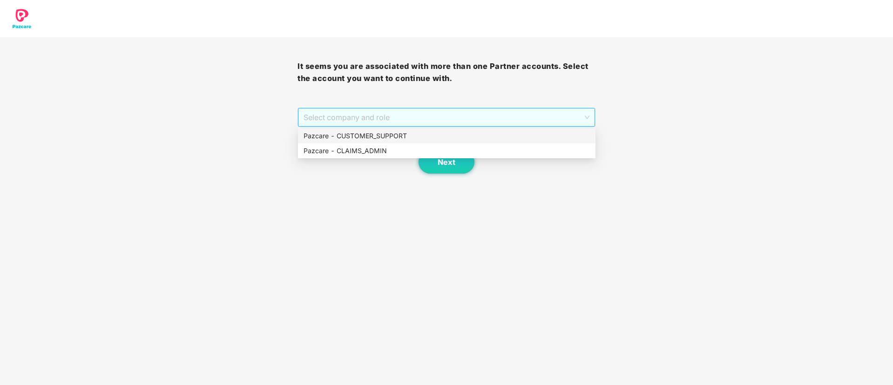
click at [463, 114] on span "Select company and role" at bounding box center [447, 118] width 286 height 18
click at [389, 133] on div "Pazcare - CUSTOMER_SUPPORT" at bounding box center [447, 136] width 286 height 10
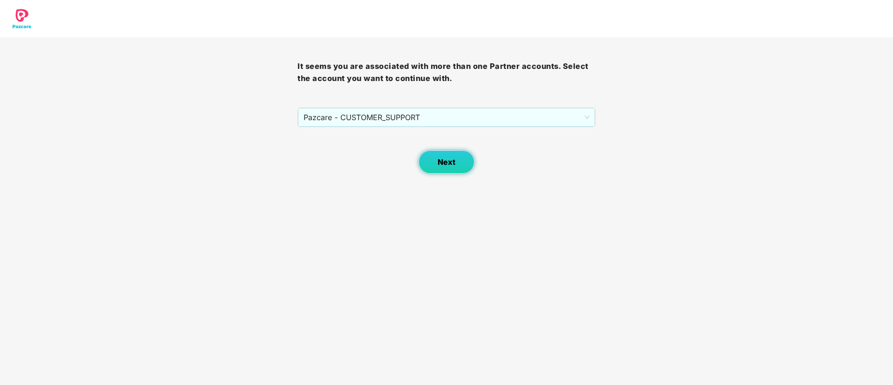
click at [447, 158] on span "Next" at bounding box center [447, 162] width 18 height 9
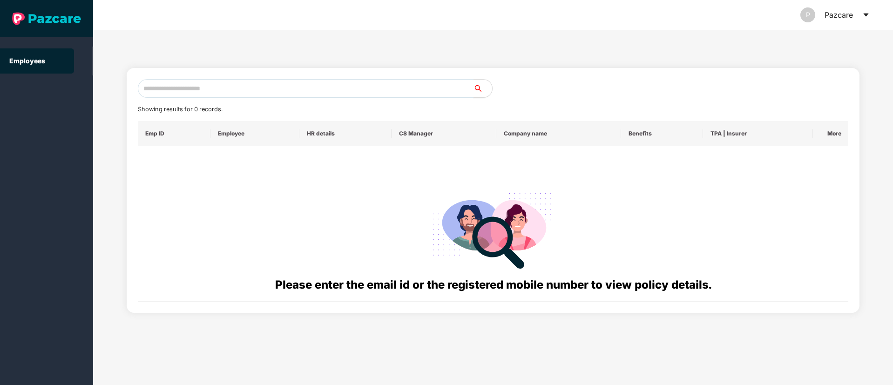
click at [161, 91] on input "text" at bounding box center [306, 88] width 336 height 19
paste input "**********"
type input "*"
click at [158, 92] on input "text" at bounding box center [306, 88] width 336 height 19
paste input "**********"
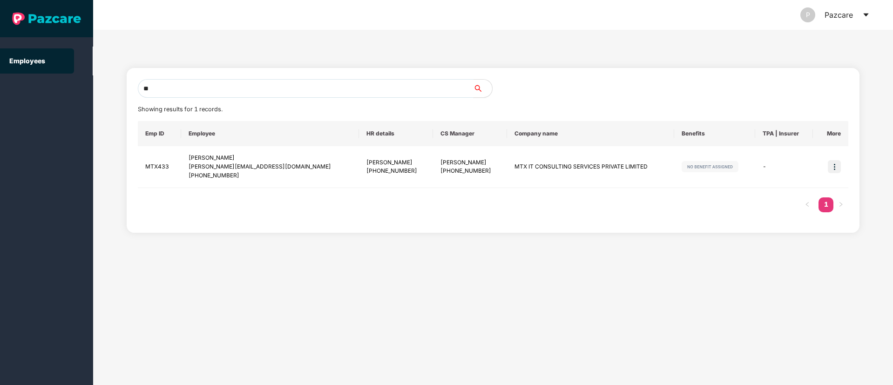
type input "*"
click at [200, 91] on input "text" at bounding box center [306, 88] width 336 height 19
paste input "**********"
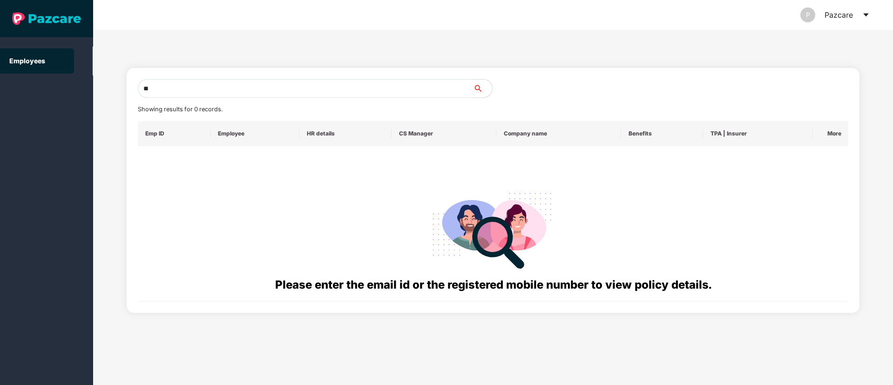
type input "*"
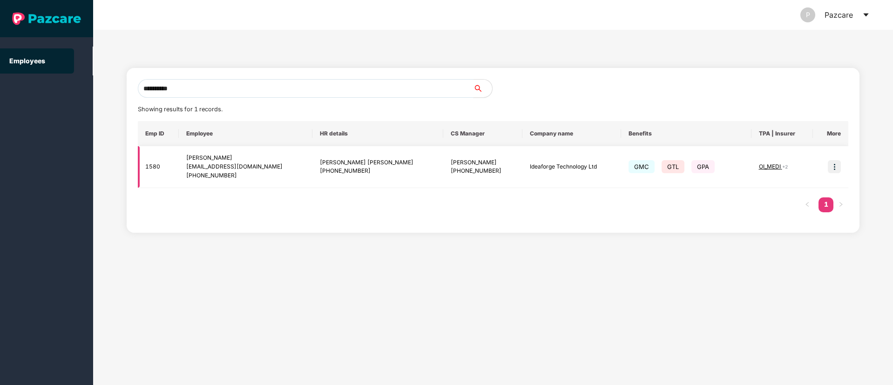
type input "**********"
click at [831, 163] on img at bounding box center [834, 166] width 13 height 13
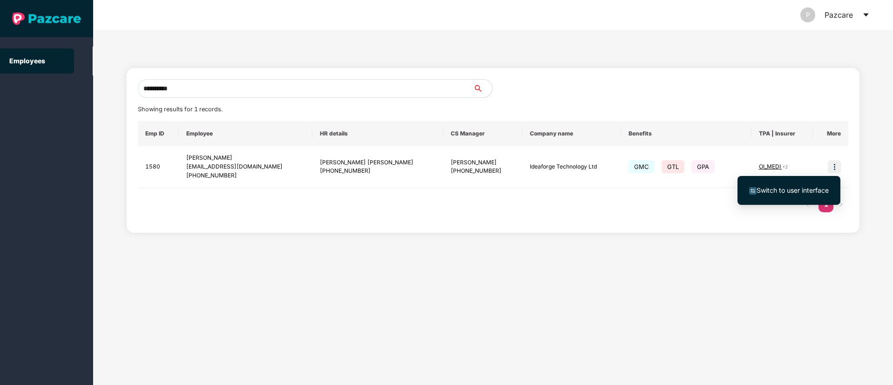
click at [780, 184] on li "Switch to user interface" at bounding box center [789, 191] width 103 height 20
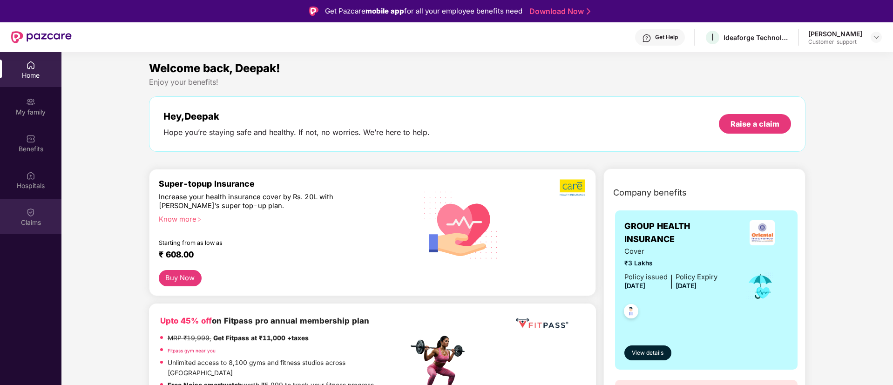
click at [21, 213] on div "Claims" at bounding box center [30, 216] width 61 height 35
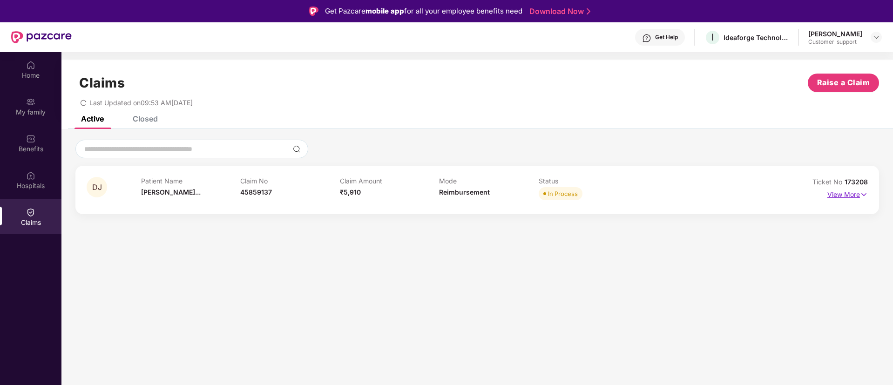
click at [865, 191] on img at bounding box center [864, 195] width 8 height 10
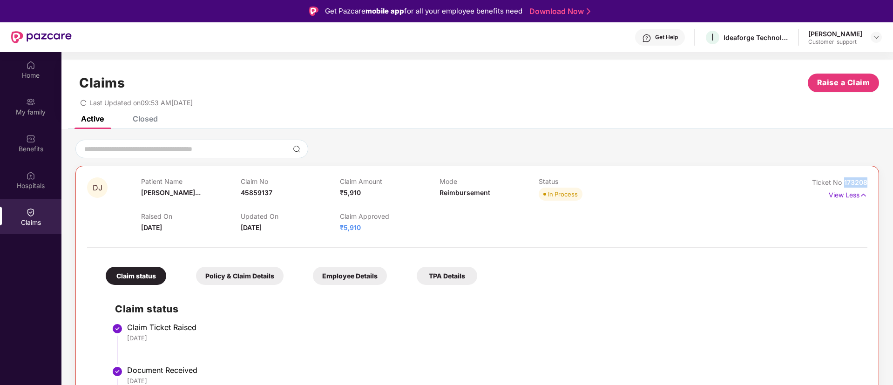
drag, startPoint x: 867, startPoint y: 181, endPoint x: 844, endPoint y: 184, distance: 23.0
click at [844, 184] on div "DJ Patient Name [PERSON_NAME]... Claim No 45859137 Claim Amount ₹5,910 Mode Rei…" at bounding box center [477, 366] width 804 height 400
copy span "173208"
click at [878, 37] on img at bounding box center [876, 37] width 7 height 7
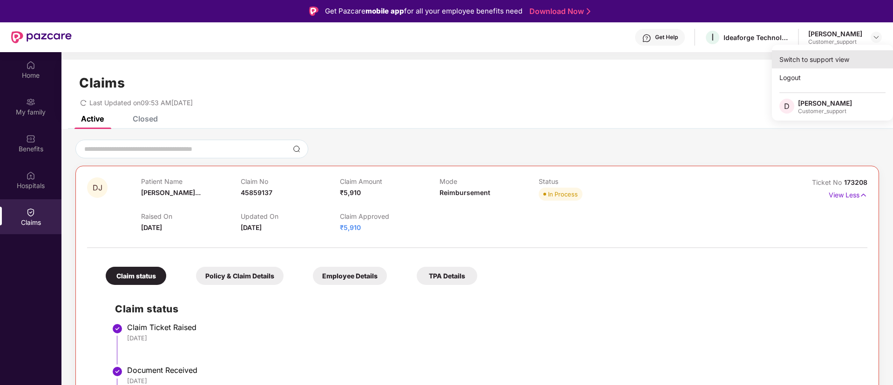
click at [829, 53] on div "Switch to support view" at bounding box center [832, 59] width 121 height 18
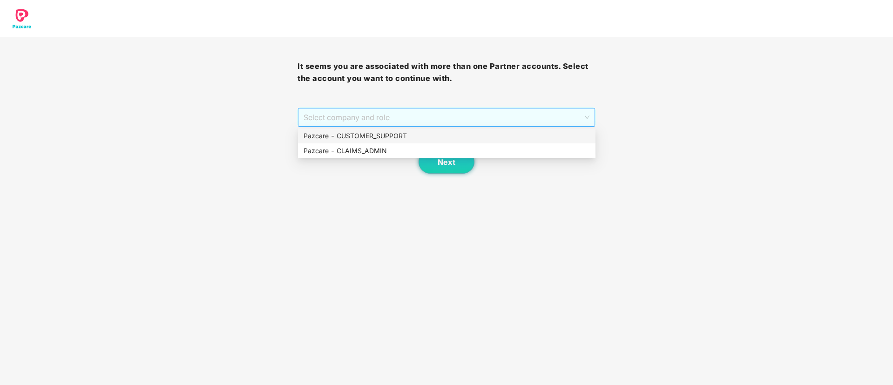
click at [453, 113] on span "Select company and role" at bounding box center [447, 118] width 286 height 18
click at [379, 136] on div "Pazcare - CUSTOMER_SUPPORT" at bounding box center [447, 136] width 286 height 10
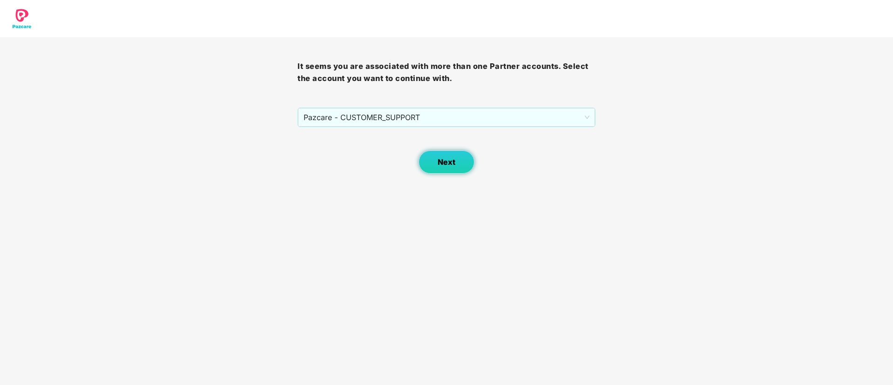
click at [444, 164] on span "Next" at bounding box center [447, 162] width 18 height 9
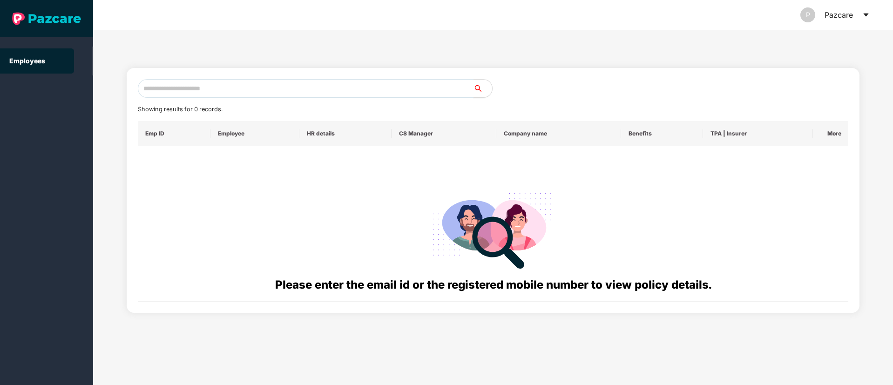
click at [162, 89] on input "text" at bounding box center [306, 88] width 336 height 19
paste input "**********"
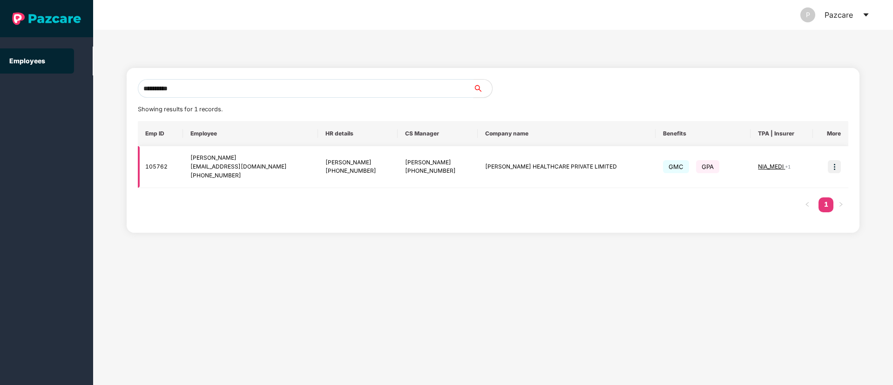
type input "**********"
click at [832, 168] on img at bounding box center [834, 166] width 13 height 13
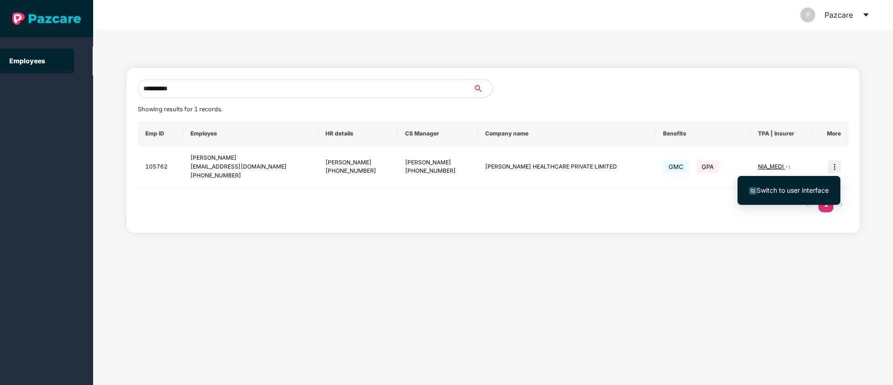
click at [789, 186] on span "Switch to user interface" at bounding box center [793, 190] width 72 height 8
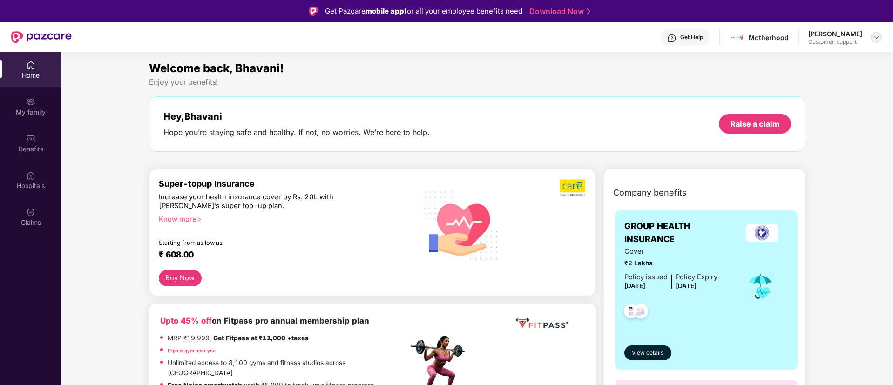
click at [876, 37] on img at bounding box center [876, 37] width 7 height 7
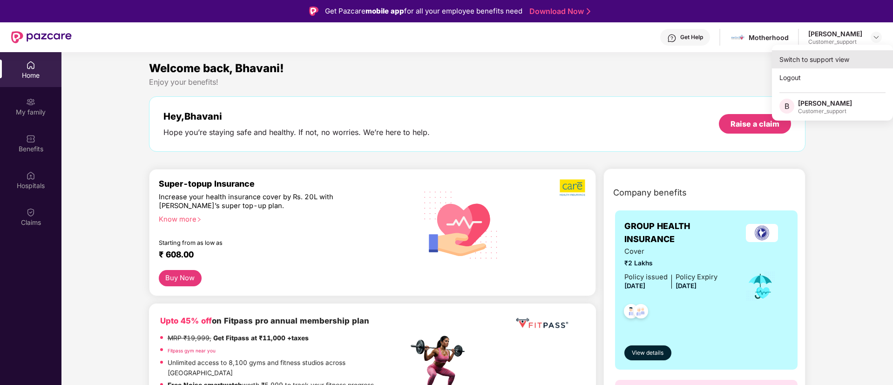
click at [818, 57] on div "Switch to support view" at bounding box center [832, 59] width 121 height 18
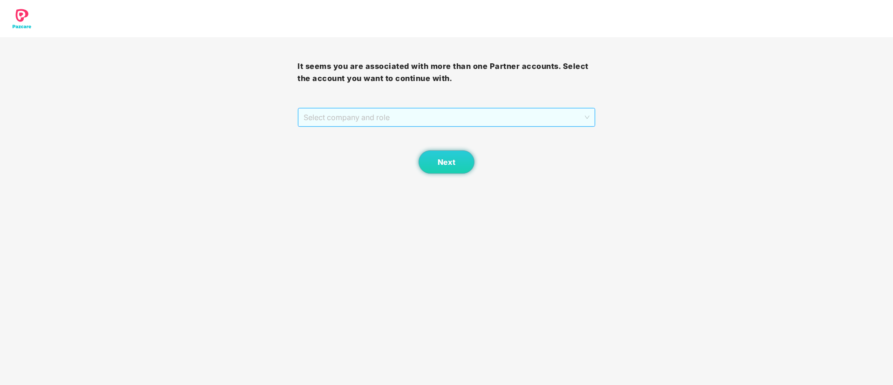
click at [526, 111] on span "Select company and role" at bounding box center [447, 118] width 286 height 18
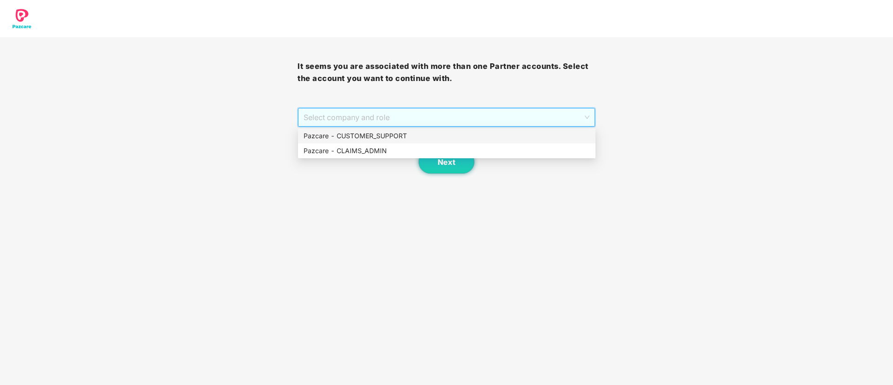
click at [421, 131] on div "Pazcare - CUSTOMER_SUPPORT" at bounding box center [447, 136] width 286 height 10
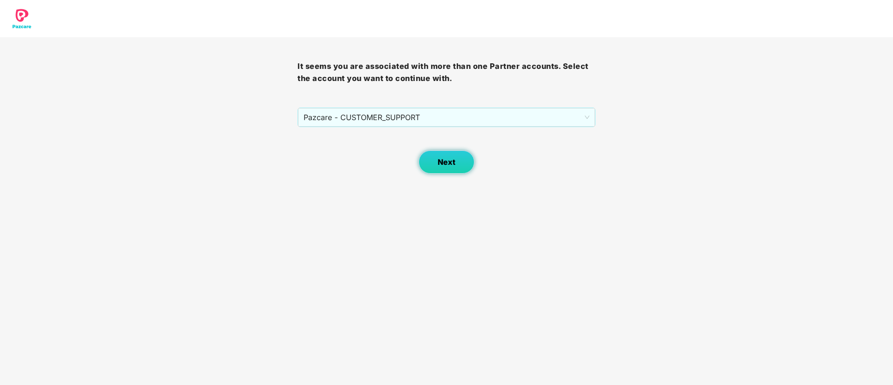
click at [442, 160] on span "Next" at bounding box center [447, 162] width 18 height 9
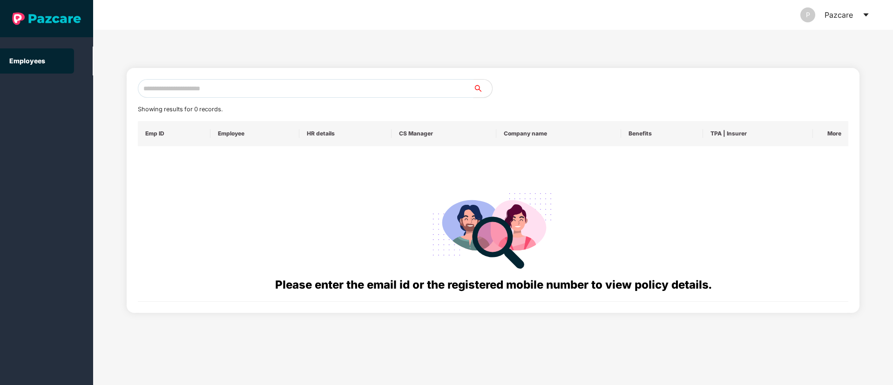
click at [169, 88] on input "text" at bounding box center [306, 88] width 336 height 19
paste input "**********"
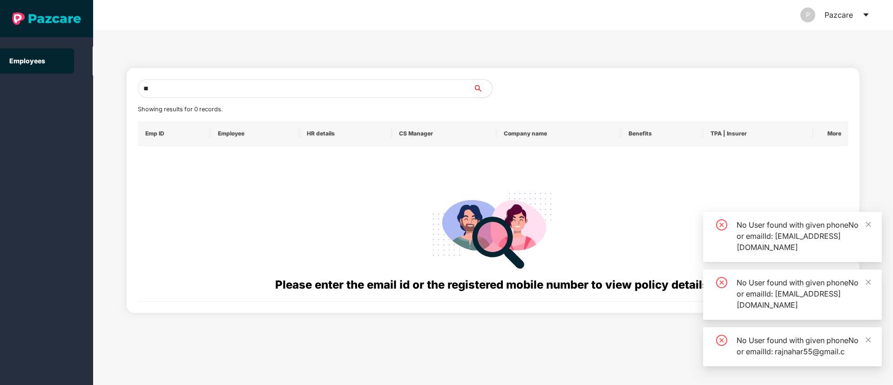
type input "*"
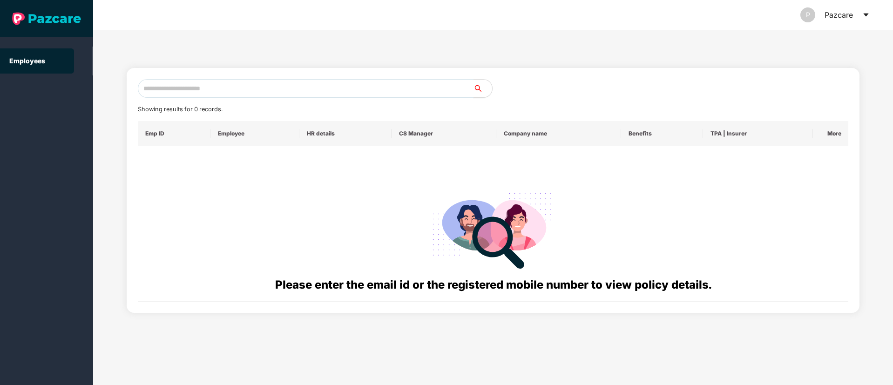
click at [179, 91] on input "text" at bounding box center [306, 88] width 336 height 19
paste input "**********"
type input "*"
click at [173, 94] on input "text" at bounding box center [306, 88] width 336 height 19
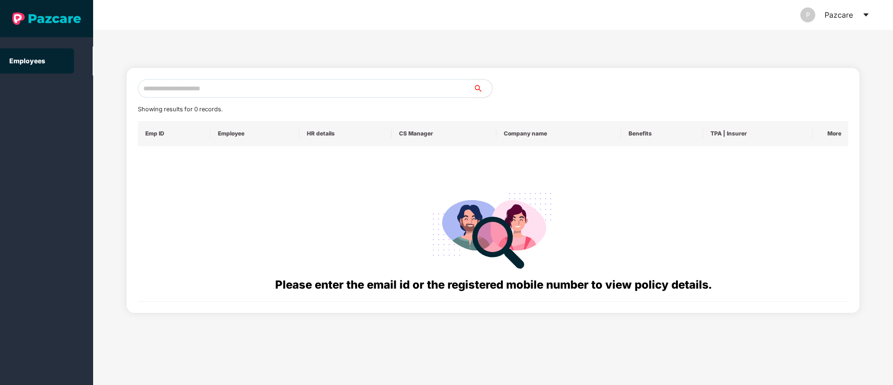
paste input "**********"
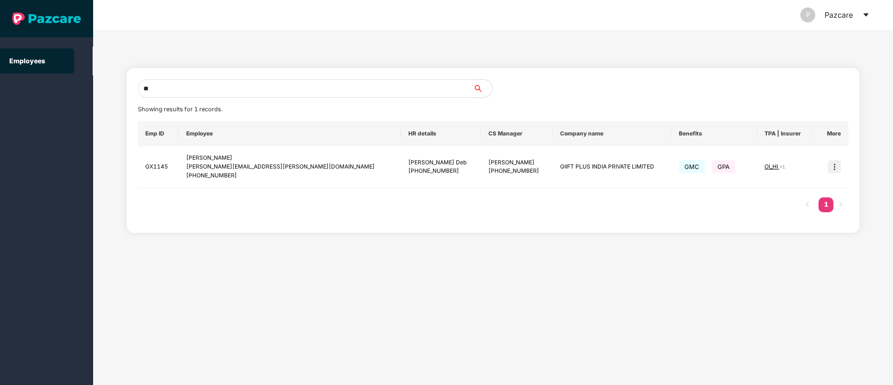
type input "*"
click at [166, 86] on input "text" at bounding box center [306, 88] width 336 height 19
paste input "**********"
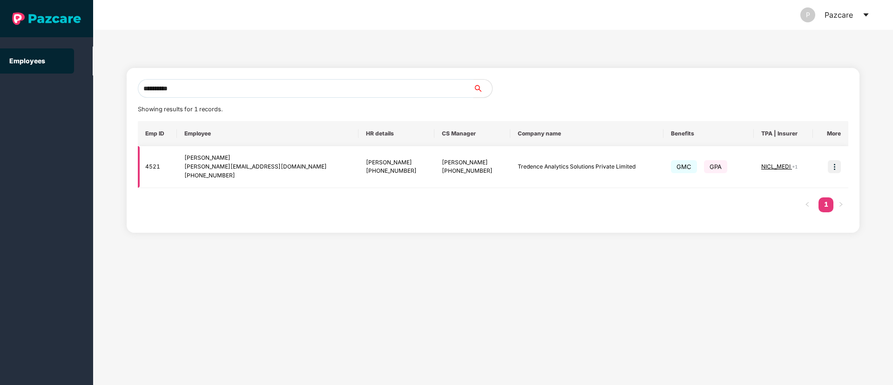
type input "**********"
click at [836, 167] on img at bounding box center [834, 166] width 13 height 13
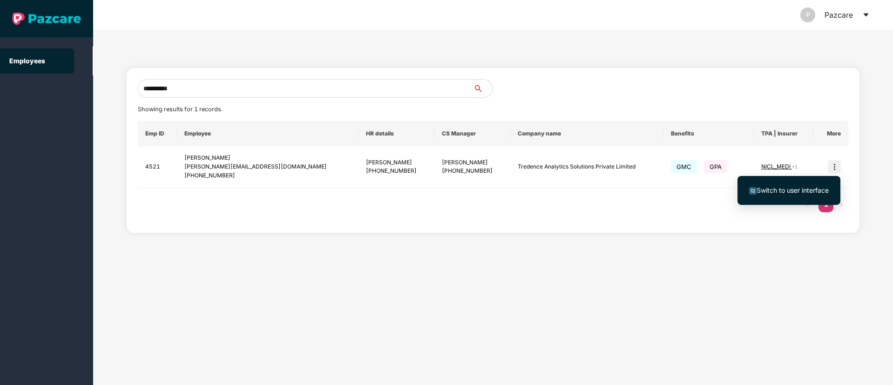
click at [807, 191] on span "Switch to user interface" at bounding box center [793, 190] width 72 height 8
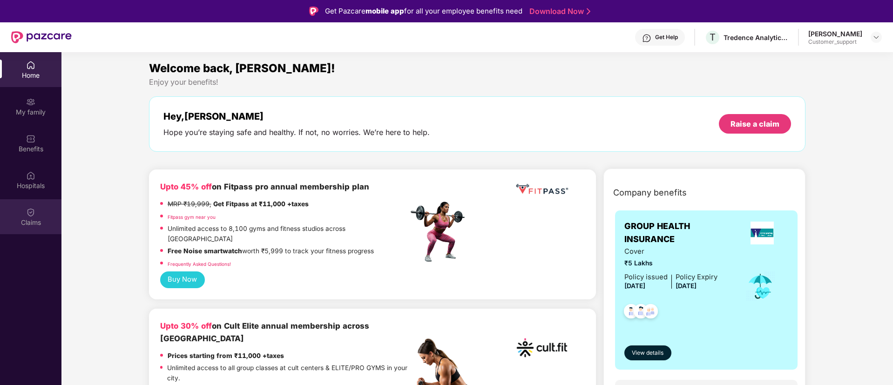
click at [24, 219] on div "Claims" at bounding box center [30, 222] width 61 height 9
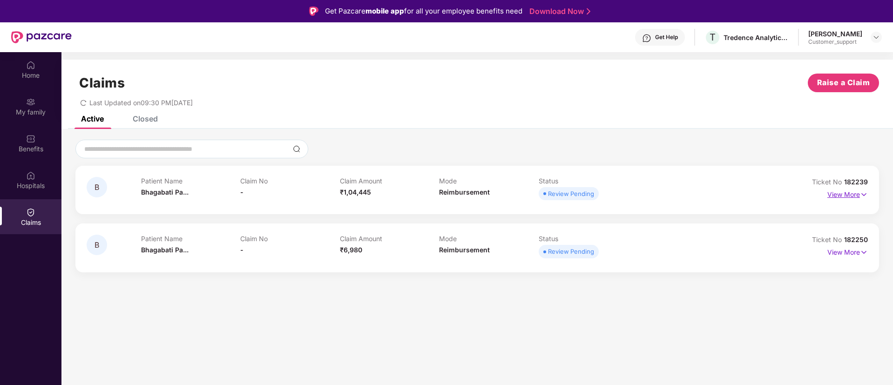
click at [864, 192] on img at bounding box center [864, 195] width 8 height 10
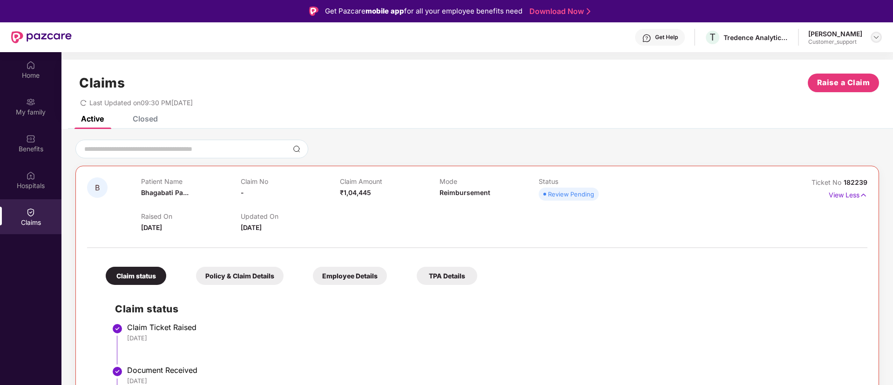
click at [876, 36] on img at bounding box center [876, 37] width 7 height 7
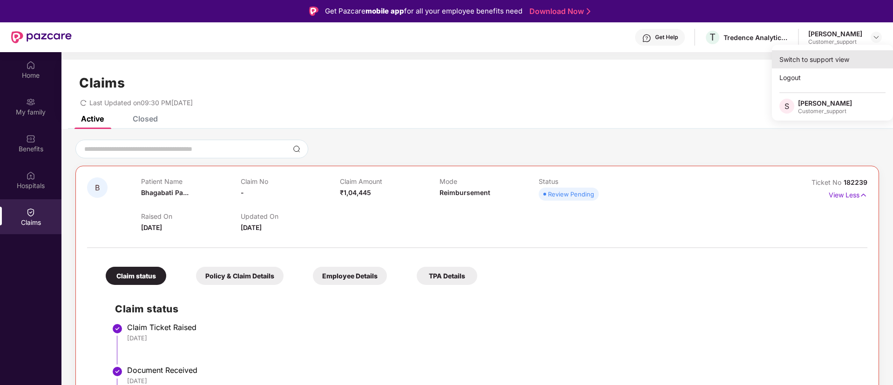
click at [803, 60] on div "Switch to support view" at bounding box center [832, 59] width 121 height 18
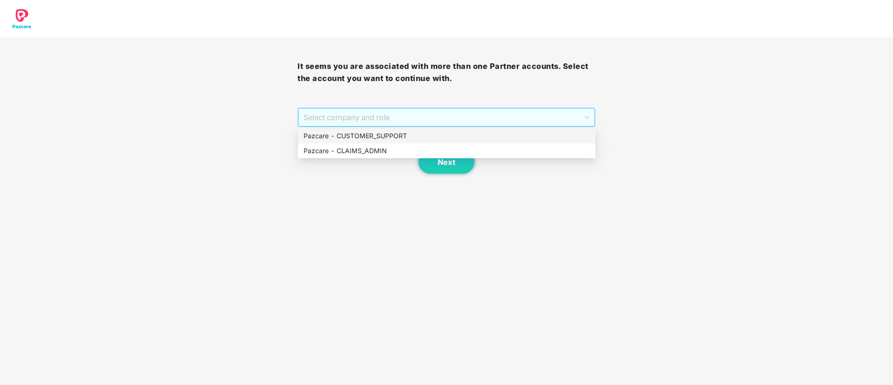
click at [450, 118] on span "Select company and role" at bounding box center [447, 118] width 286 height 18
click at [350, 131] on div "Pazcare - CUSTOMER_SUPPORT" at bounding box center [447, 136] width 286 height 10
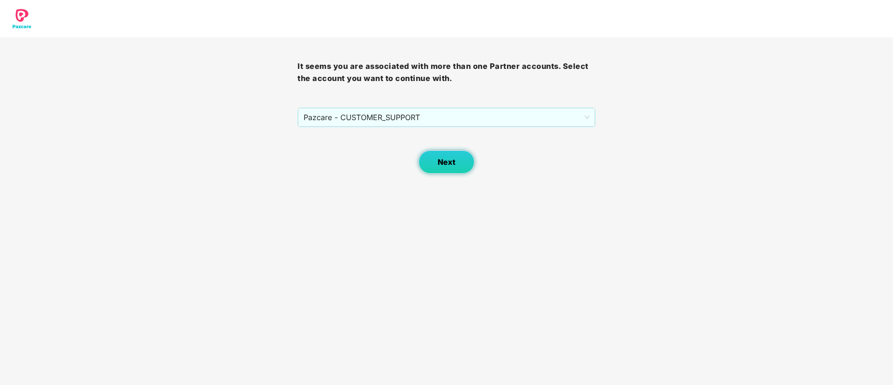
click at [446, 161] on span "Next" at bounding box center [447, 162] width 18 height 9
